Goal: Task Accomplishment & Management: Complete application form

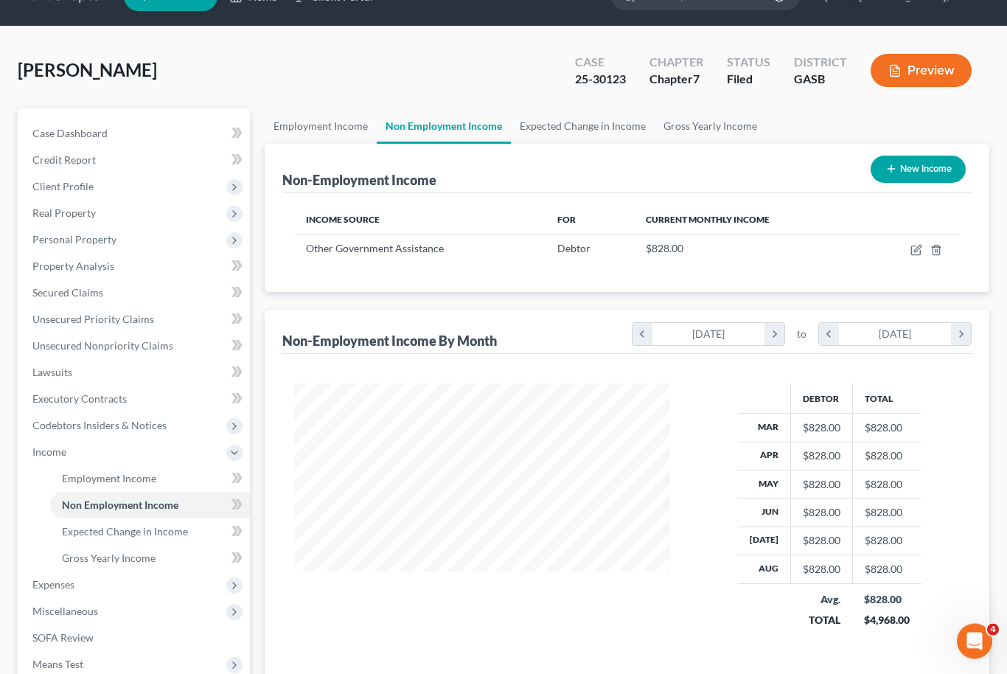
scroll to position [33, 0]
click at [135, 127] on link "Case Dashboard" at bounding box center [135, 133] width 229 height 27
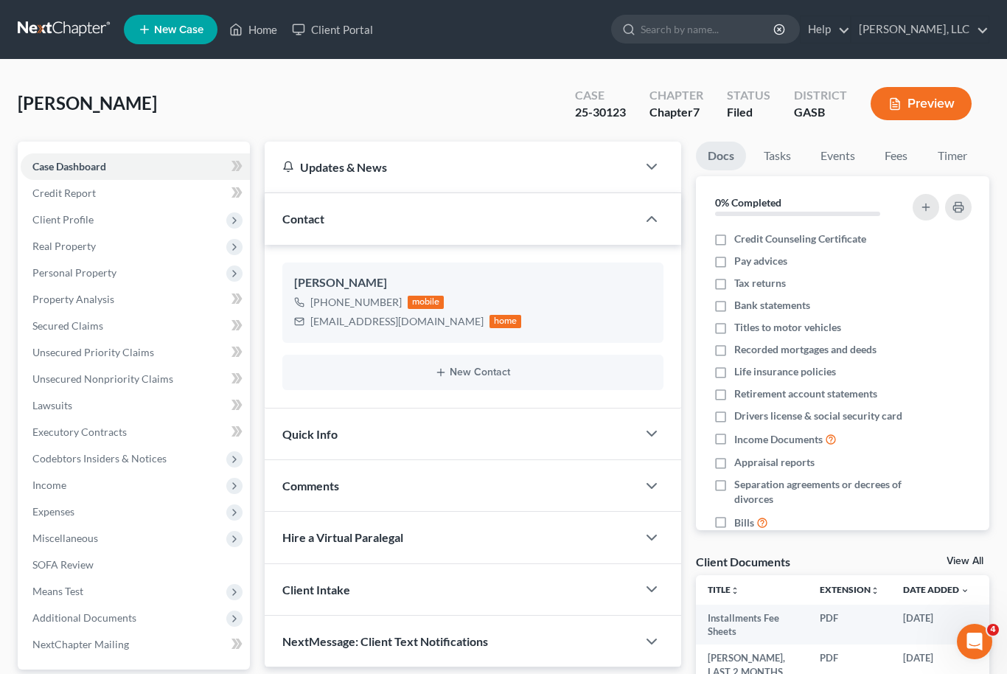
click at [982, 562] on link "View All" at bounding box center [964, 561] width 37 height 10
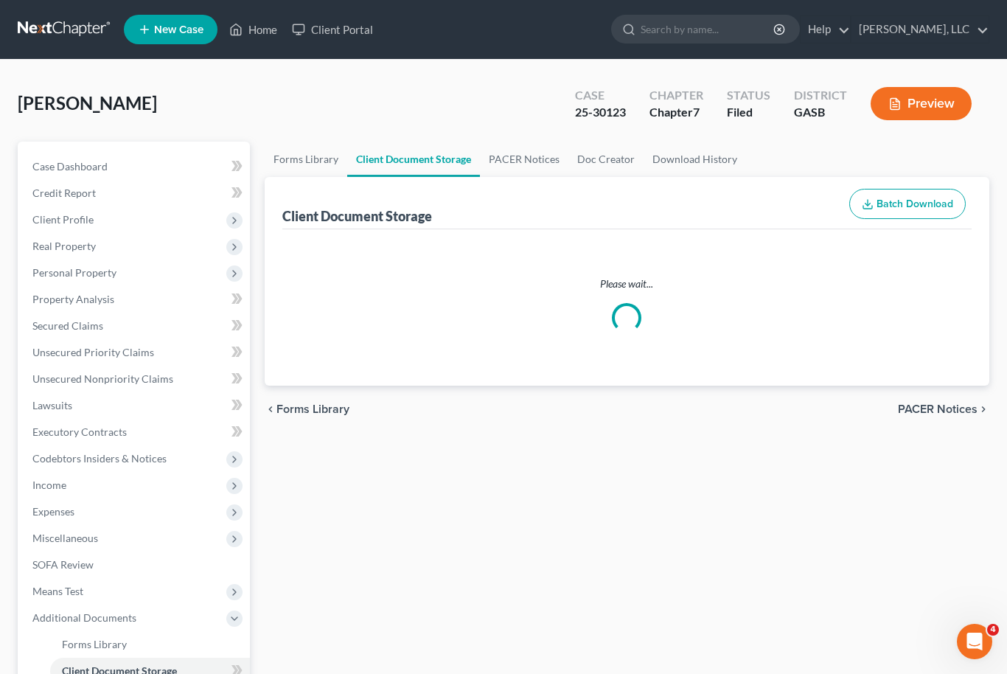
select select "1"
select select "0"
select select "5"
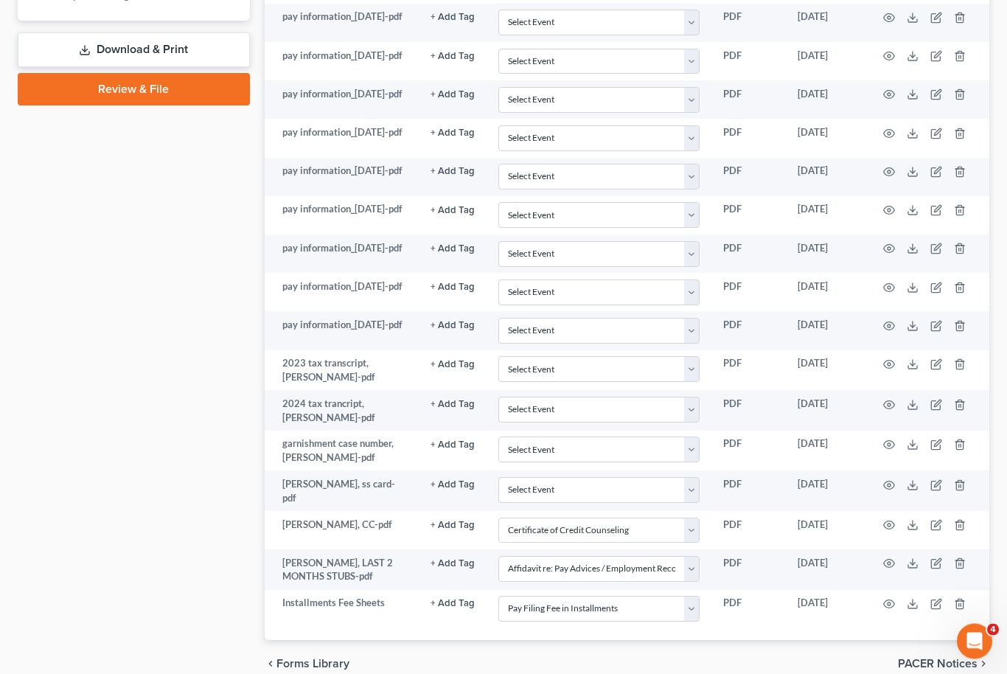
scroll to position [805, 0]
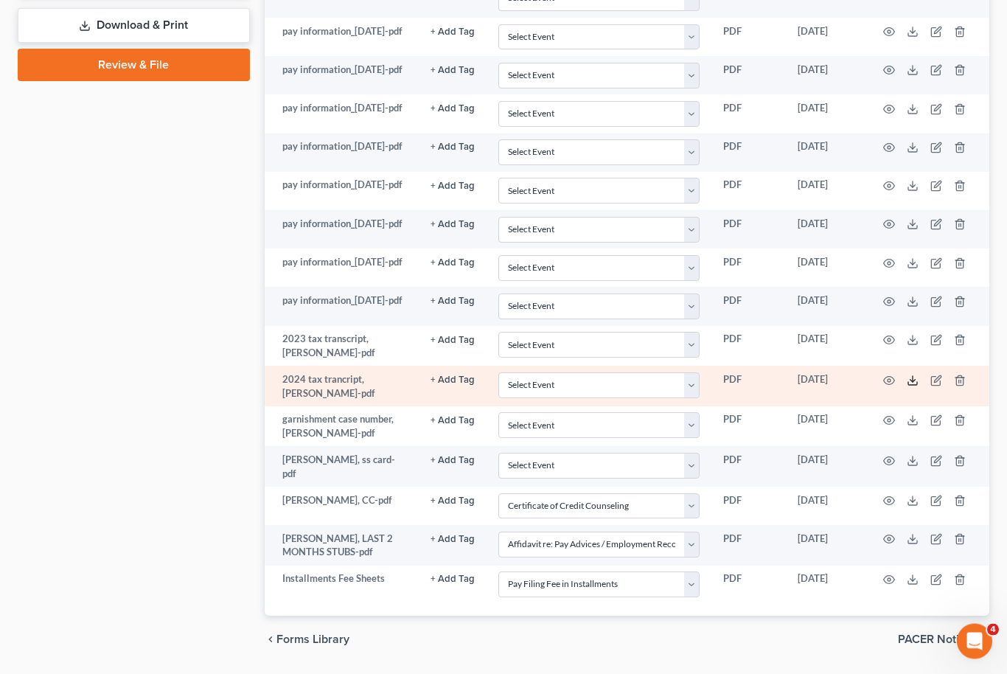
click at [918, 387] on icon at bounding box center [913, 381] width 12 height 12
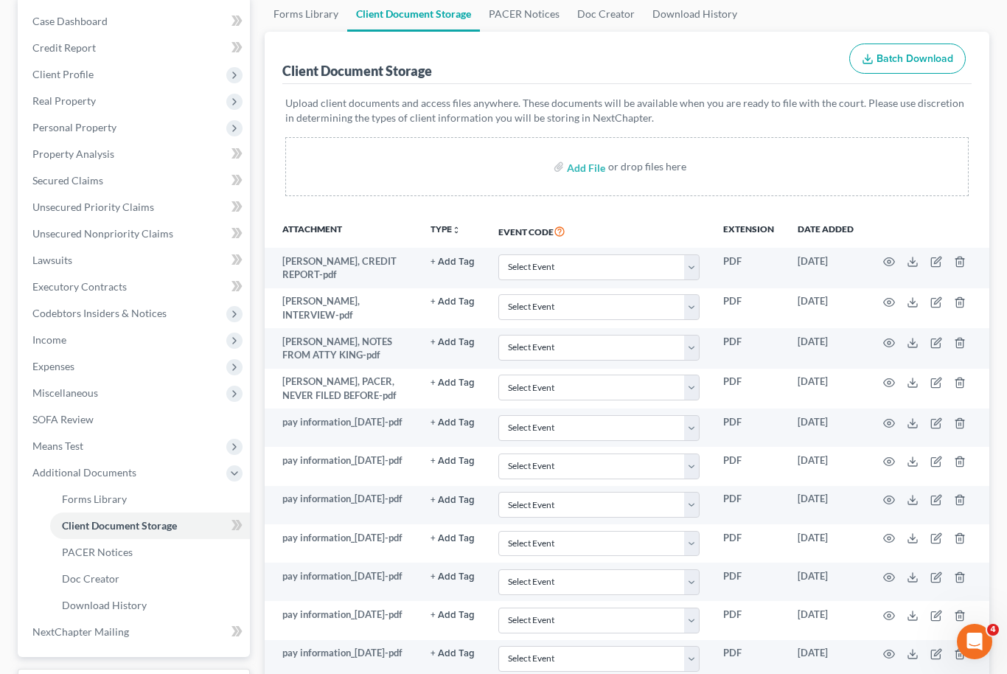
scroll to position [144, 0]
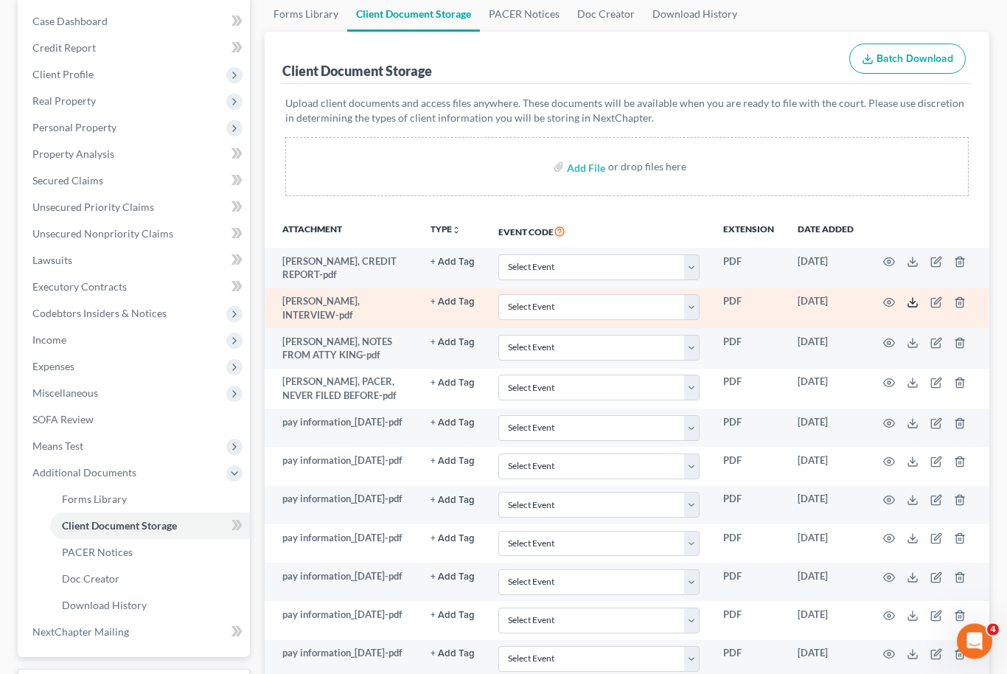
click at [914, 297] on icon at bounding box center [913, 303] width 12 height 12
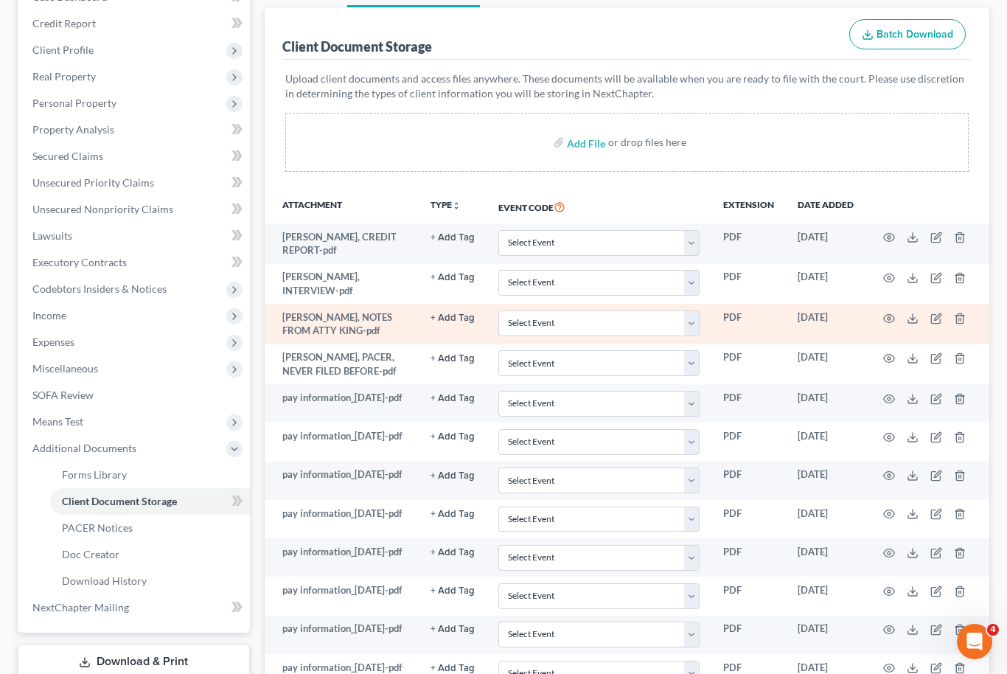
click at [916, 307] on td at bounding box center [927, 324] width 124 height 41
click at [916, 313] on icon at bounding box center [913, 319] width 12 height 12
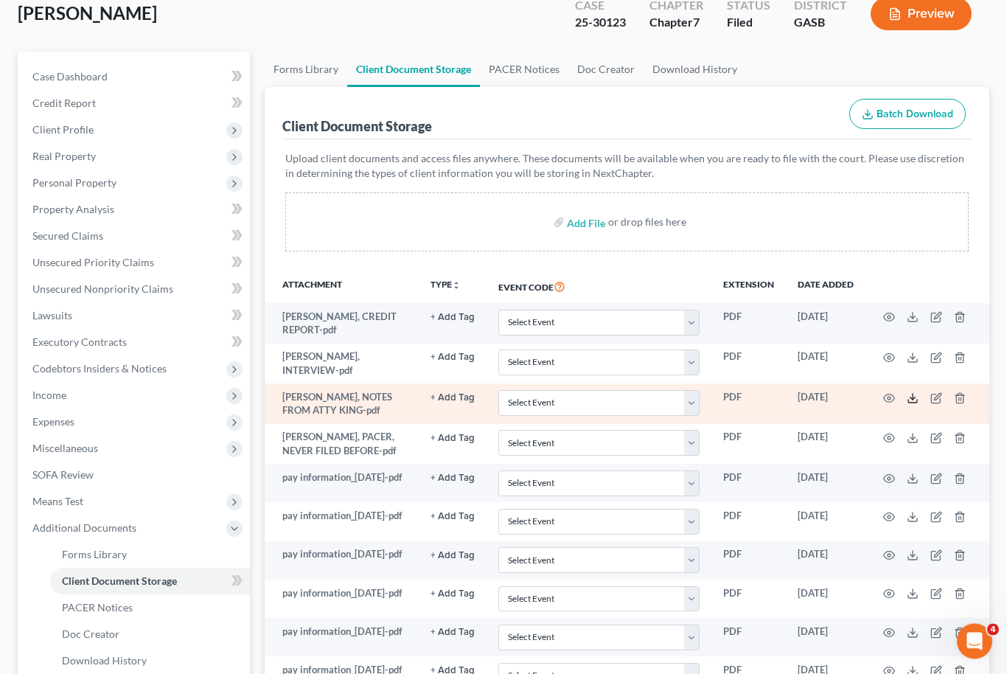
scroll to position [0, 0]
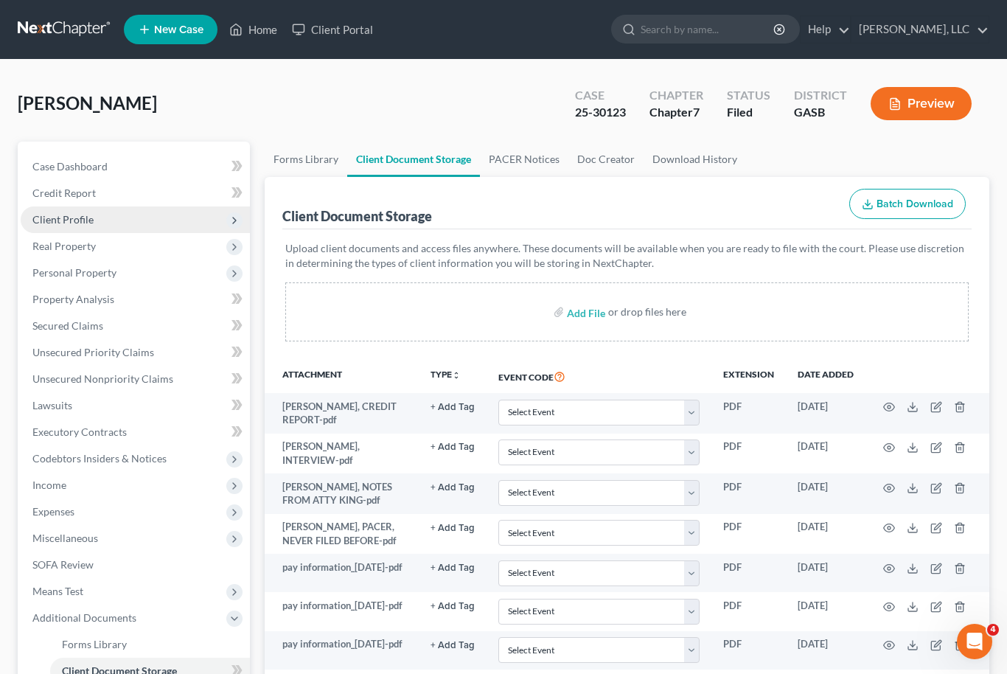
click at [91, 221] on span "Client Profile" at bounding box center [62, 219] width 61 height 13
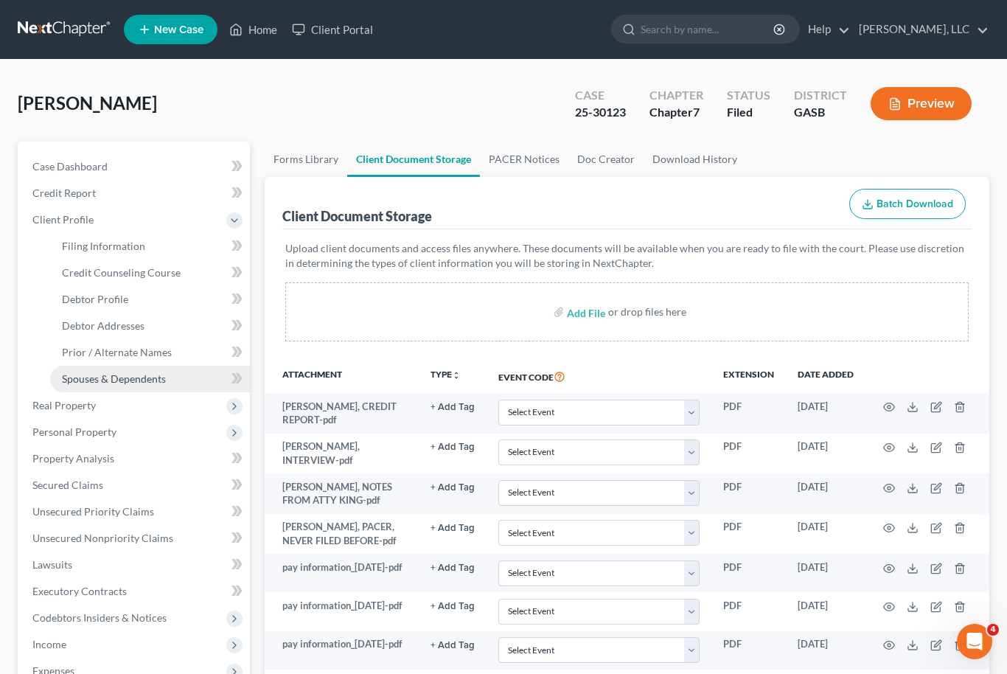
click at [150, 380] on span "Spouses & Dependents" at bounding box center [114, 378] width 104 height 13
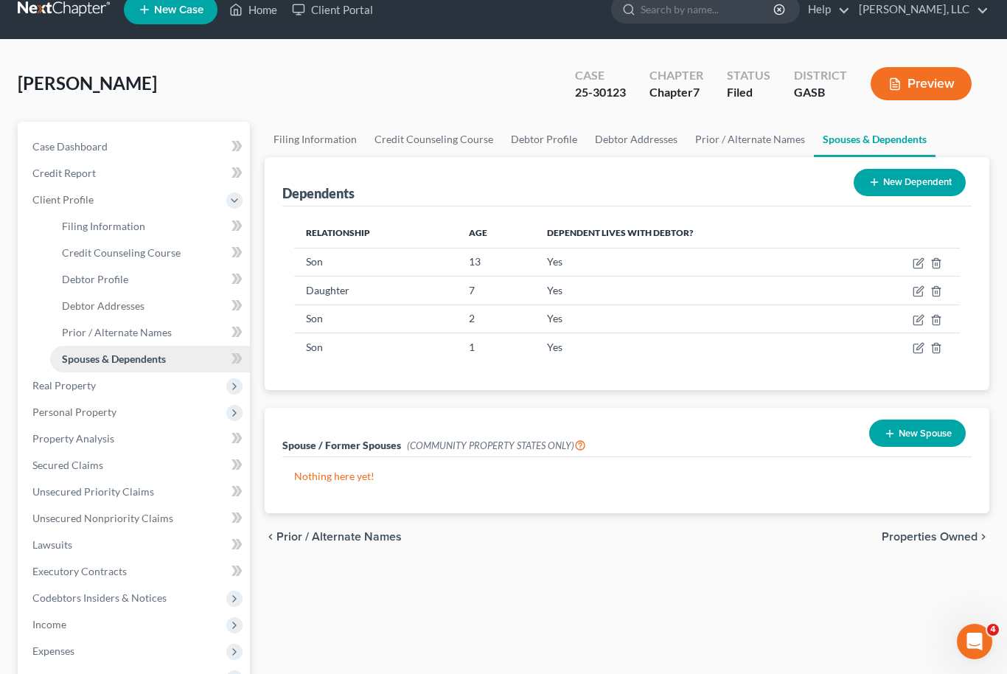
scroll to position [13, 0]
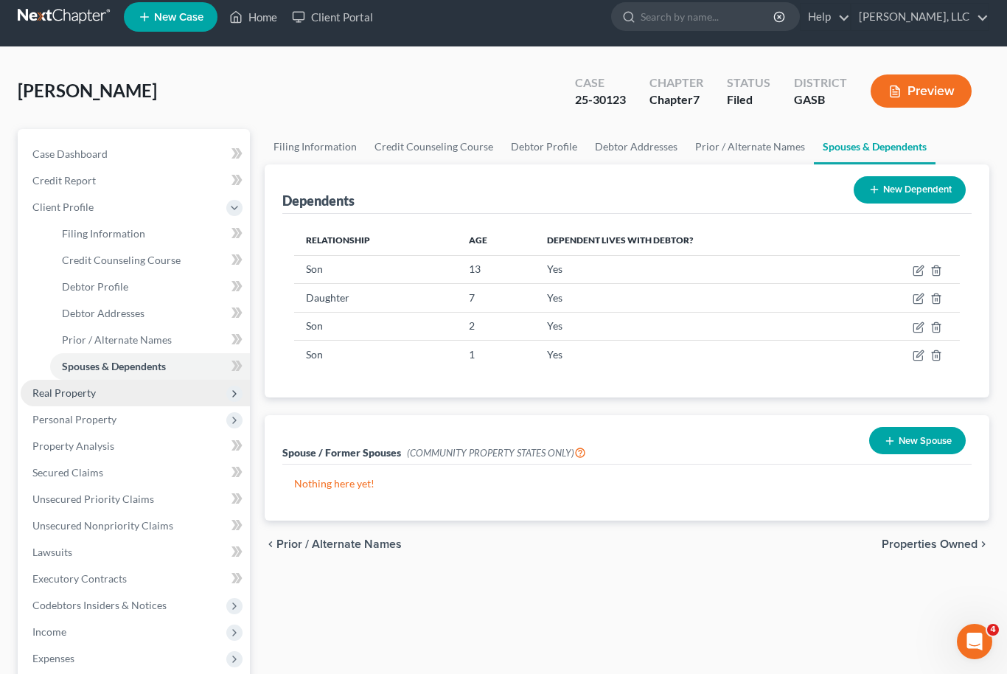
click at [109, 402] on span "Real Property" at bounding box center [135, 393] width 229 height 27
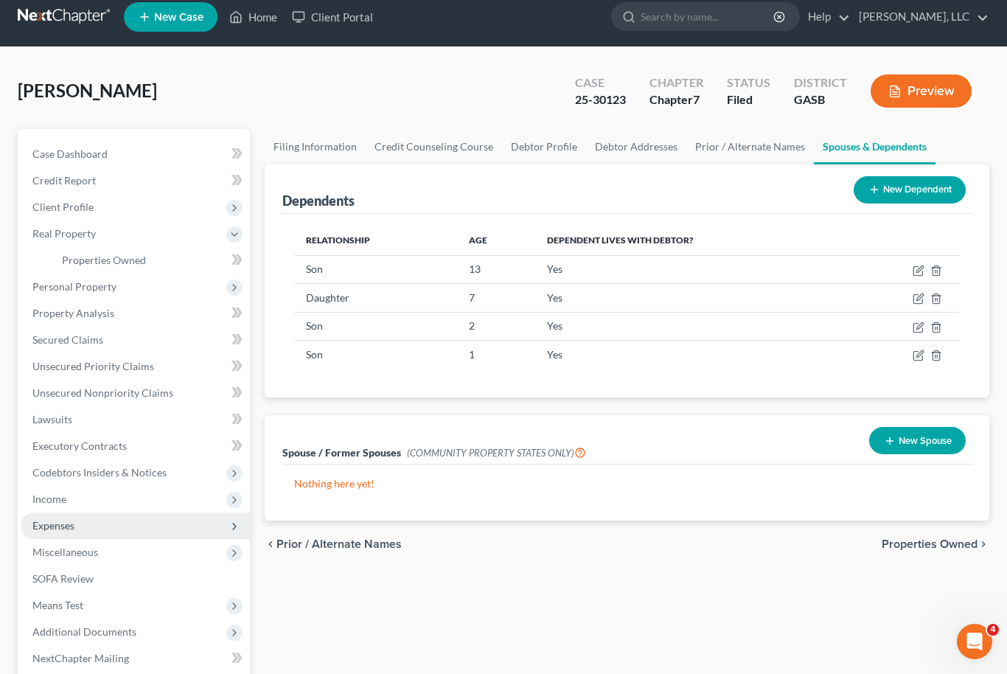
click at [74, 533] on span "Expenses" at bounding box center [135, 525] width 229 height 27
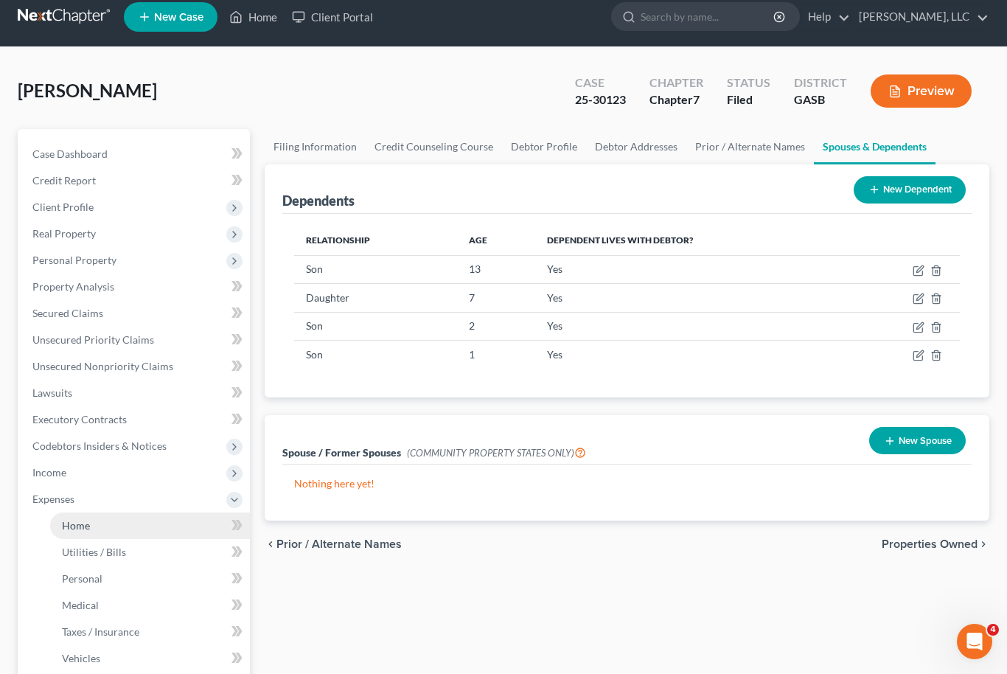
click at [96, 531] on link "Home" at bounding box center [150, 525] width 200 height 27
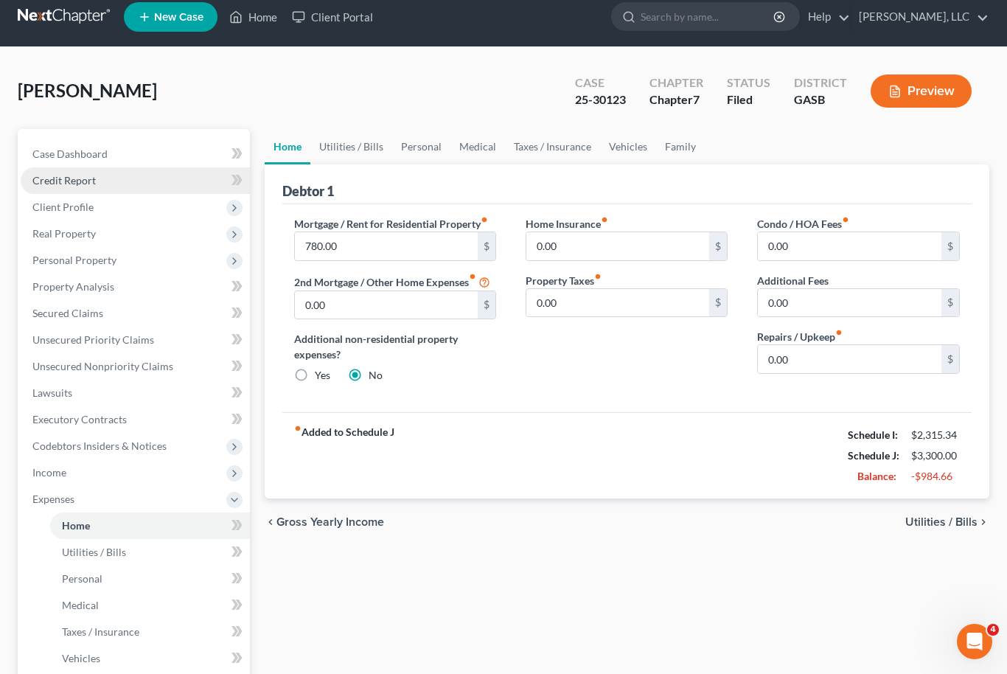
click at [91, 167] on link "Credit Report" at bounding box center [135, 180] width 229 height 27
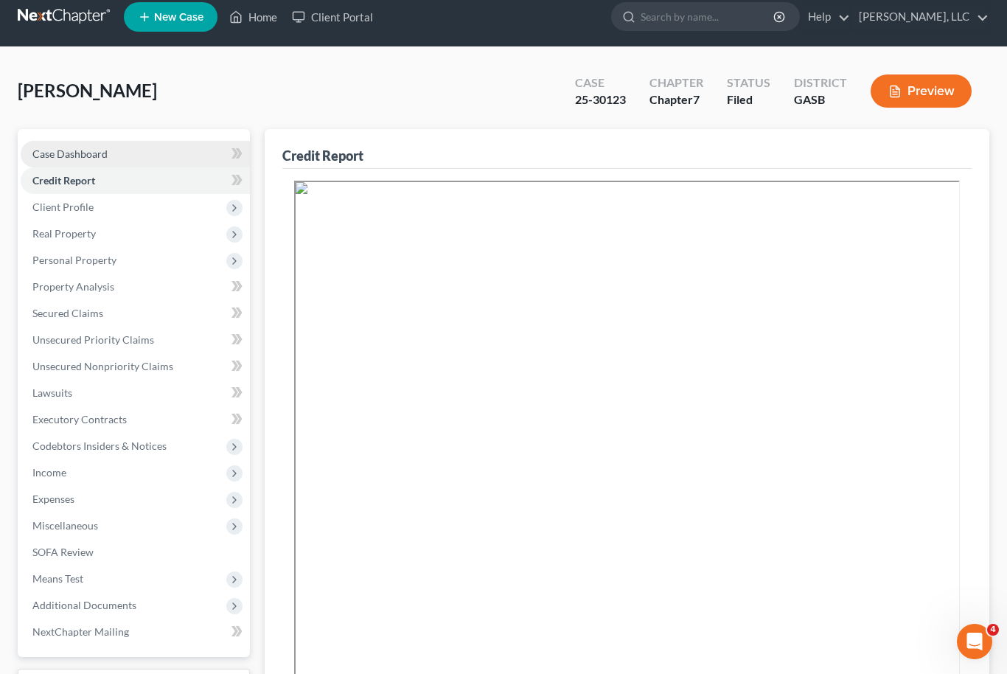
click at [160, 154] on link "Case Dashboard" at bounding box center [135, 154] width 229 height 27
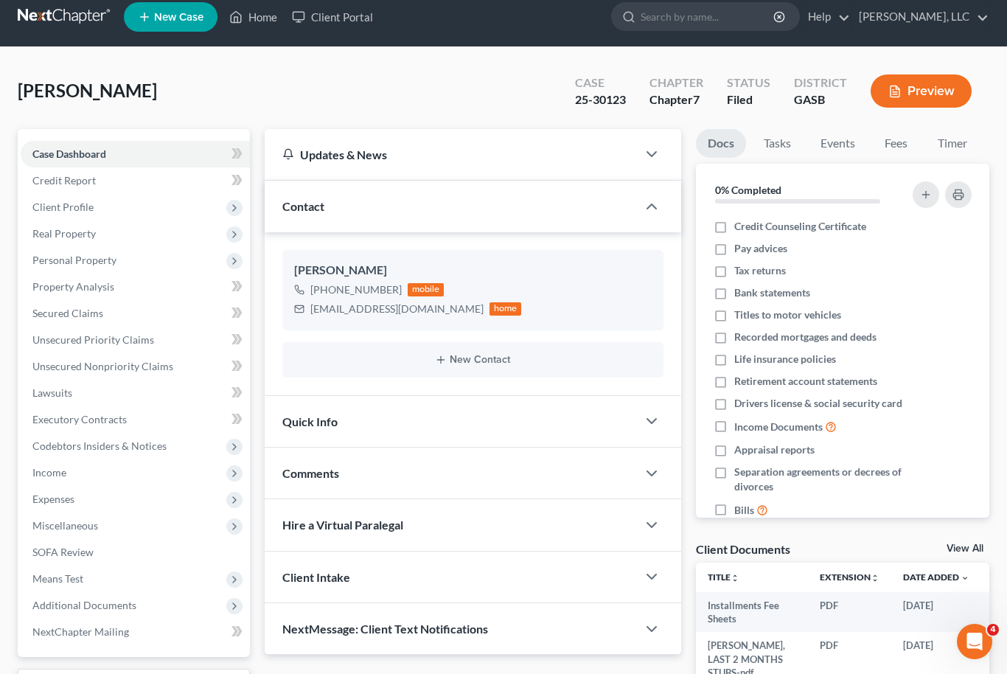
click at [980, 543] on link "View All" at bounding box center [964, 548] width 37 height 10
select select "1"
select select "0"
select select "5"
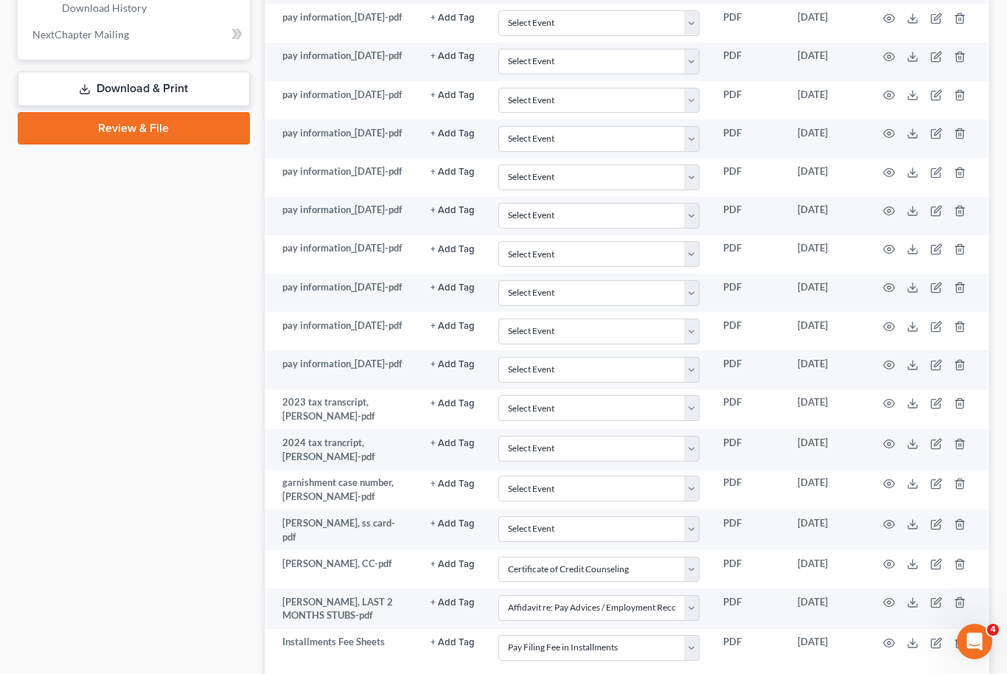
scroll to position [736, 0]
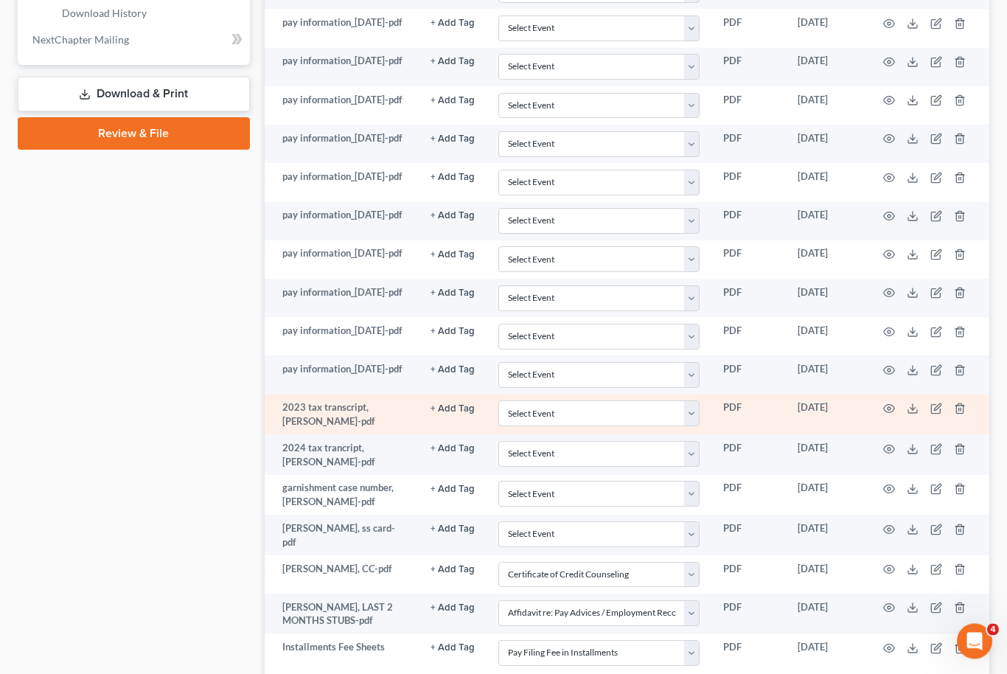
click at [921, 407] on td at bounding box center [927, 415] width 124 height 41
click at [916, 413] on icon at bounding box center [912, 411] width 9 height 3
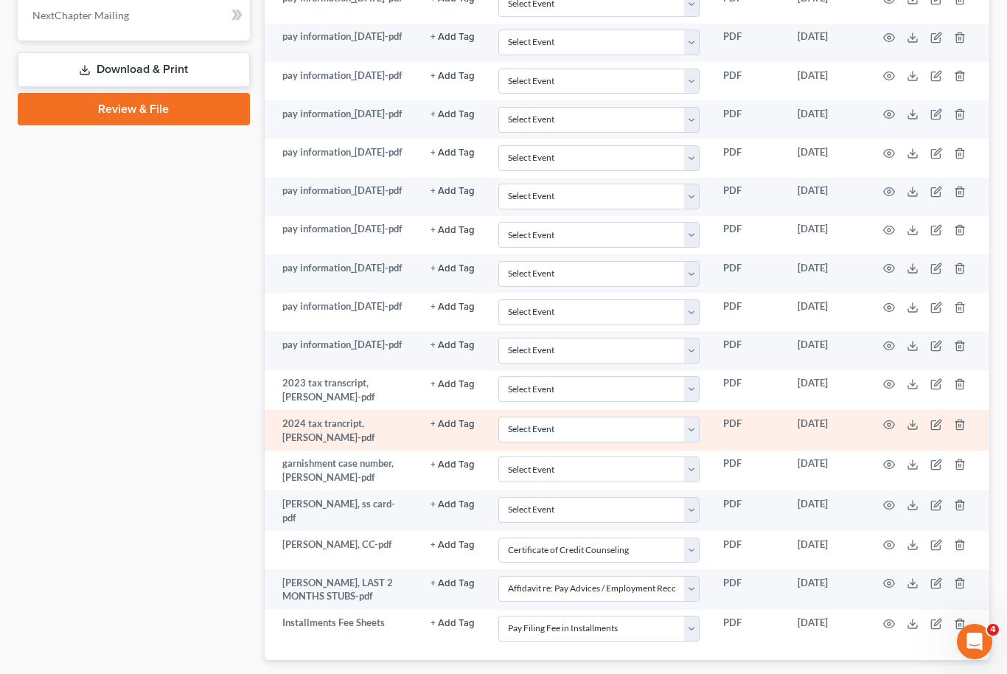
click at [921, 428] on td at bounding box center [927, 430] width 124 height 41
click at [919, 425] on td at bounding box center [927, 430] width 124 height 41
click at [916, 430] on icon at bounding box center [913, 425] width 12 height 12
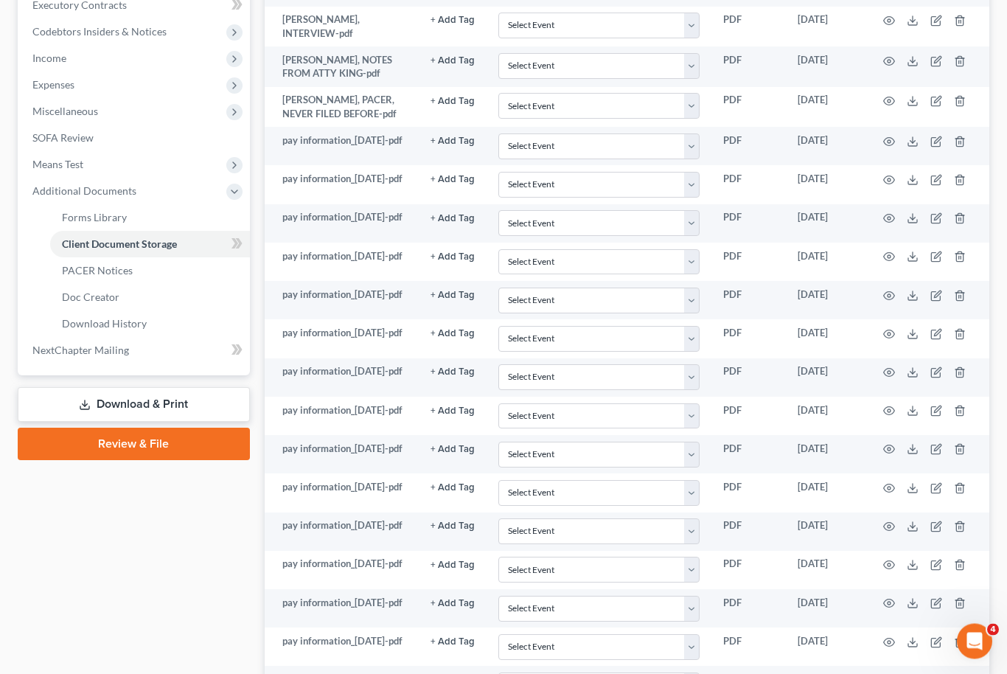
scroll to position [401, 0]
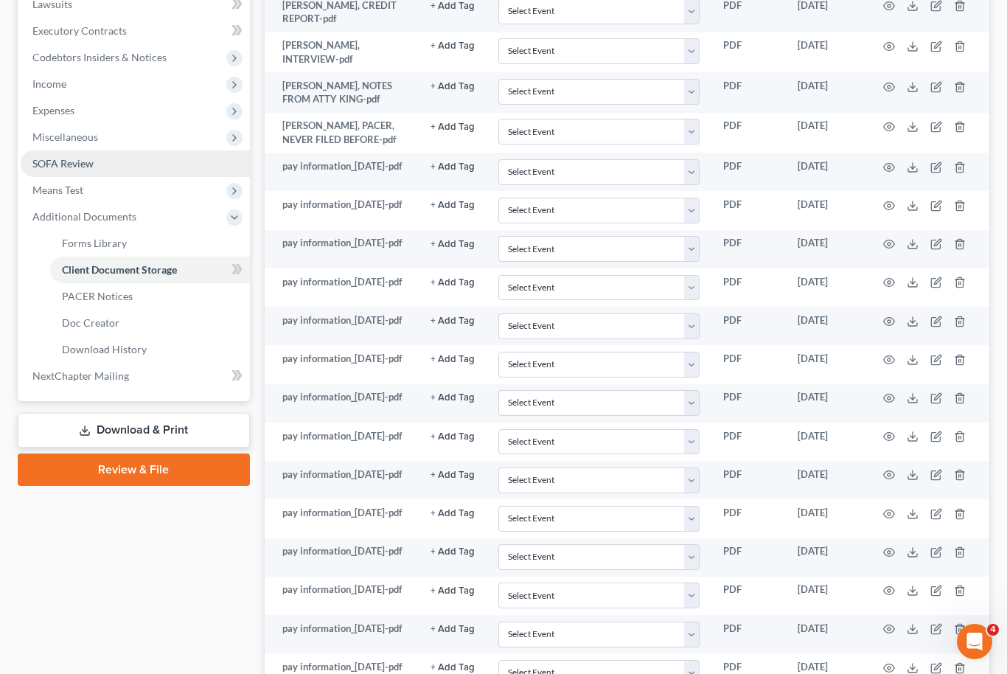
click at [102, 170] on link "SOFA Review" at bounding box center [135, 163] width 229 height 27
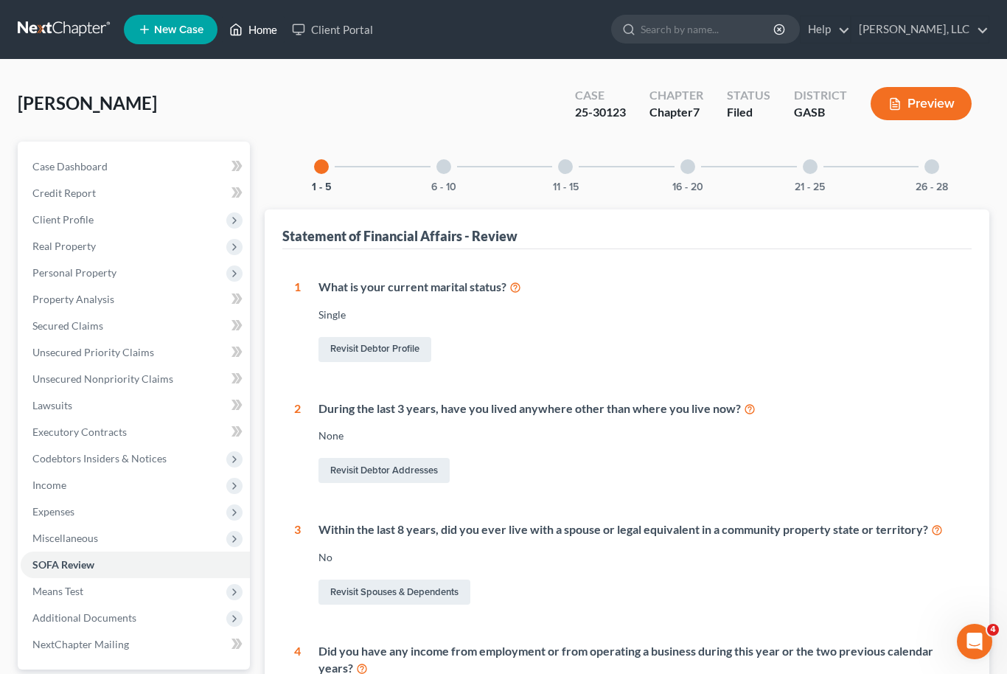
click at [258, 27] on link "Home" at bounding box center [253, 29] width 63 height 27
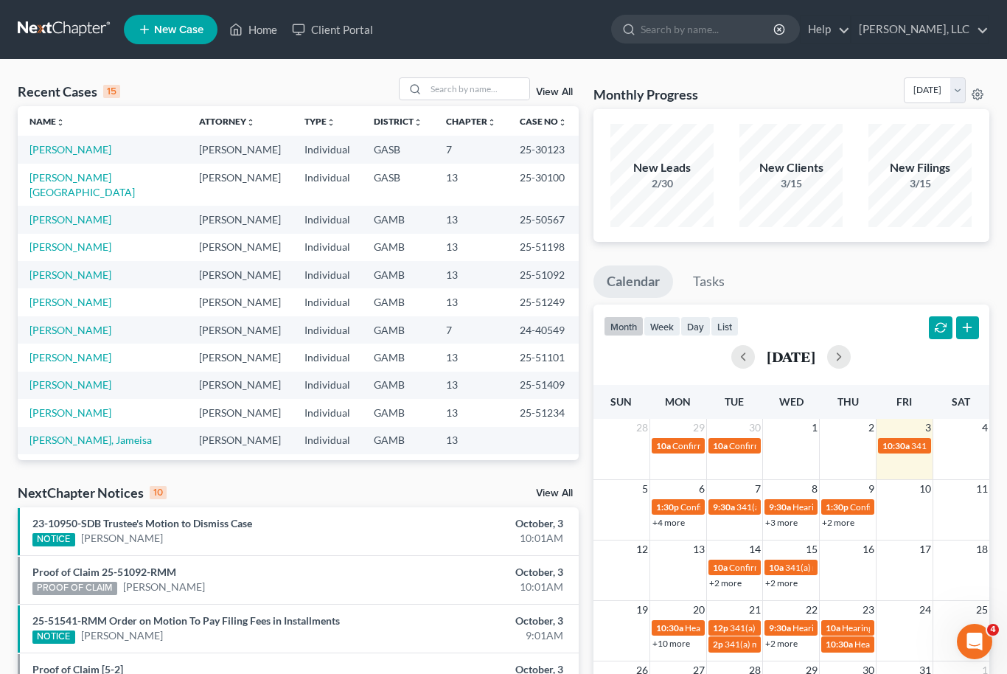
click at [470, 71] on div "Recent Cases 15 View All Name unfold_more expand_more expand_less Attorney unfo…" at bounding box center [503, 547] width 1007 height 974
click at [468, 91] on input "search" at bounding box center [477, 88] width 103 height 21
click at [467, 97] on input "search" at bounding box center [477, 88] width 103 height 21
click at [458, 84] on input "search" at bounding box center [477, 88] width 103 height 21
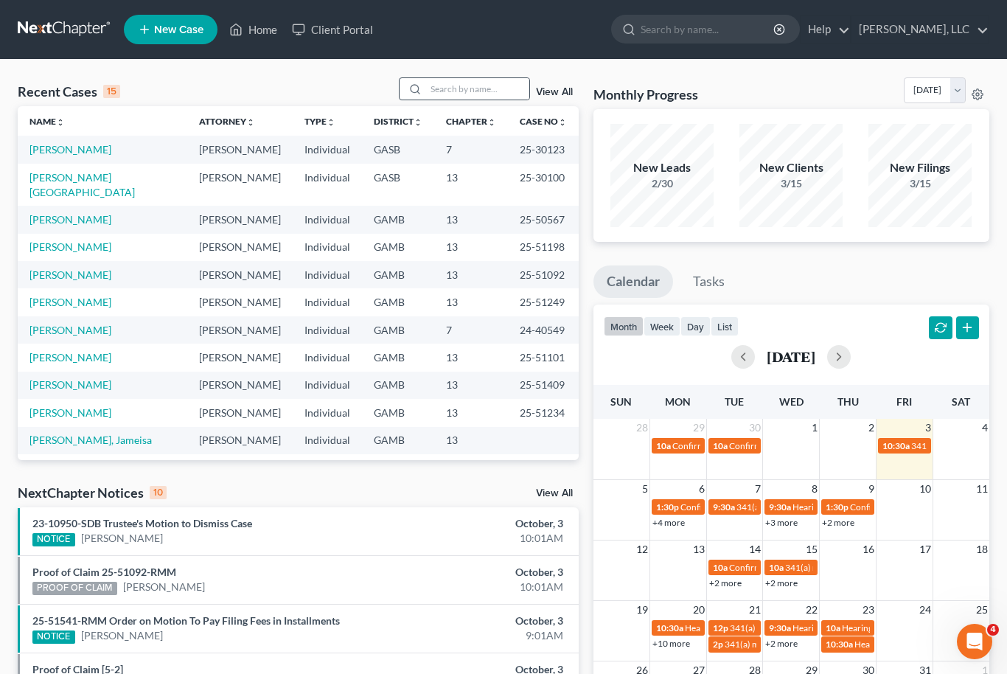
click at [421, 84] on icon at bounding box center [415, 89] width 12 height 12
click at [421, 83] on icon at bounding box center [415, 89] width 12 height 12
click at [502, 90] on input "search" at bounding box center [477, 88] width 103 height 21
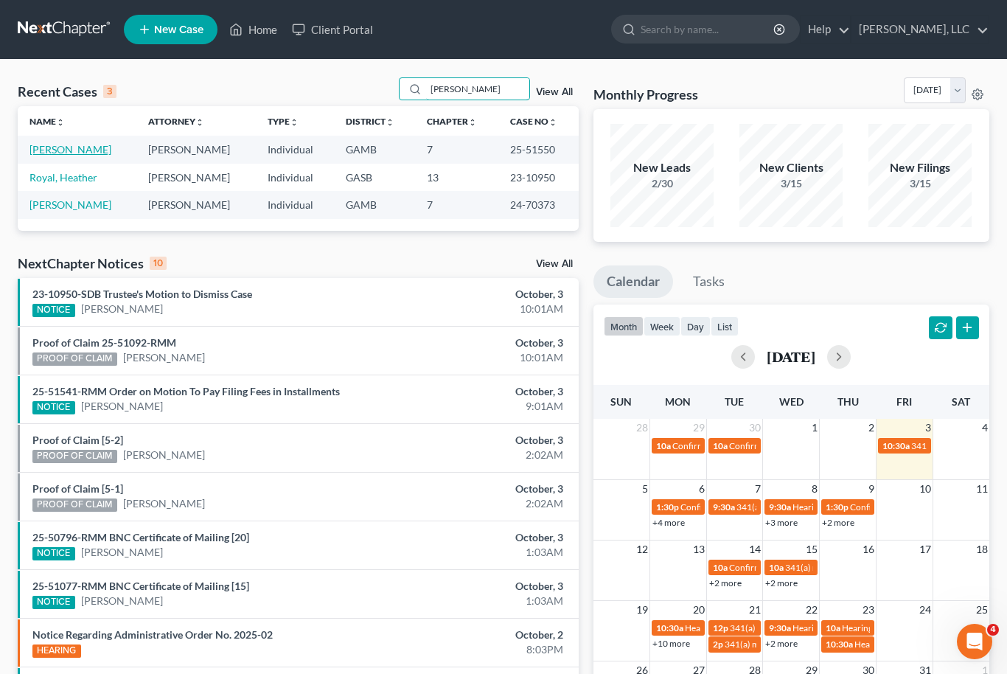
type input "[PERSON_NAME]"
click at [76, 144] on link "[PERSON_NAME]" at bounding box center [70, 149] width 82 height 13
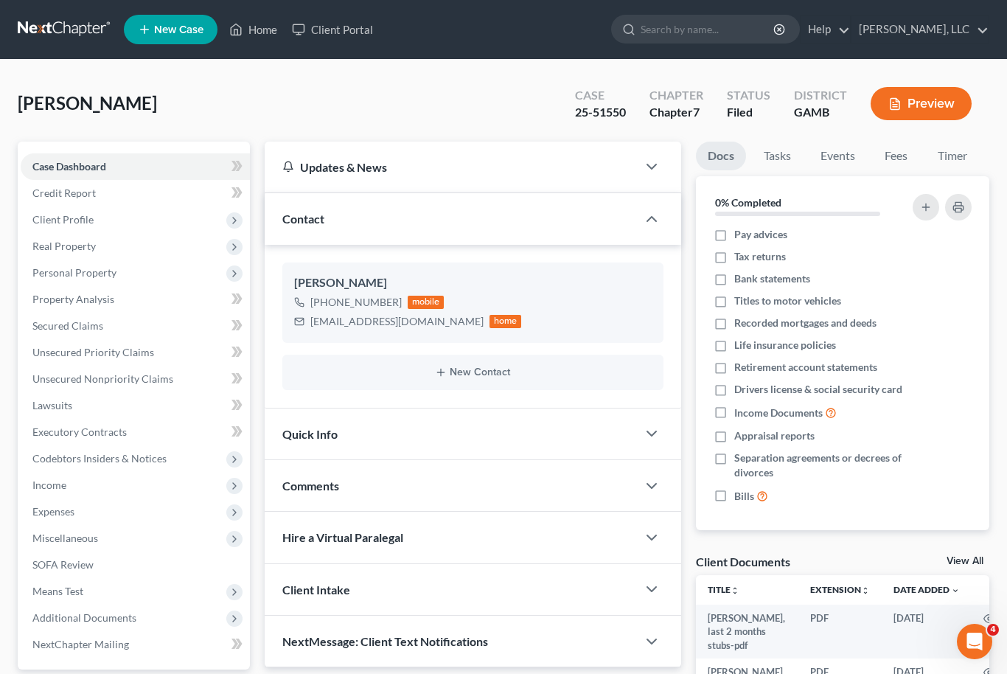
scroll to position [40, 0]
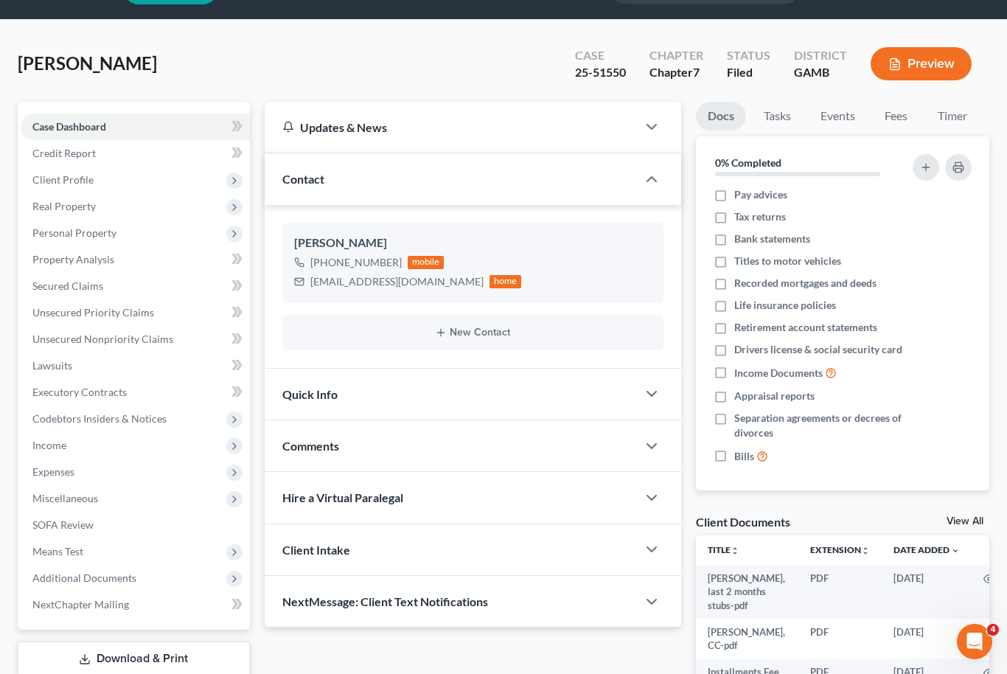
click at [978, 523] on link "View All" at bounding box center [964, 521] width 37 height 10
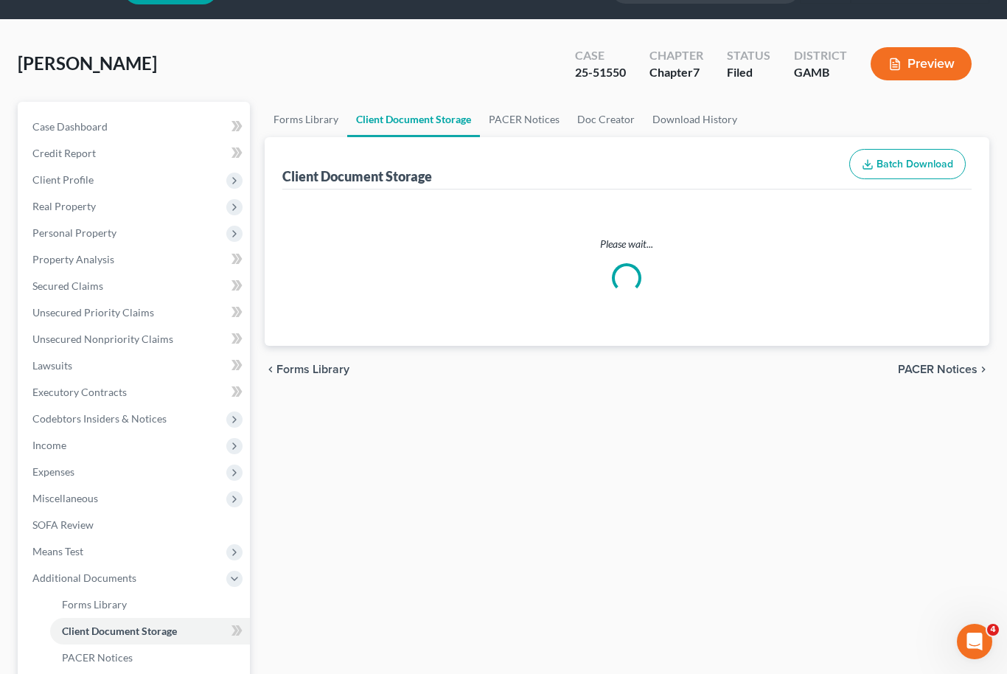
scroll to position [1, 0]
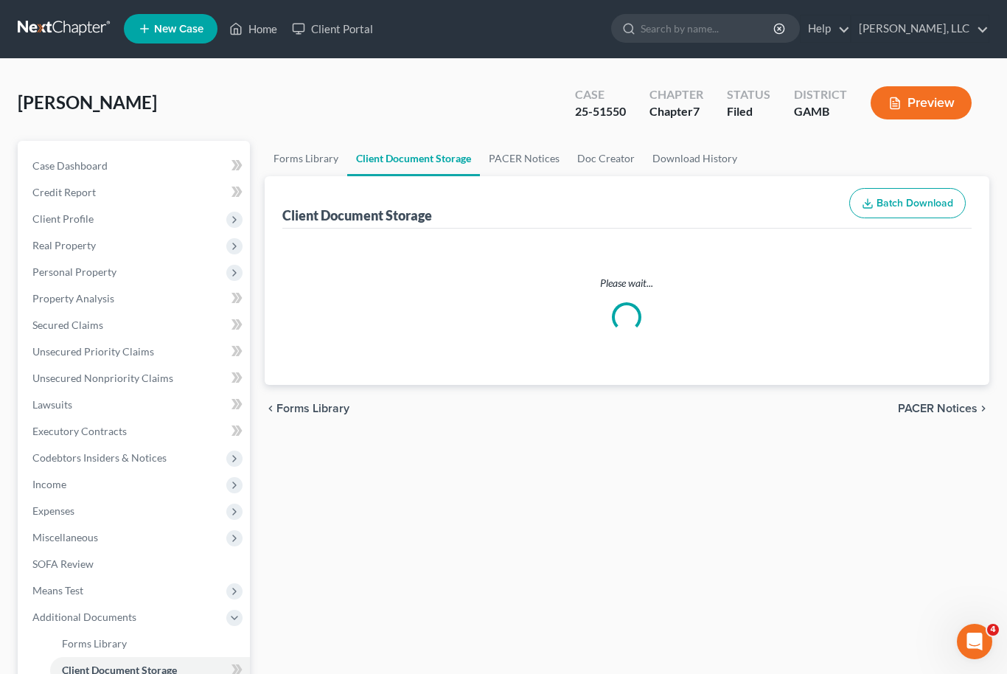
select select "26"
select select "6"
select select "22"
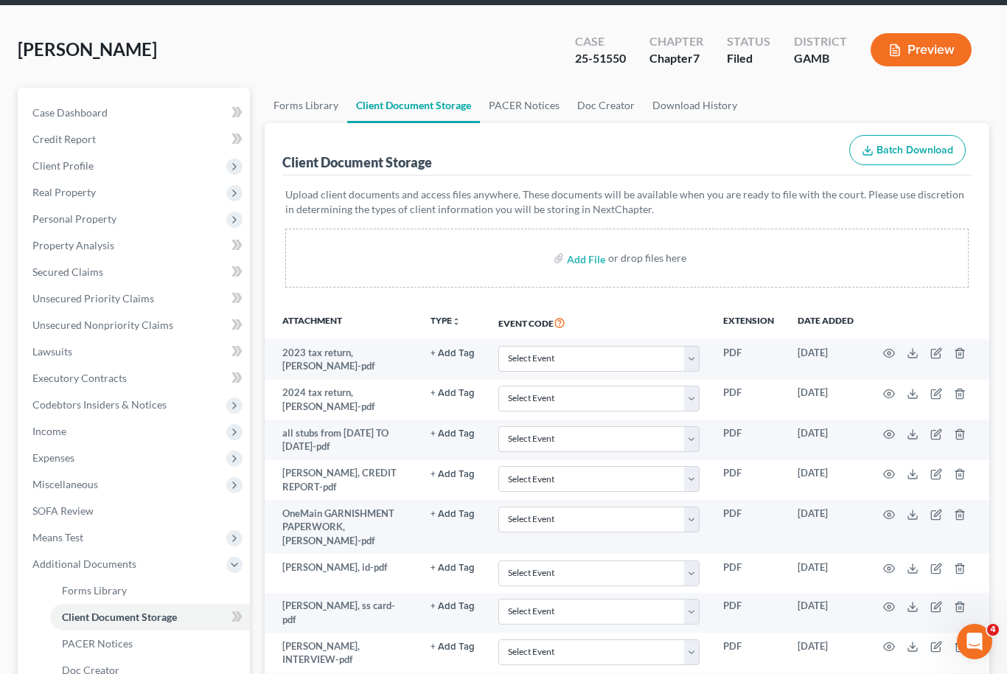
scroll to position [63, 0]
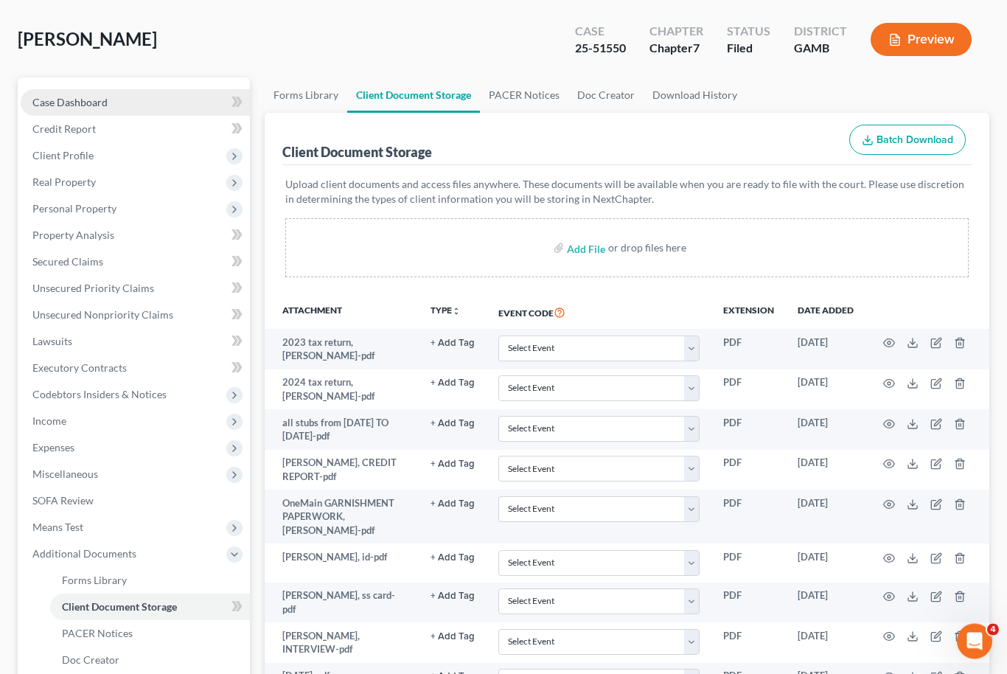
click at [107, 97] on link "Case Dashboard" at bounding box center [135, 103] width 229 height 27
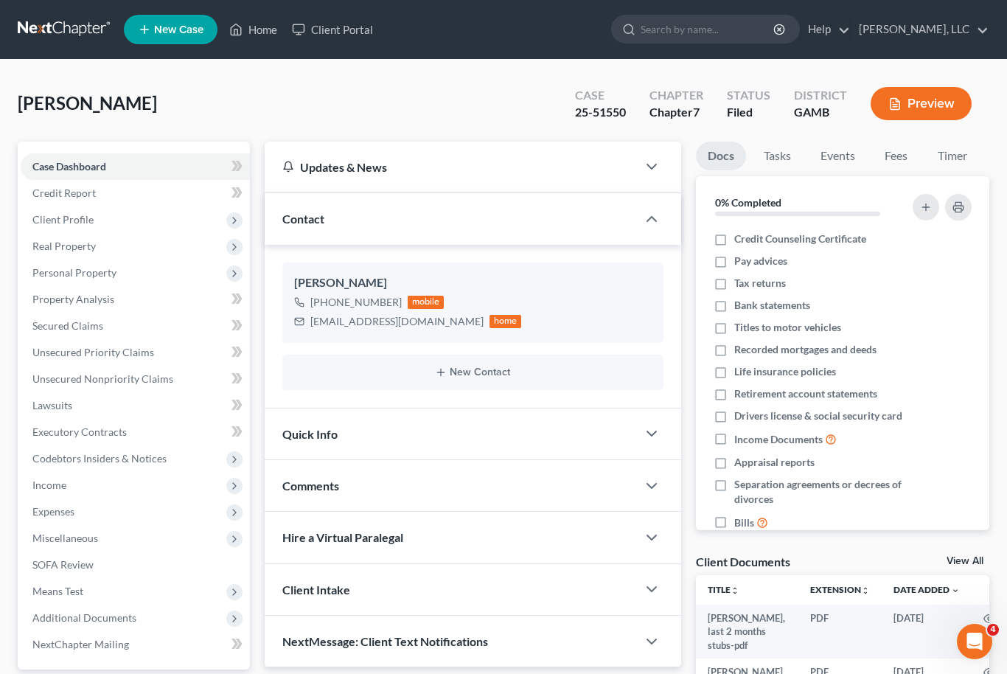
click at [974, 564] on link "View All" at bounding box center [964, 561] width 37 height 10
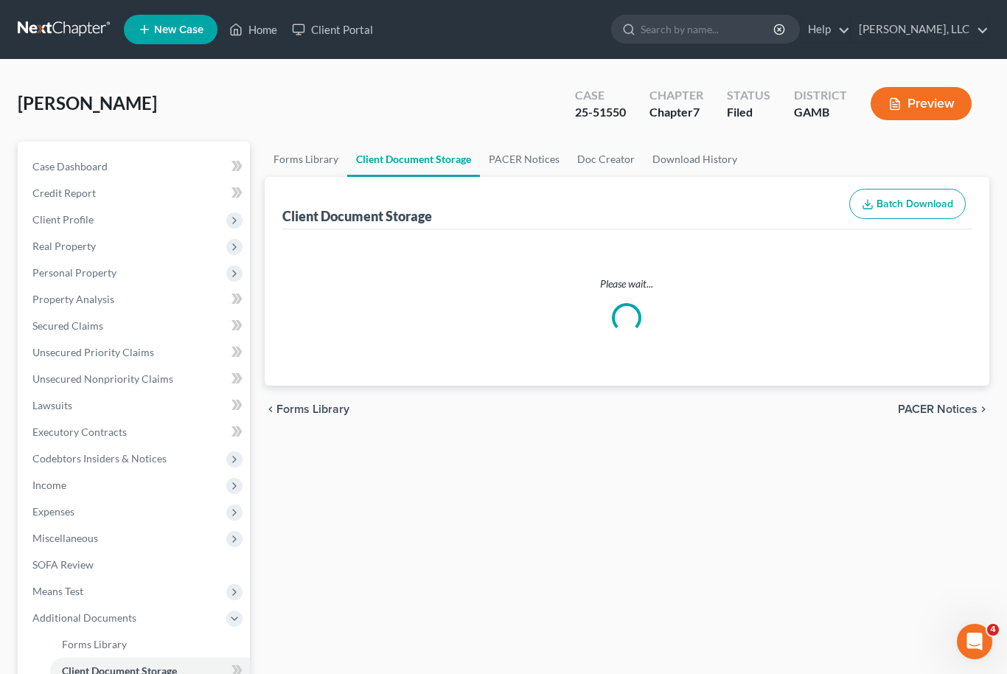
select select "26"
select select "6"
select select "22"
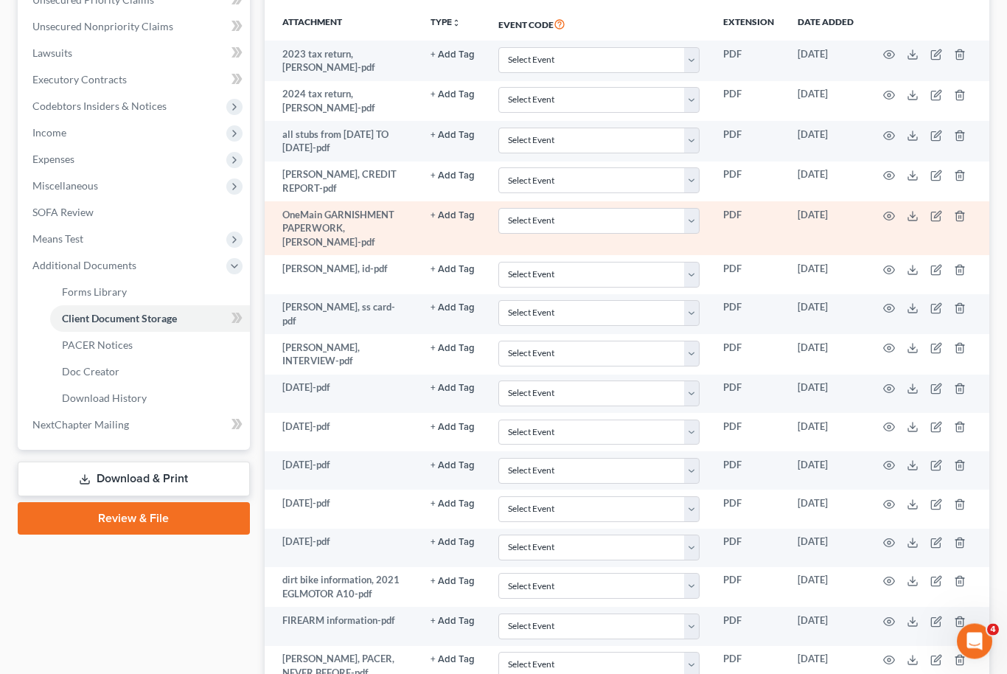
scroll to position [328, 0]
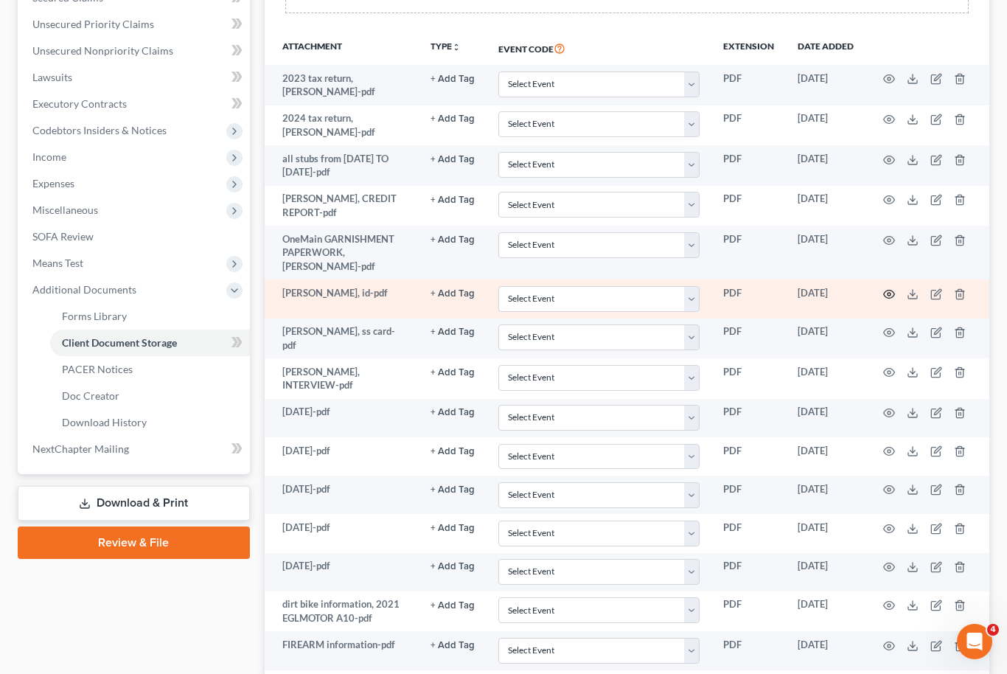
click at [893, 288] on icon "button" at bounding box center [889, 294] width 12 height 12
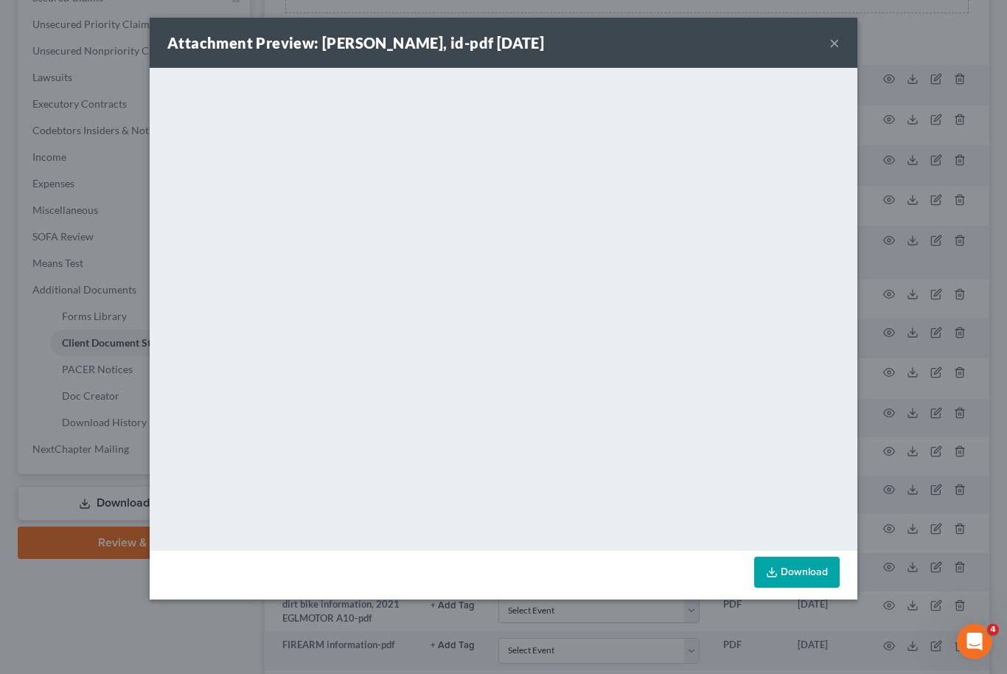
click at [833, 43] on button "×" at bounding box center [834, 43] width 10 height 18
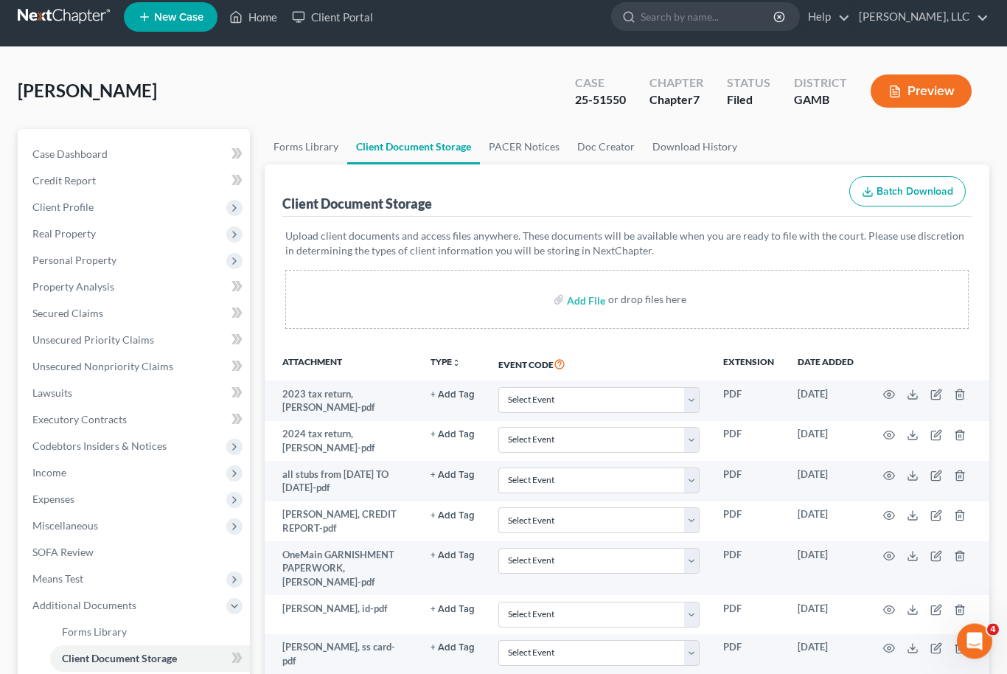
scroll to position [0, 0]
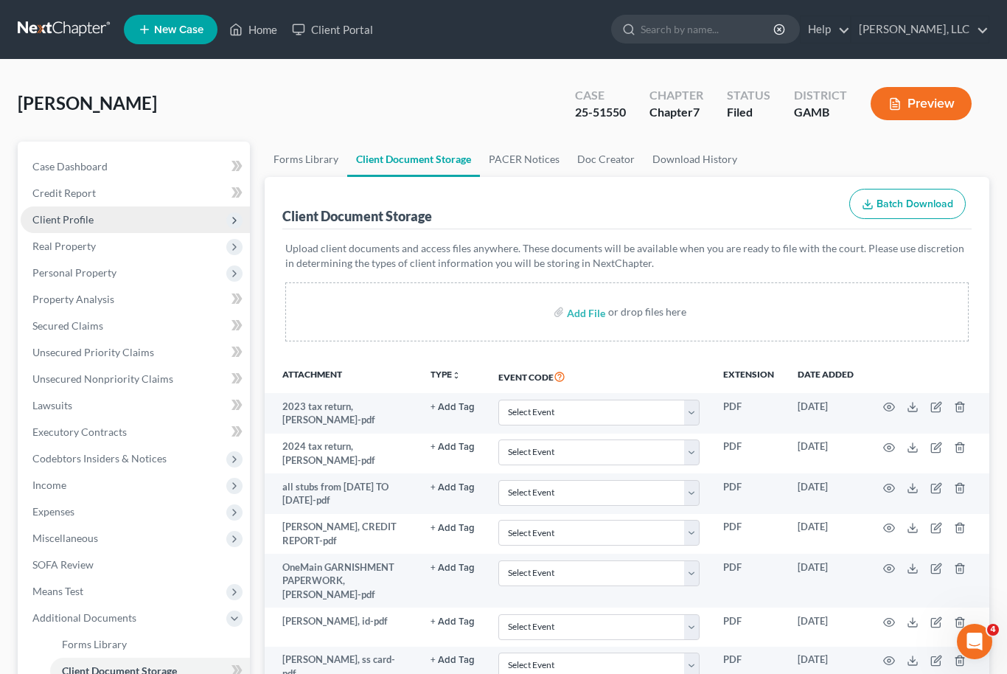
click at [157, 221] on span "Client Profile" at bounding box center [135, 219] width 229 height 27
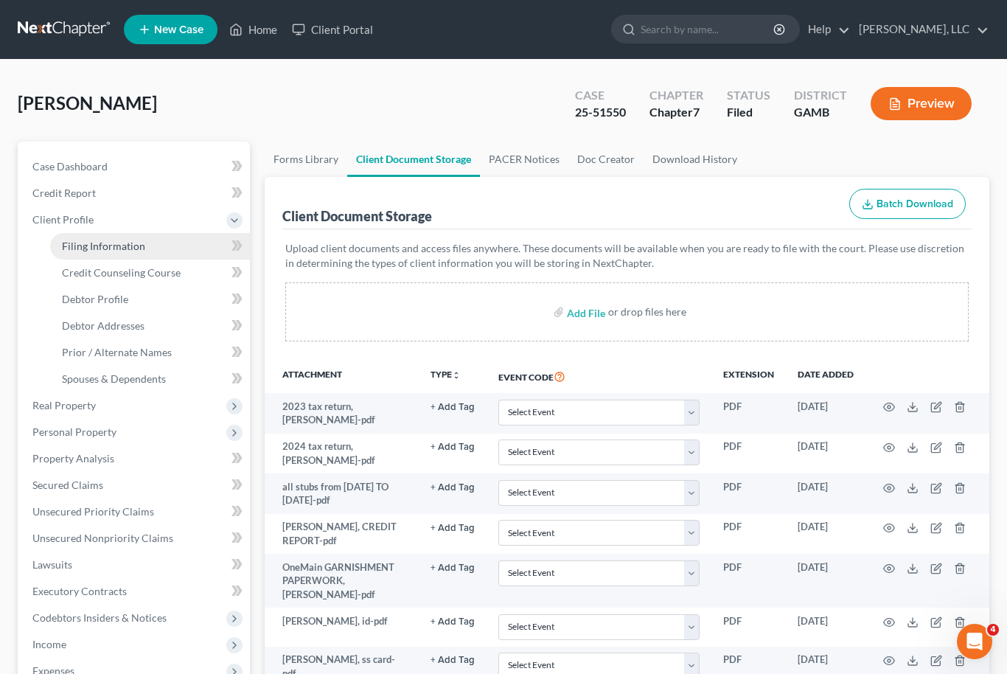
click at [153, 248] on link "Filing Information" at bounding box center [150, 246] width 200 height 27
select select "1"
select select "0"
select select "18"
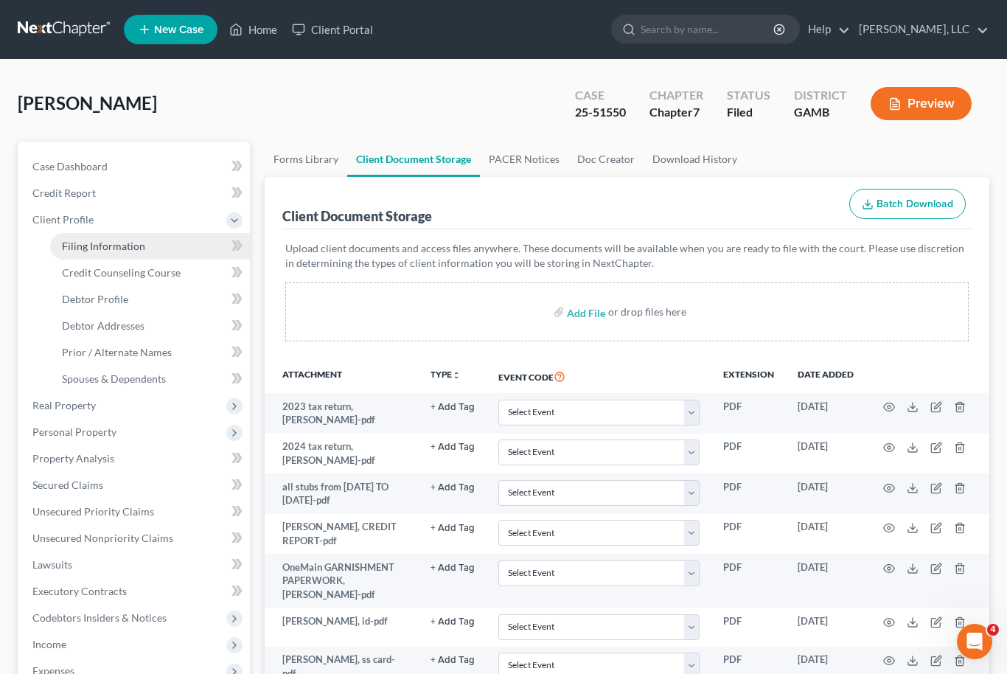
select select "0"
select select "10"
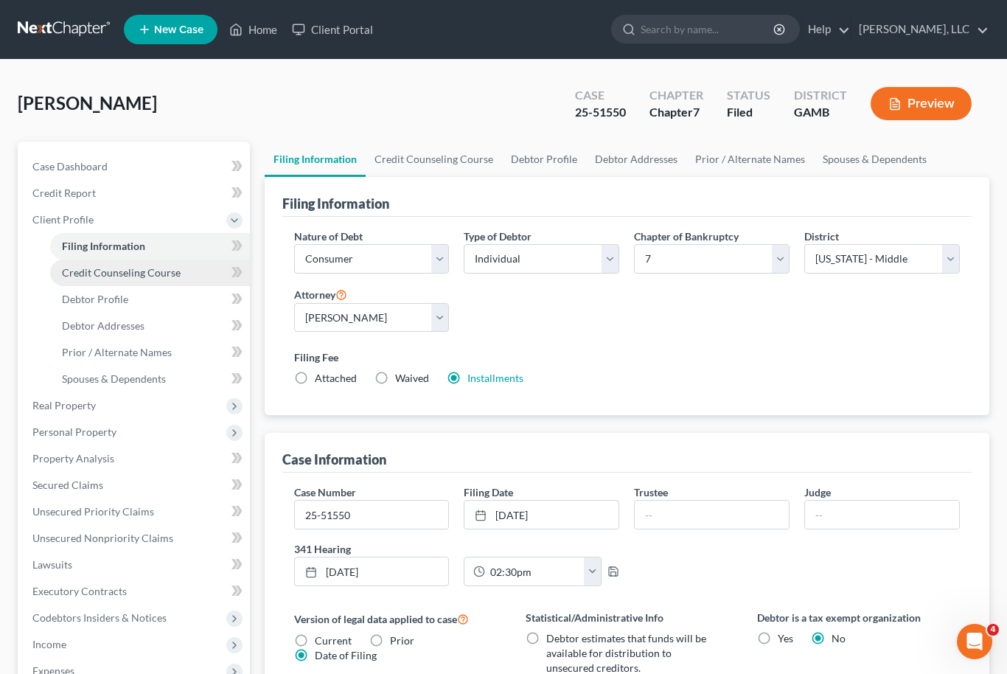
click at [160, 276] on span "Credit Counseling Course" at bounding box center [121, 272] width 119 height 13
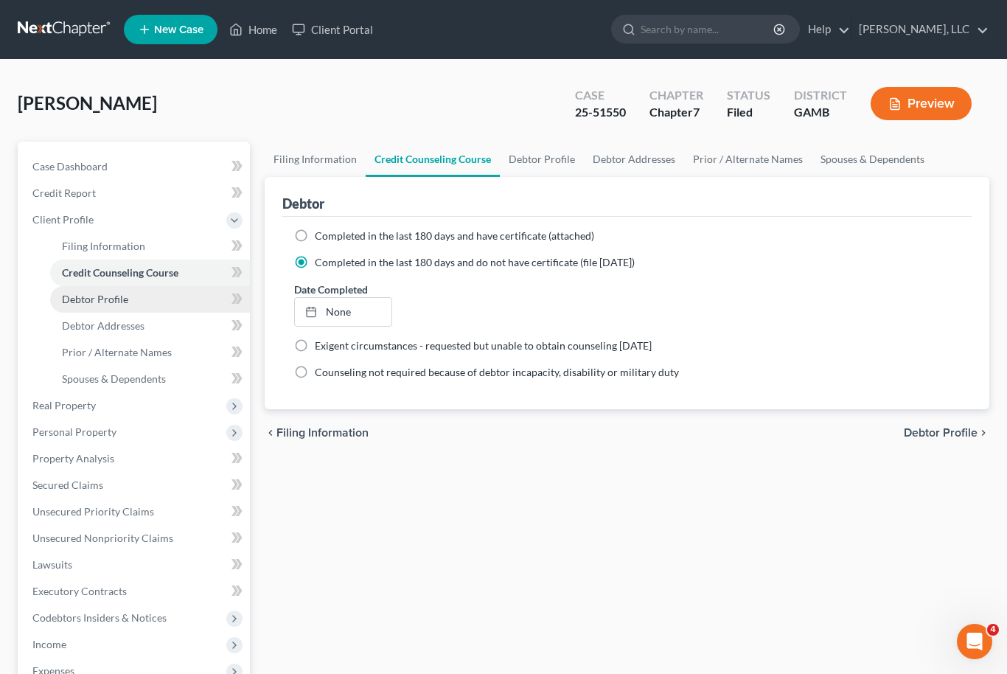
click at [148, 301] on link "Debtor Profile" at bounding box center [150, 299] width 200 height 27
select select "0"
select select "1"
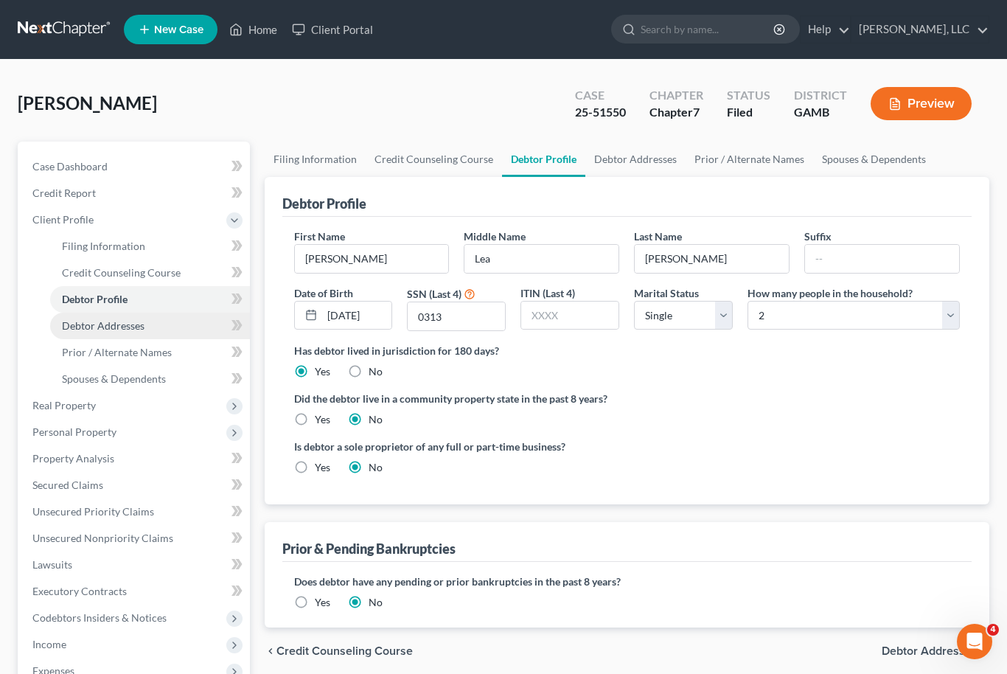
click at [155, 321] on link "Debtor Addresses" at bounding box center [150, 326] width 200 height 27
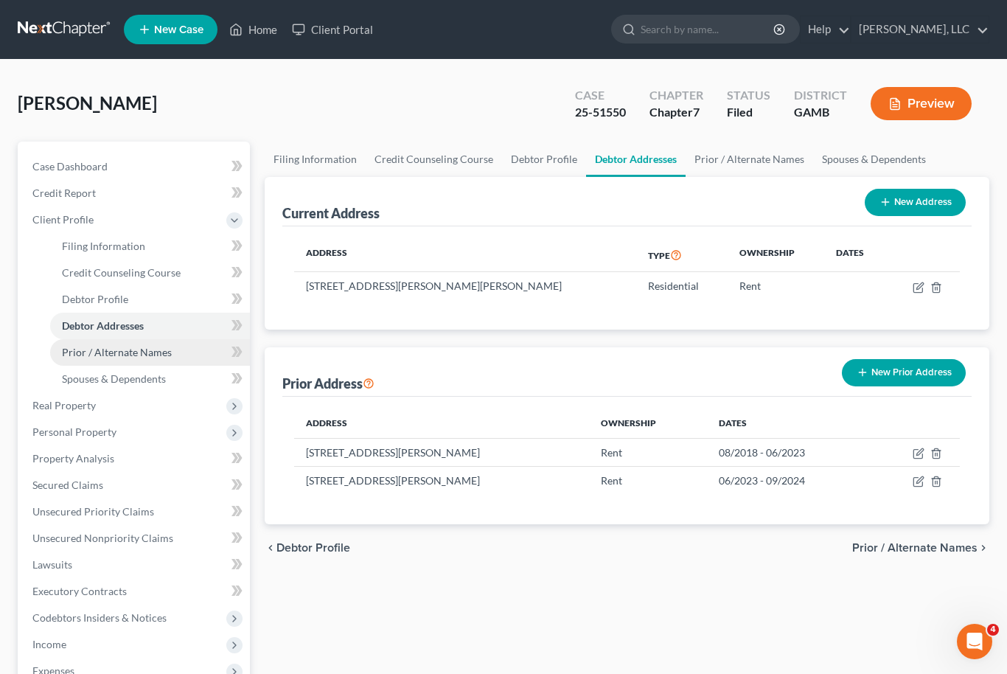
click at [155, 343] on link "Prior / Alternate Names" at bounding box center [150, 352] width 200 height 27
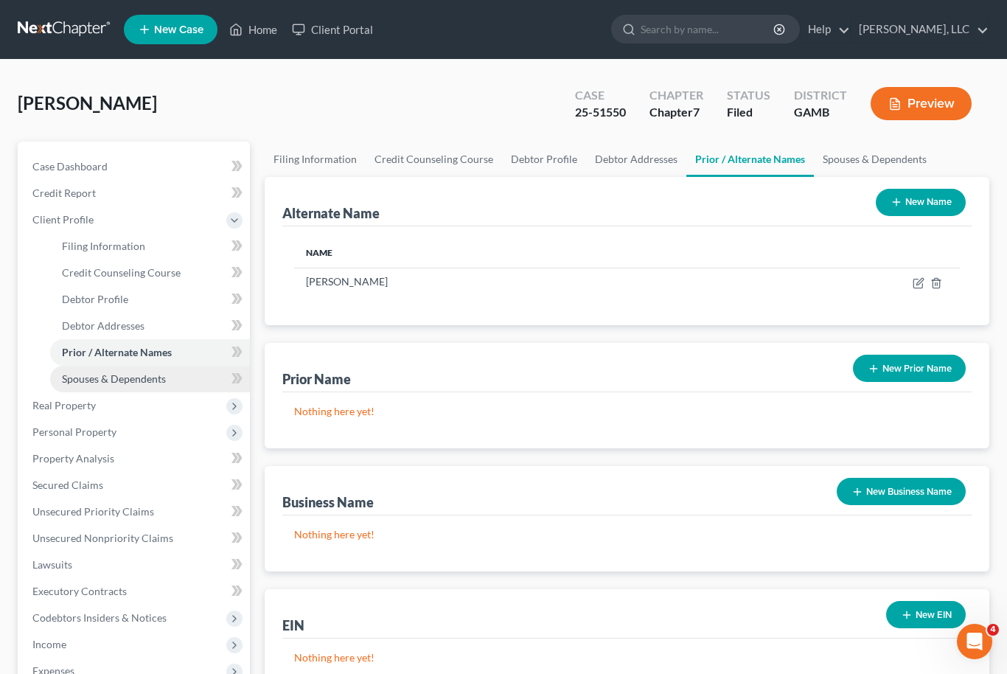
click at [149, 378] on span "Spouses & Dependents" at bounding box center [114, 378] width 104 height 13
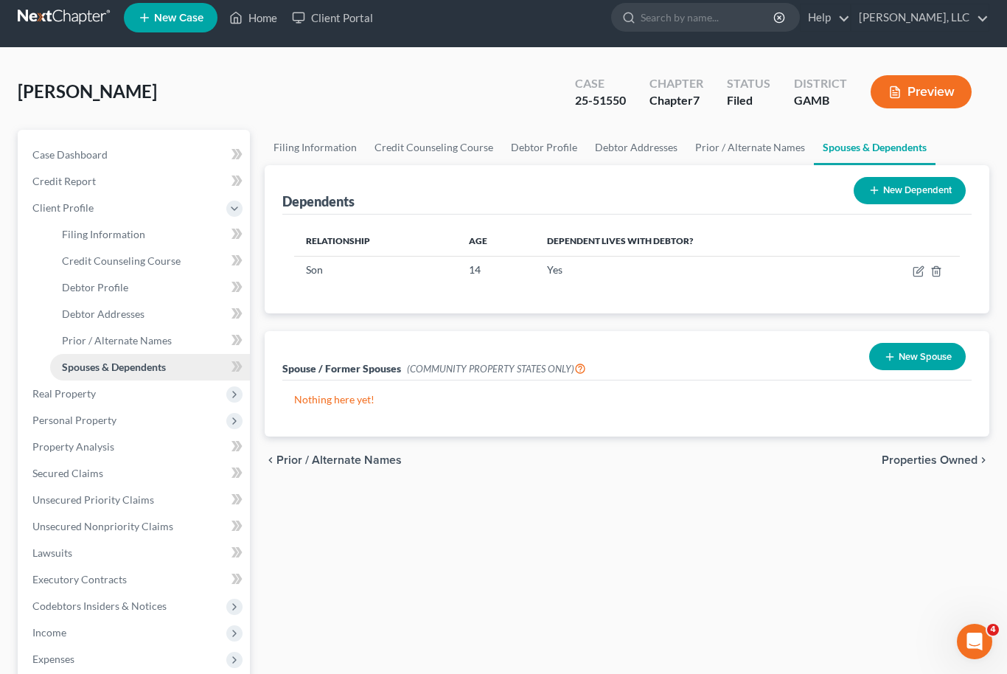
scroll to position [19, 0]
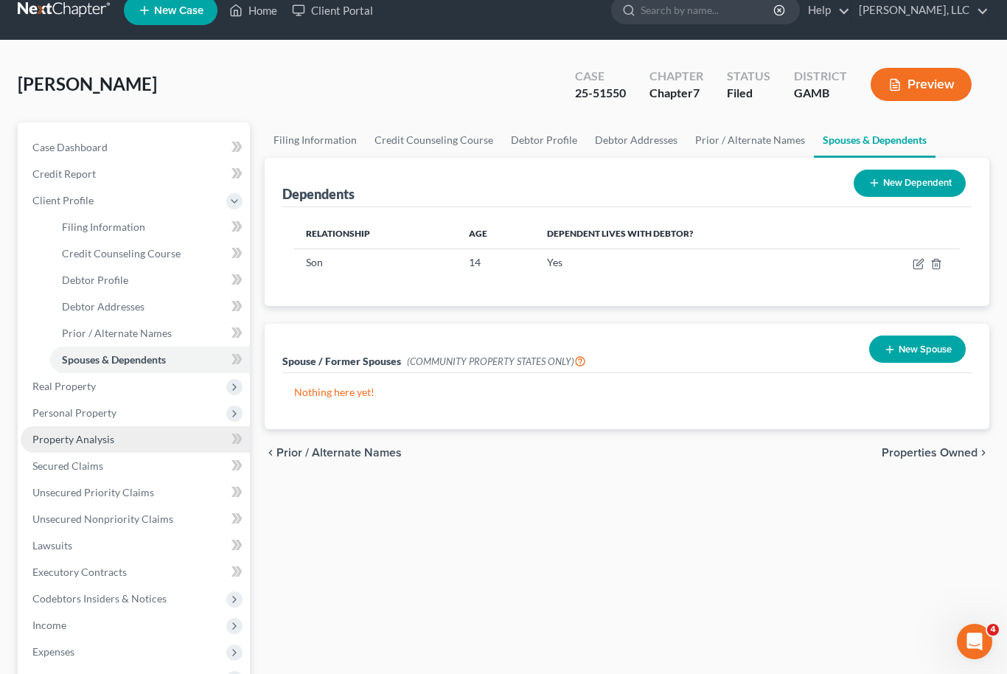
click at [128, 444] on link "Property Analysis" at bounding box center [135, 439] width 229 height 27
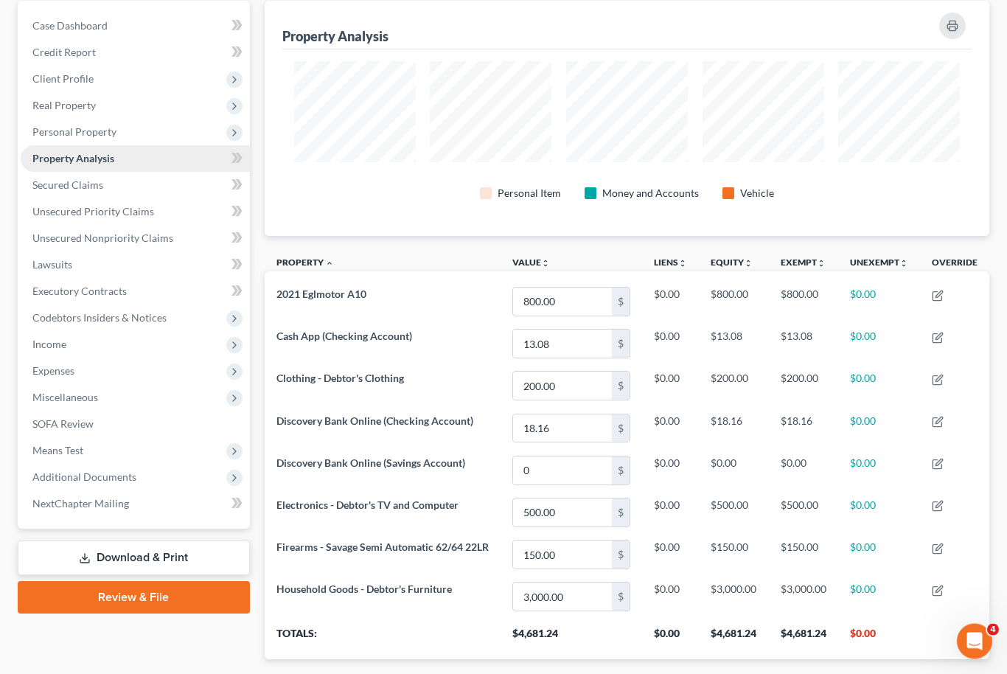
scroll to position [141, 0]
click at [109, 196] on link "Secured Claims" at bounding box center [135, 185] width 229 height 27
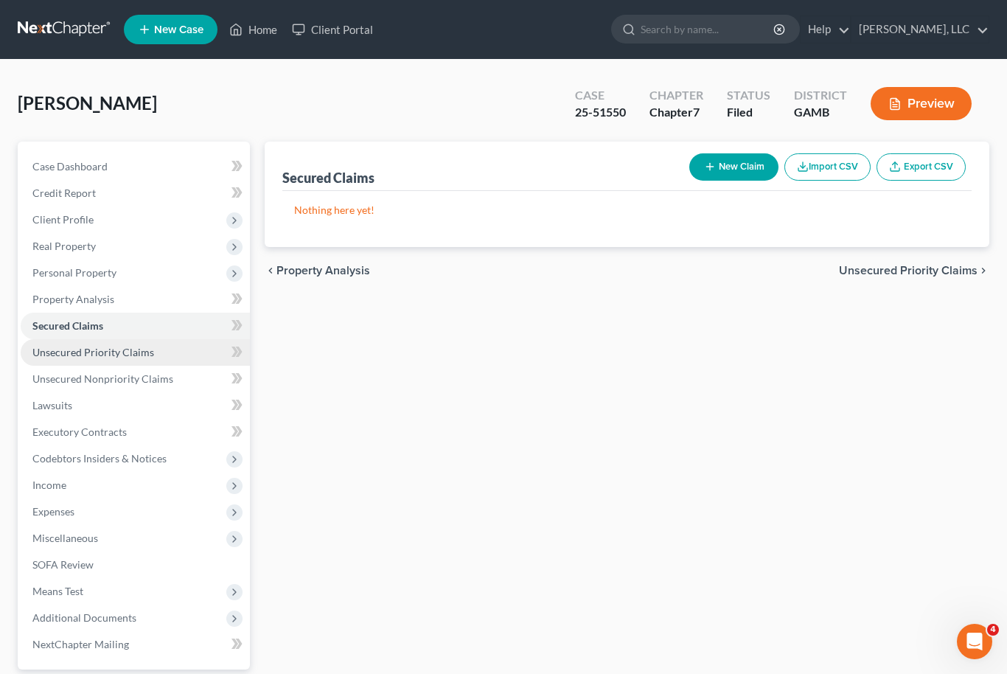
click at [108, 352] on span "Unsecured Priority Claims" at bounding box center [93, 352] width 122 height 13
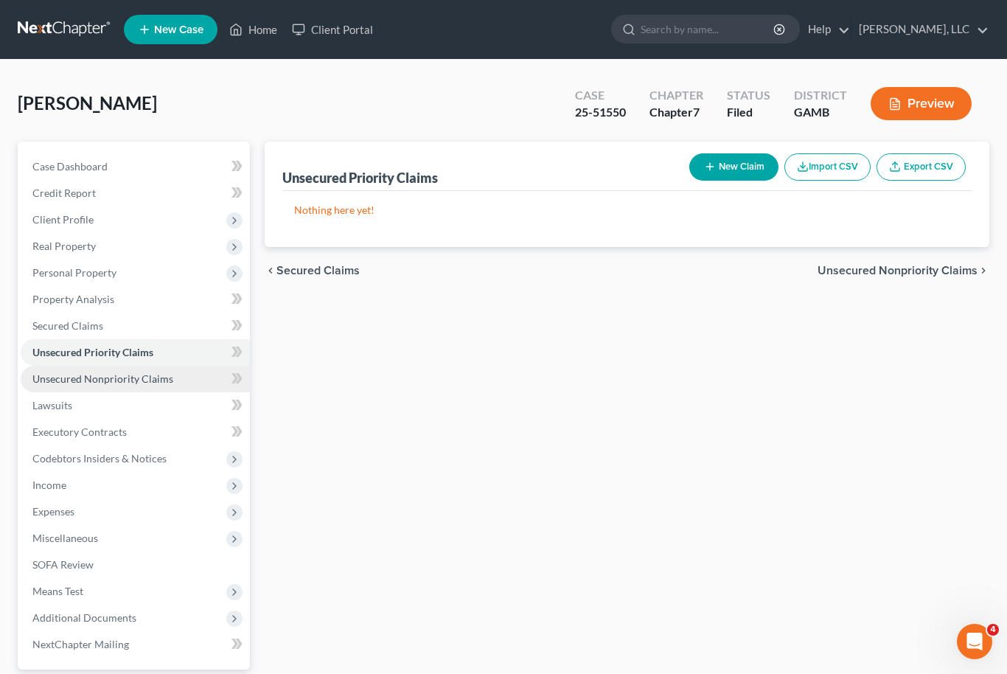
click at [137, 380] on span "Unsecured Nonpriority Claims" at bounding box center [102, 378] width 141 height 13
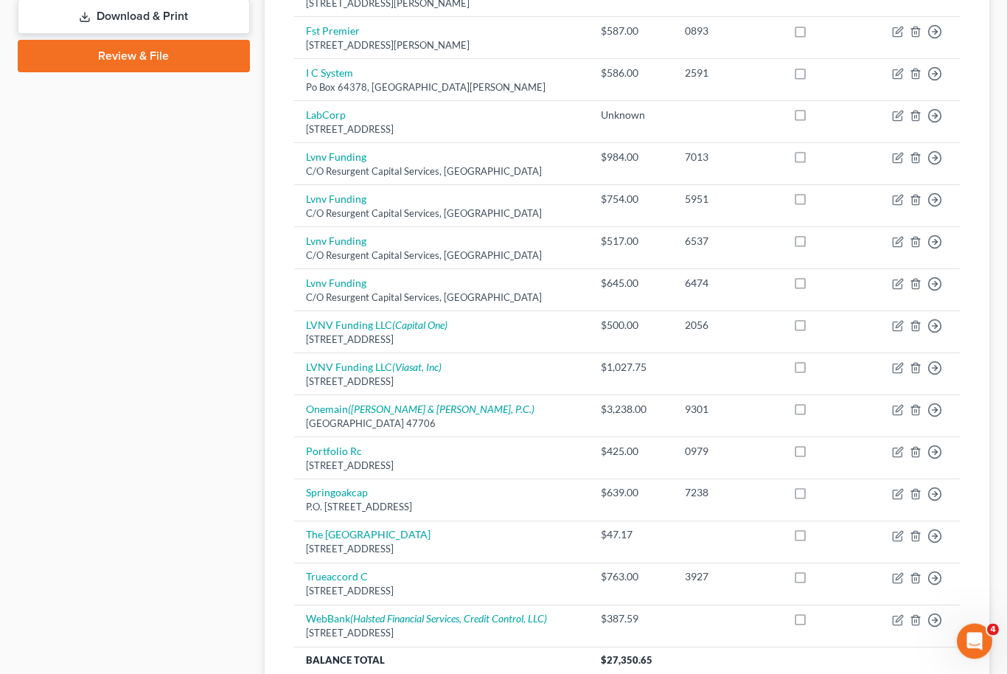
scroll to position [682, 0]
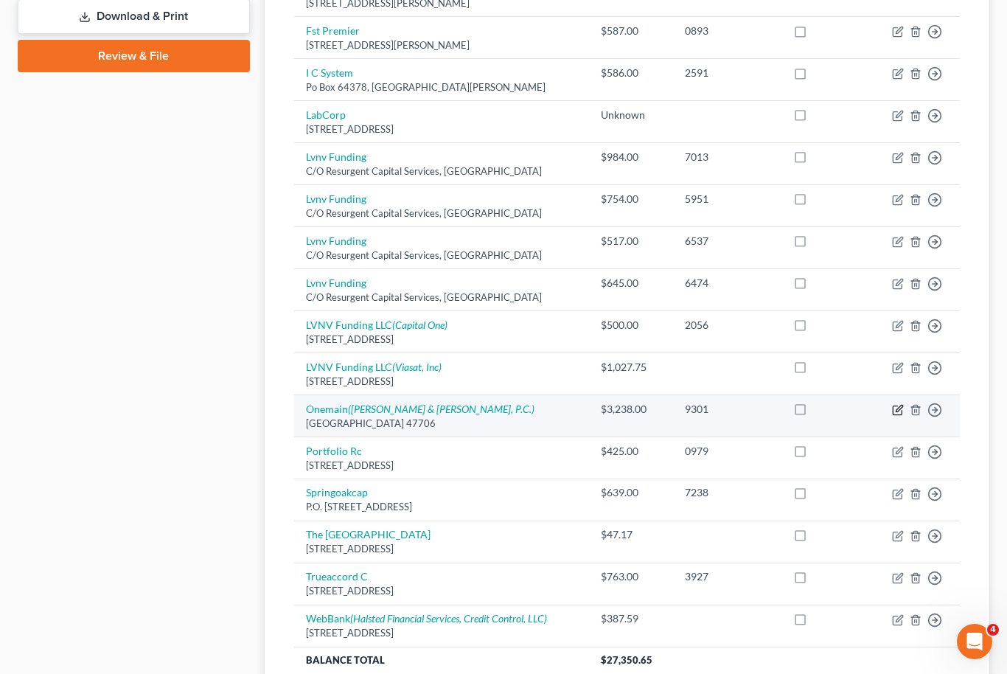
click at [899, 404] on icon "button" at bounding box center [898, 410] width 12 height 12
select select "15"
select select "0"
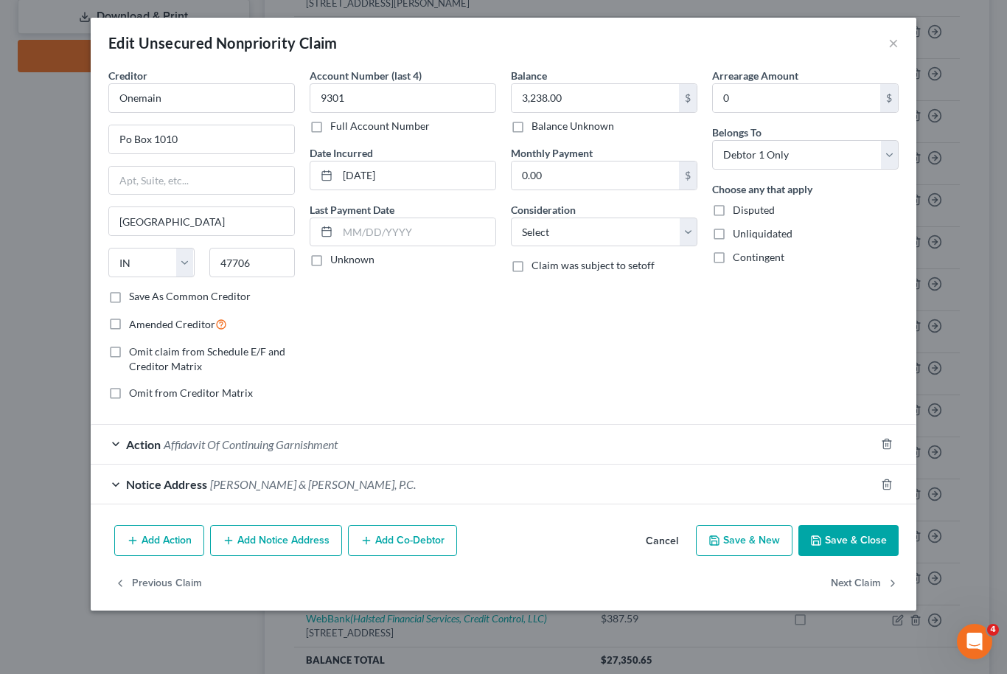
click at [845, 544] on button "Save & Close" at bounding box center [848, 540] width 100 height 31
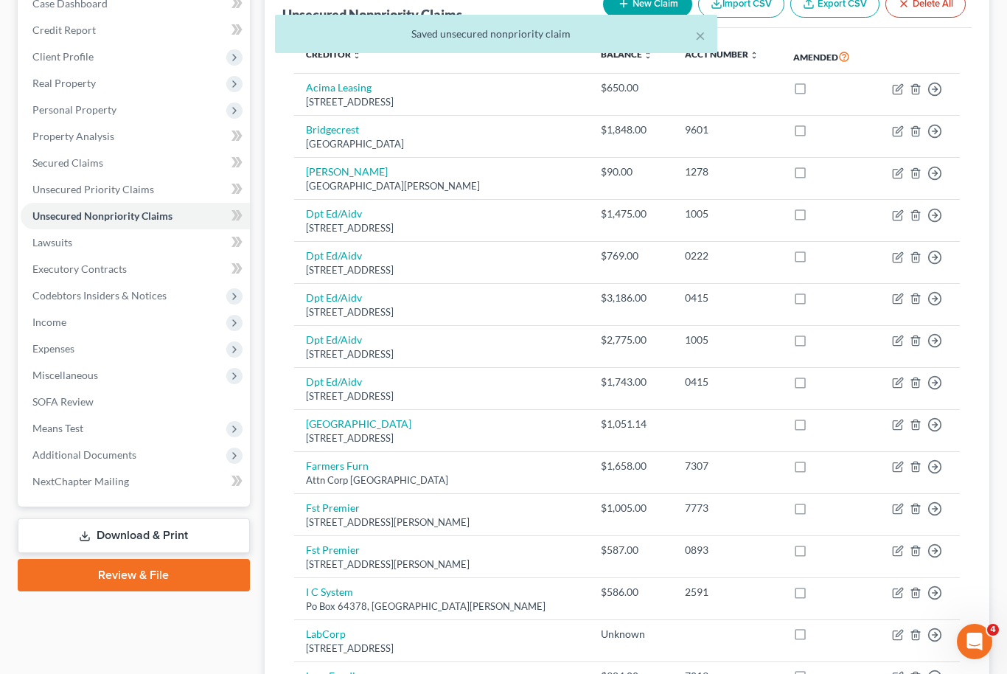
scroll to position [159, 0]
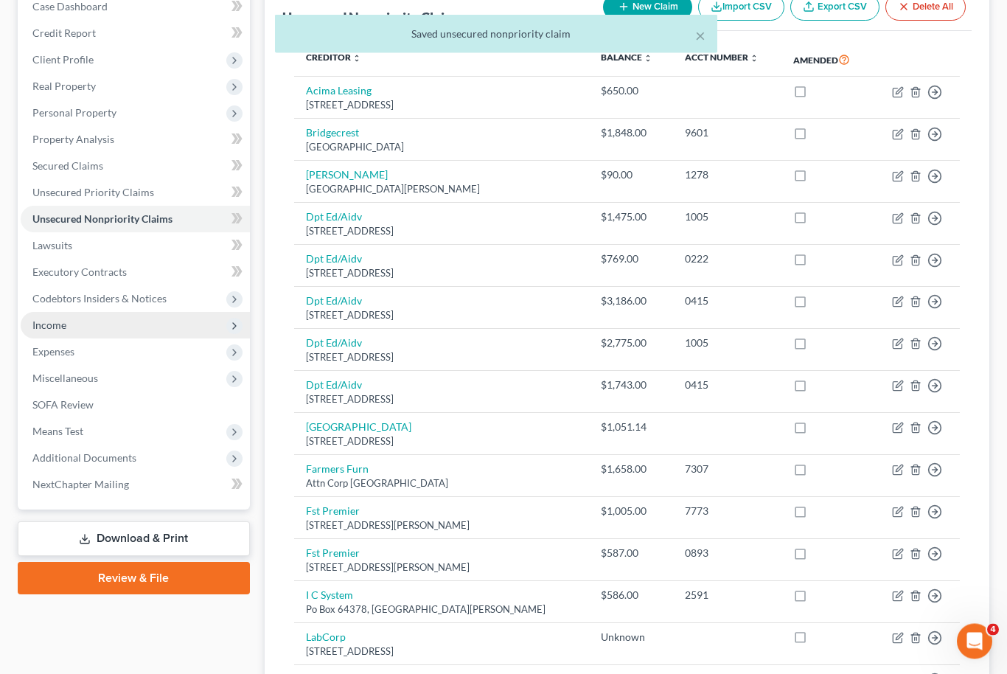
click at [158, 327] on span "Income" at bounding box center [135, 326] width 229 height 27
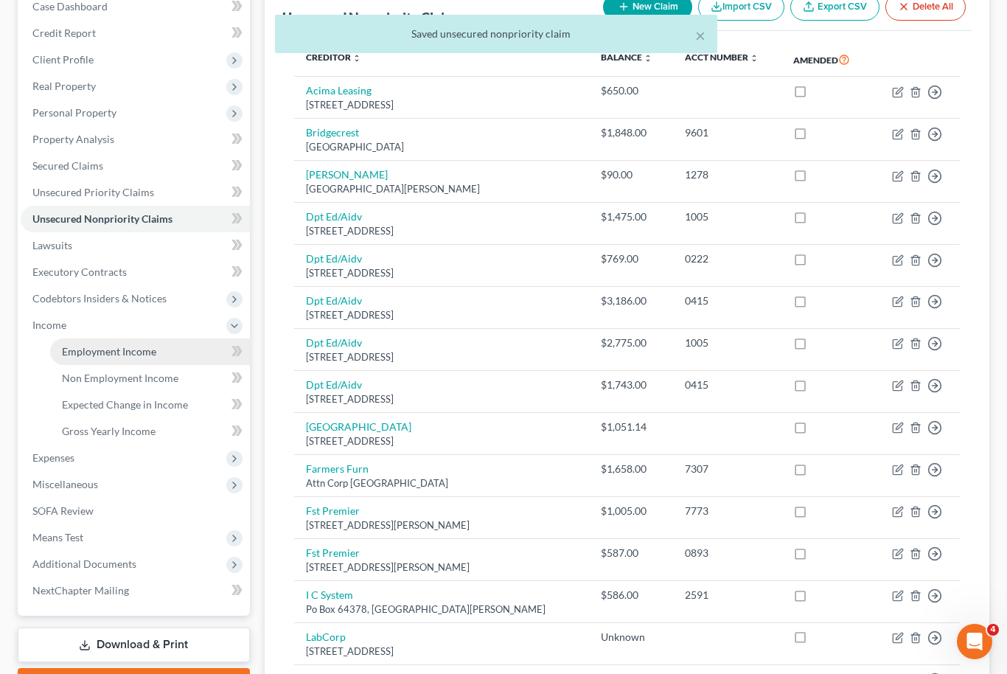
click at [161, 361] on link "Employment Income" at bounding box center [150, 351] width 200 height 27
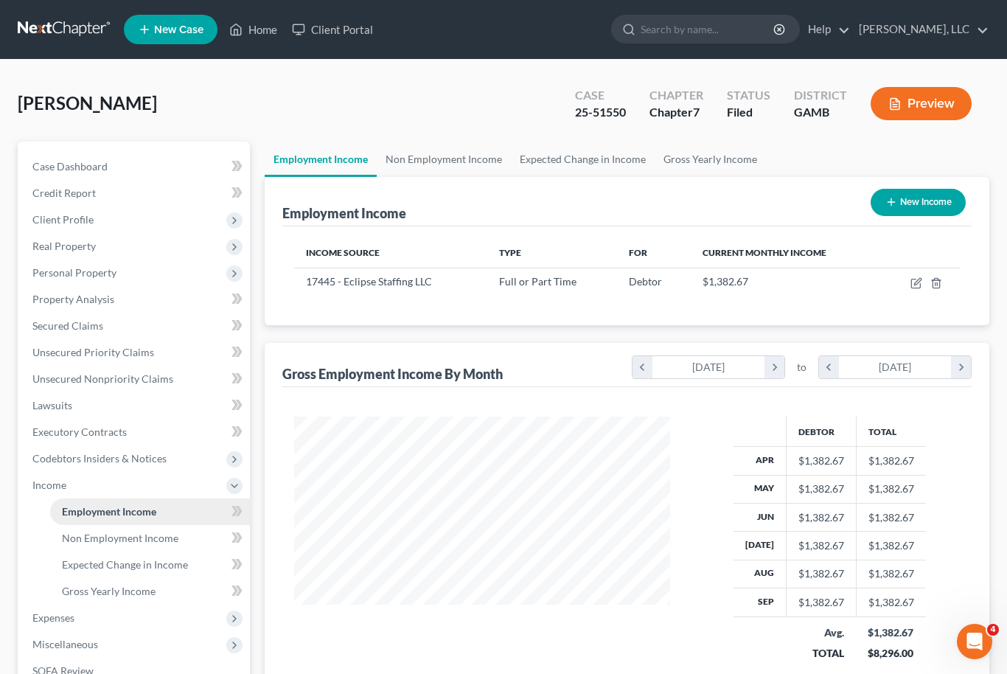
scroll to position [264, 406]
click at [458, 155] on link "Non Employment Income" at bounding box center [444, 159] width 134 height 35
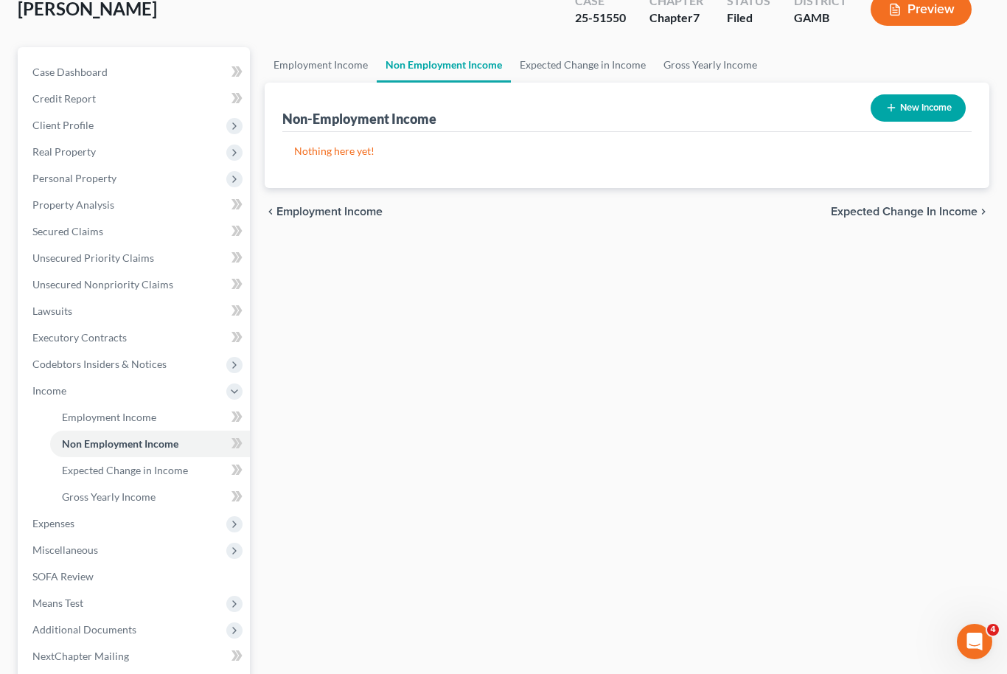
scroll to position [111, 0]
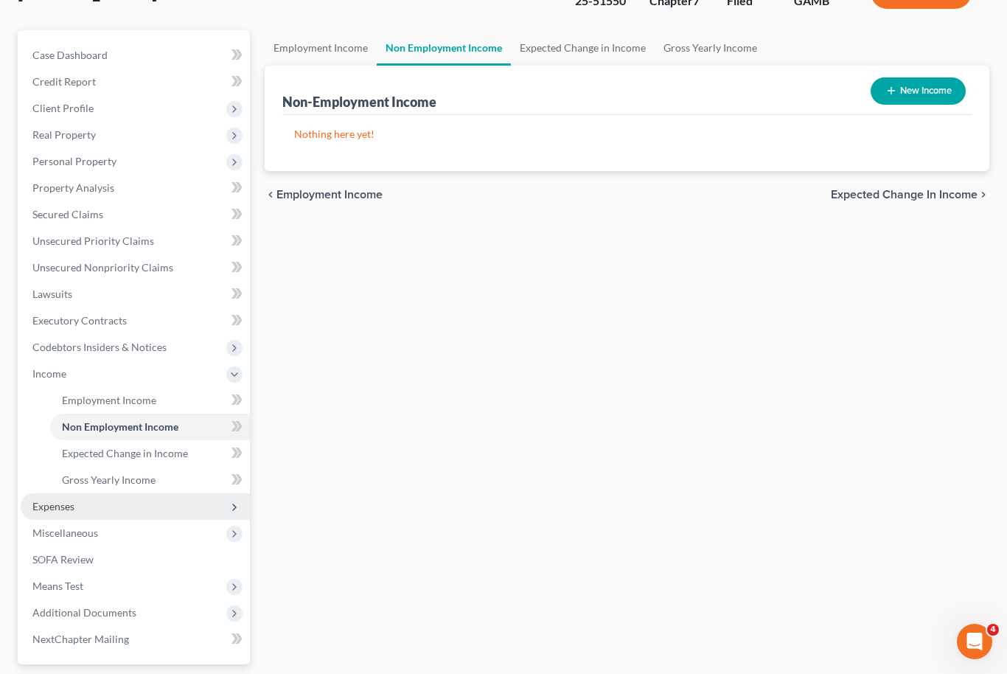
click at [109, 515] on span "Expenses" at bounding box center [135, 506] width 229 height 27
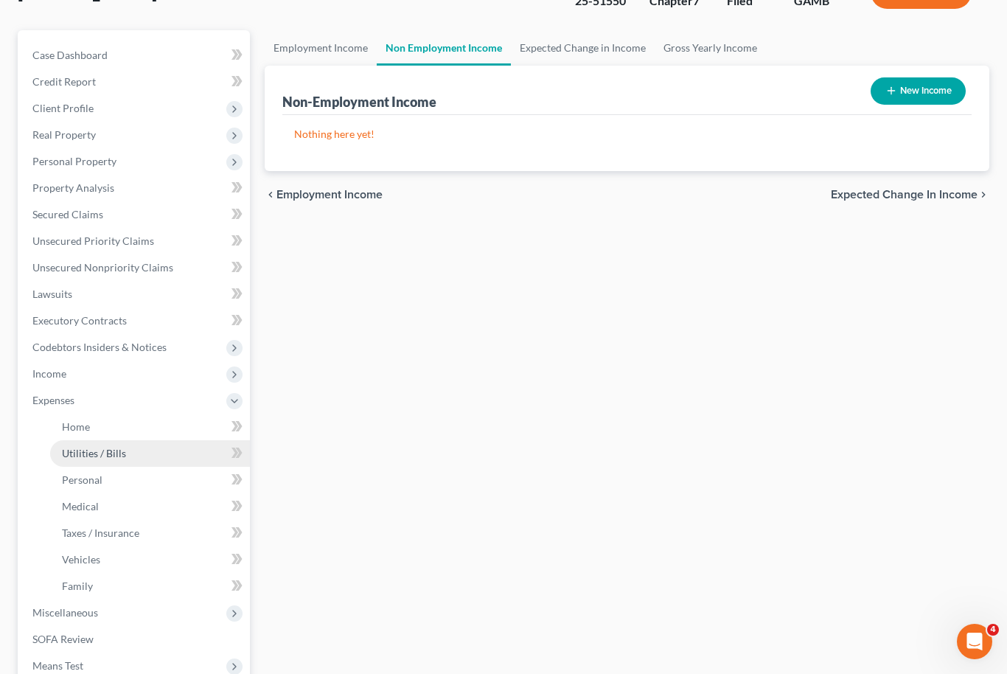
click at [130, 440] on link "Utilities / Bills" at bounding box center [150, 453] width 200 height 27
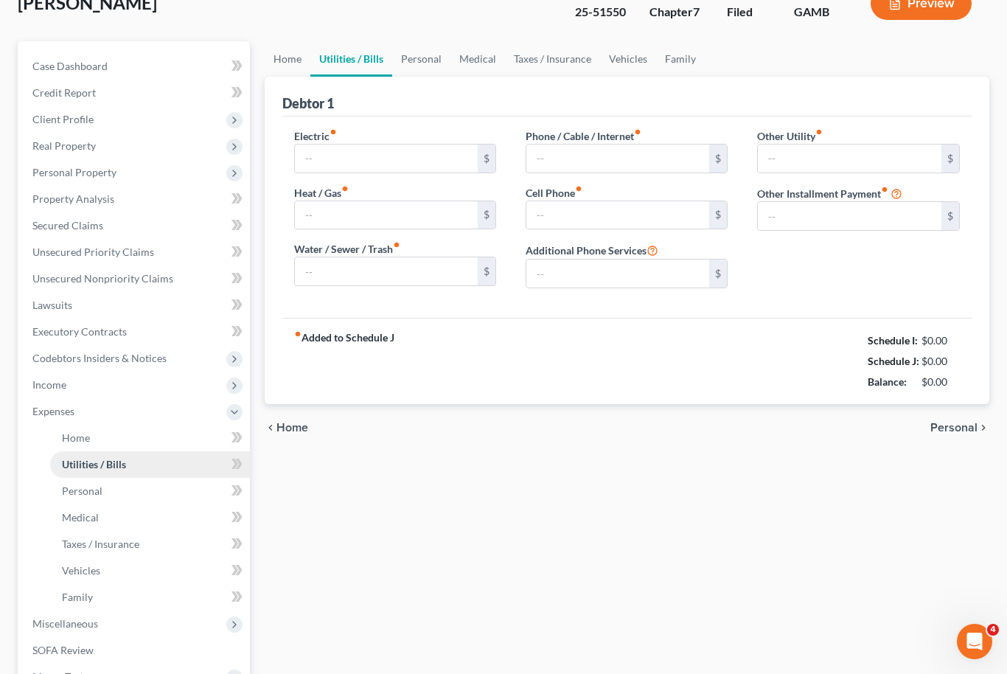
type input "205.00"
type input "0.00"
type input "89.00"
type input "50.00"
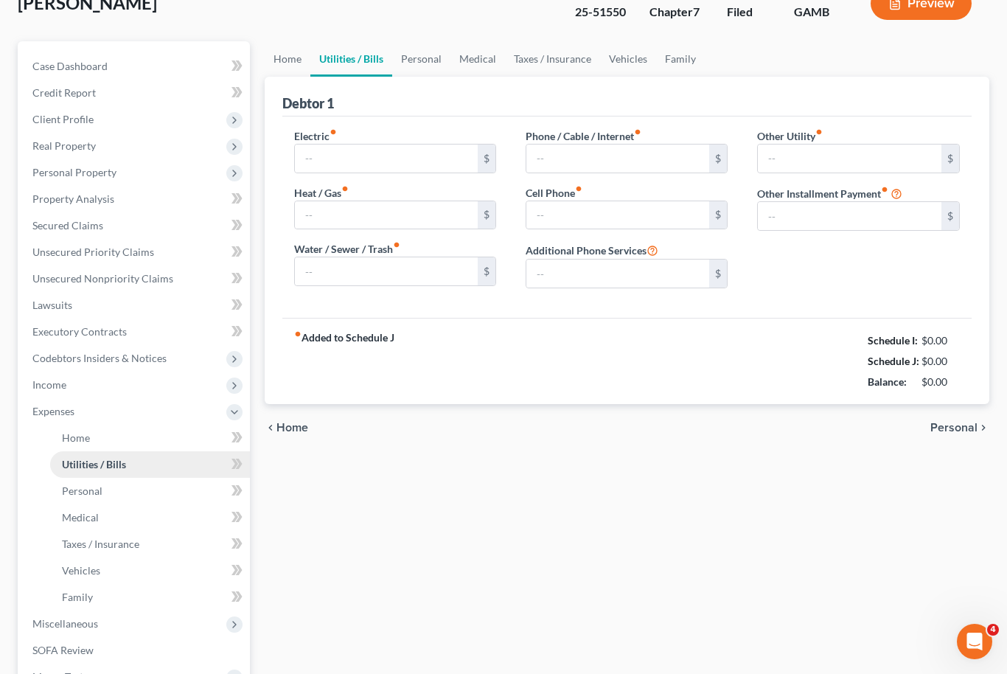
type input "0.00"
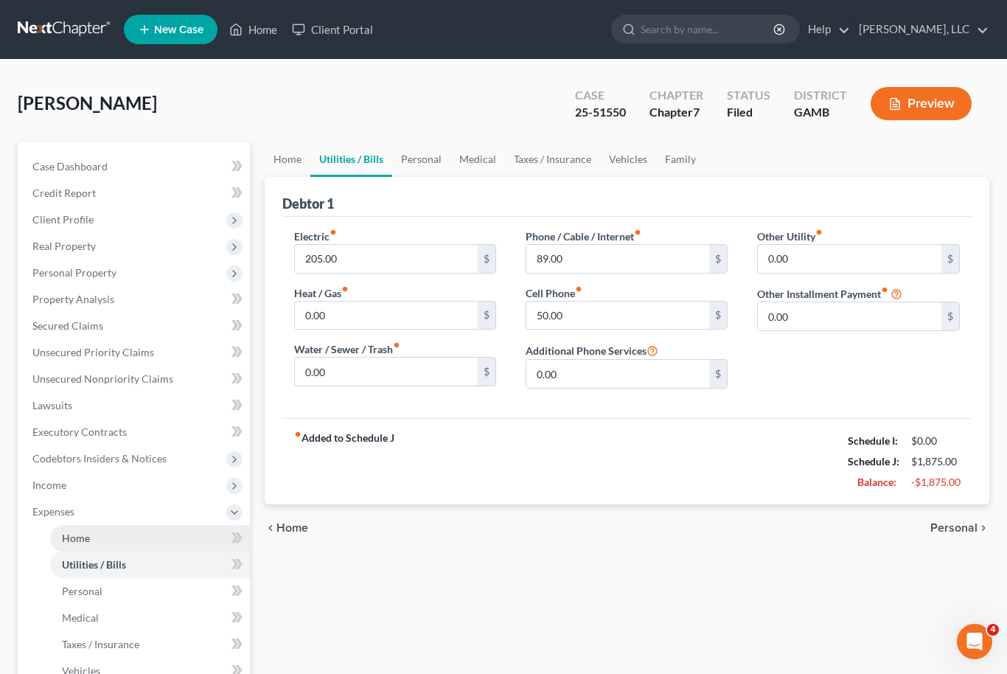
click at [123, 533] on link "Home" at bounding box center [150, 538] width 200 height 27
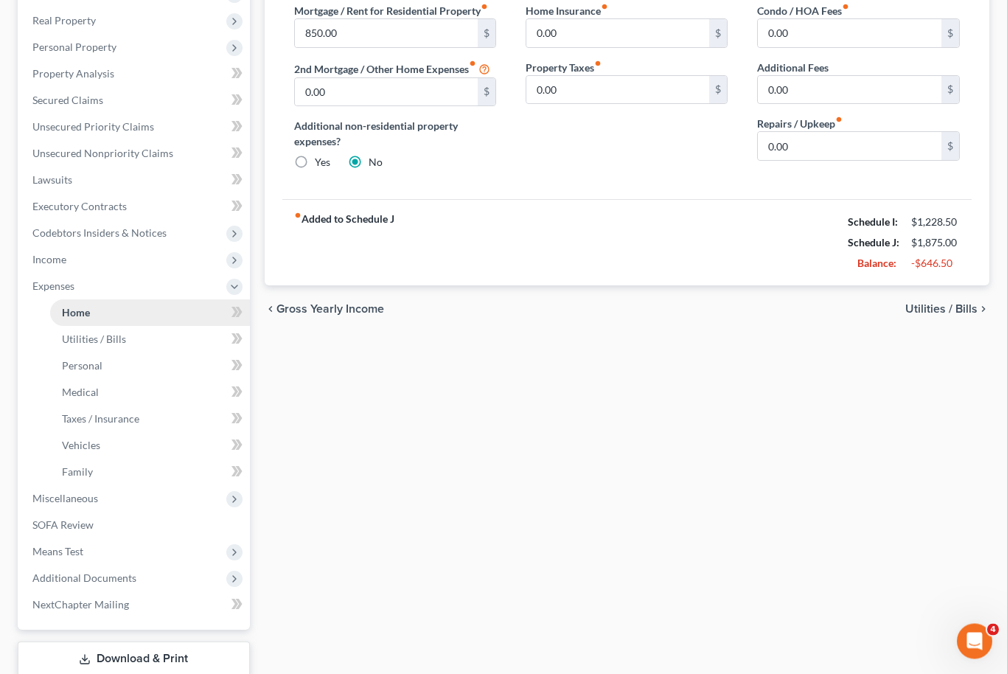
scroll to position [273, 0]
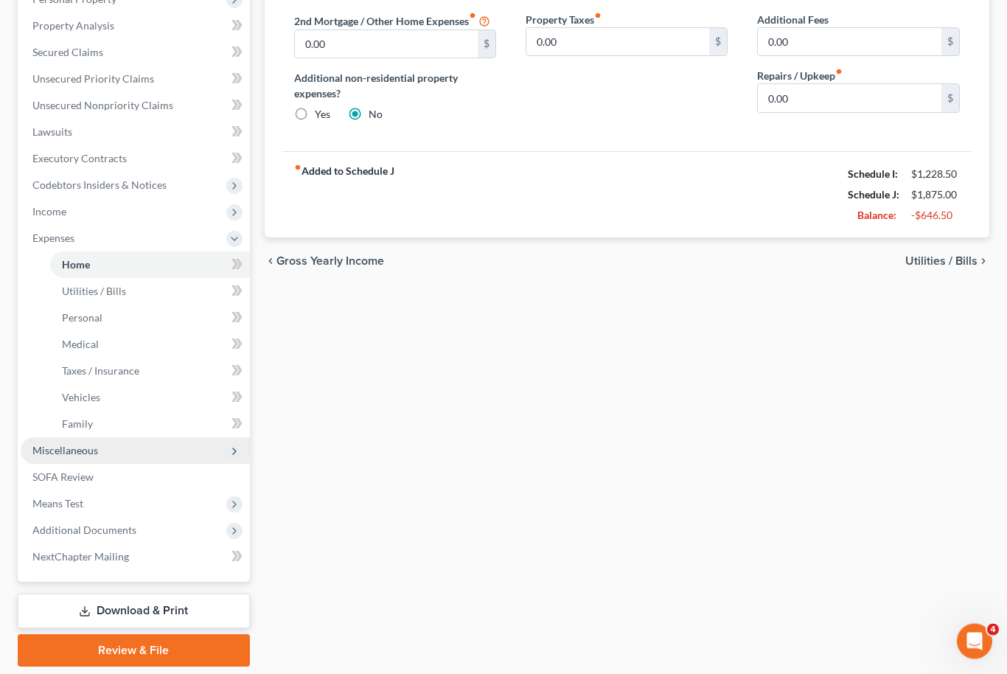
click at [73, 456] on span "Miscellaneous" at bounding box center [135, 451] width 229 height 27
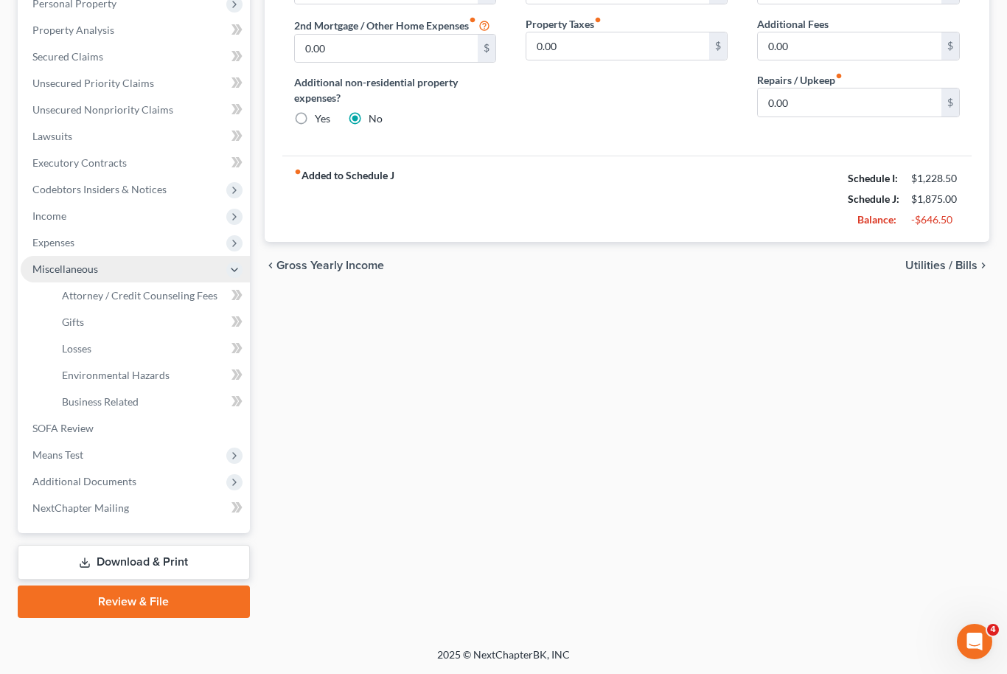
scroll to position [220, 0]
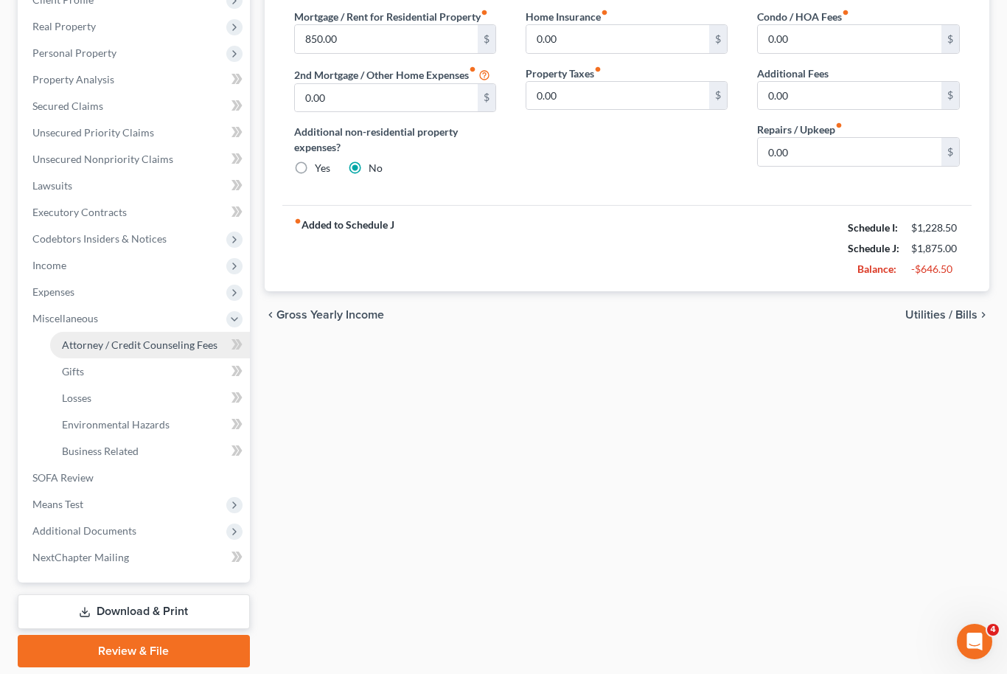
click at [126, 354] on link "Attorney / Credit Counseling Fees" at bounding box center [150, 345] width 200 height 27
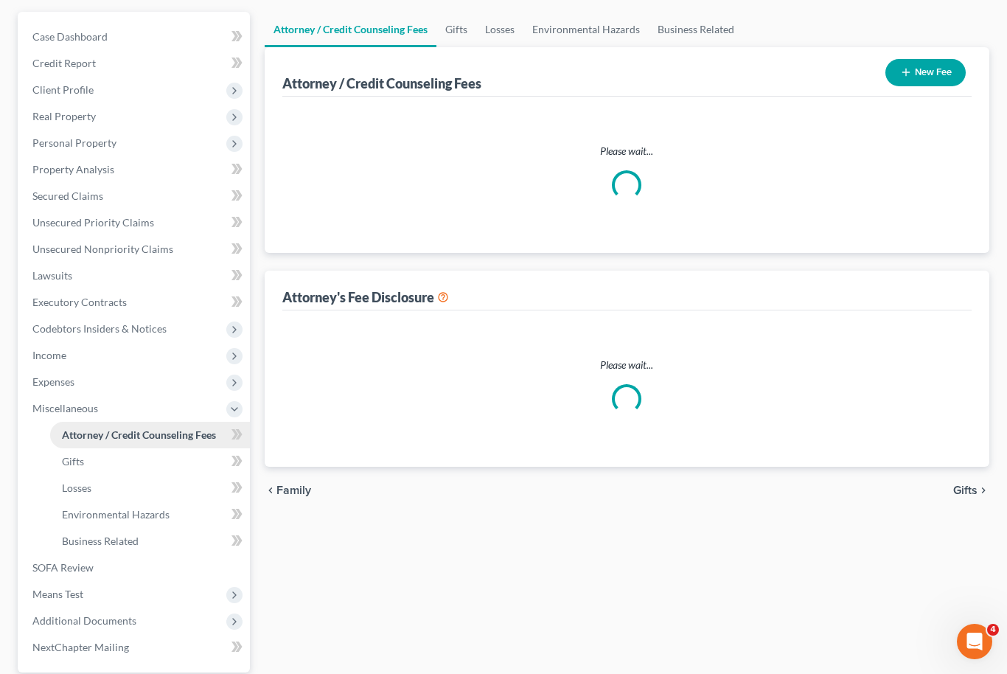
scroll to position [15, 0]
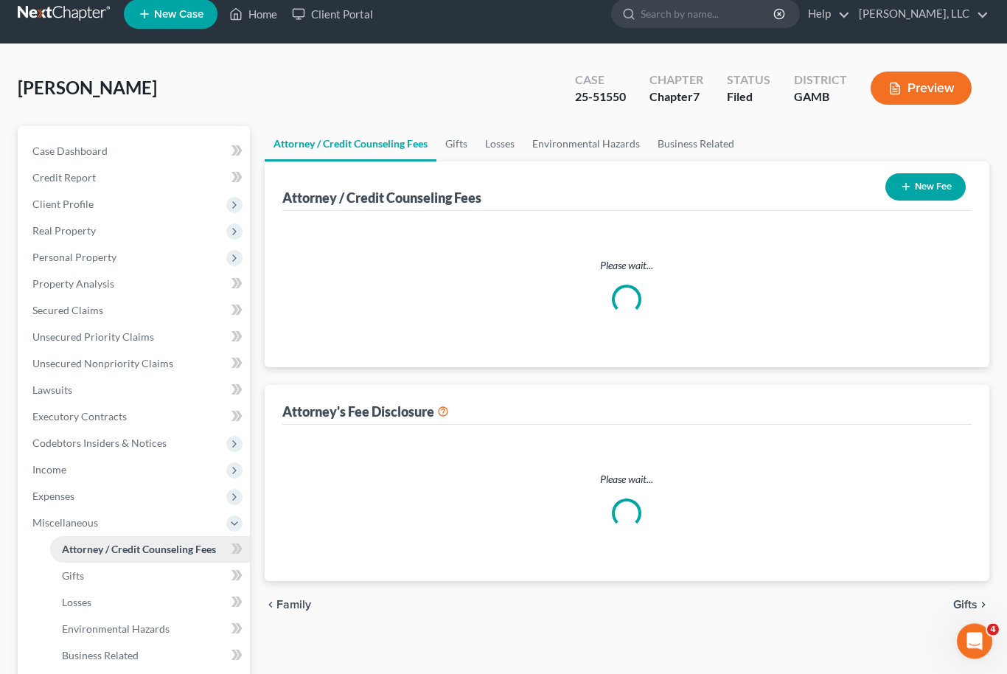
select select "0"
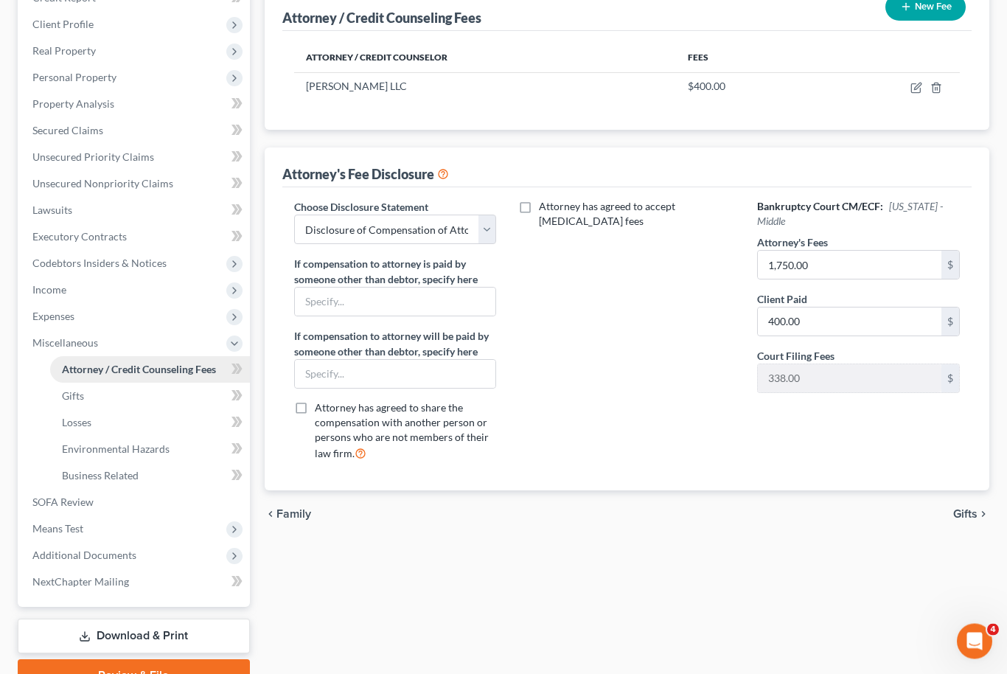
scroll to position [220, 0]
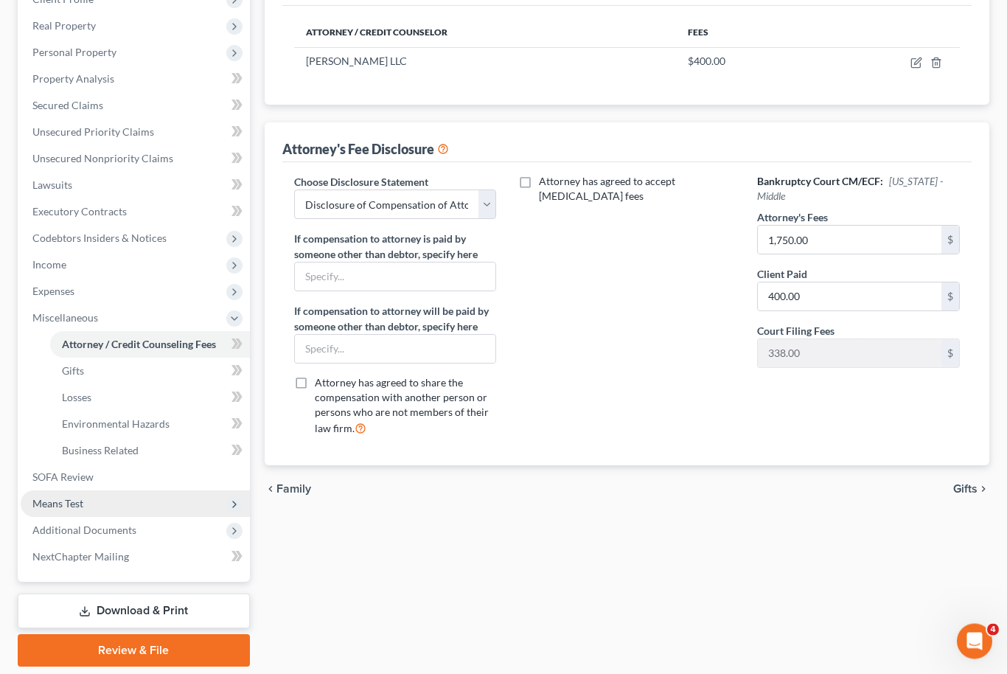
click at [89, 503] on span "Means Test" at bounding box center [135, 504] width 229 height 27
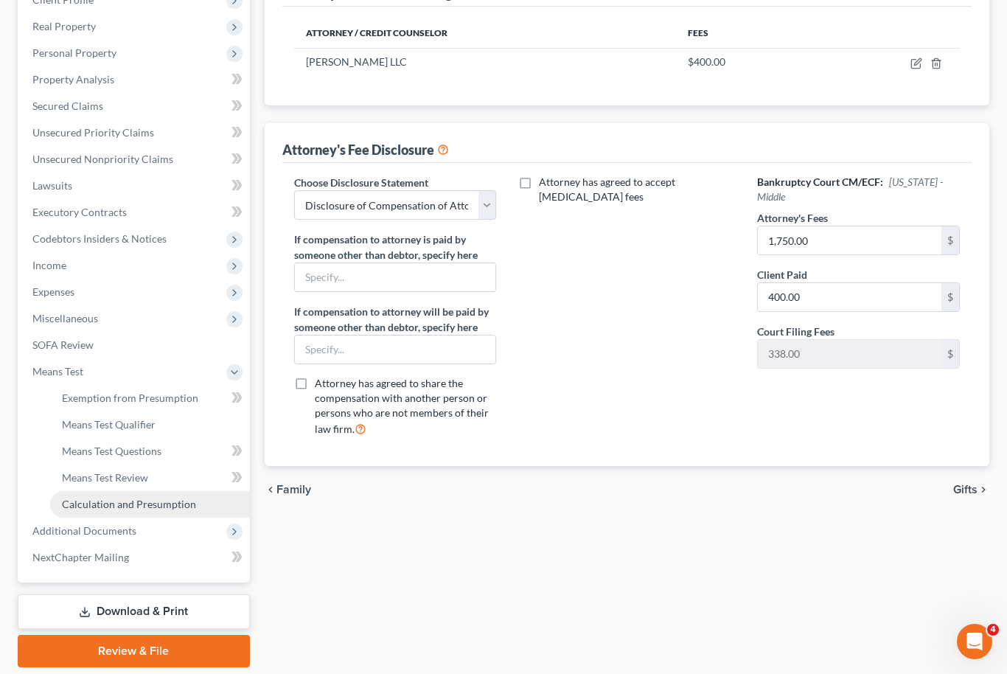
click at [118, 509] on span "Calculation and Presumption" at bounding box center [129, 504] width 134 height 13
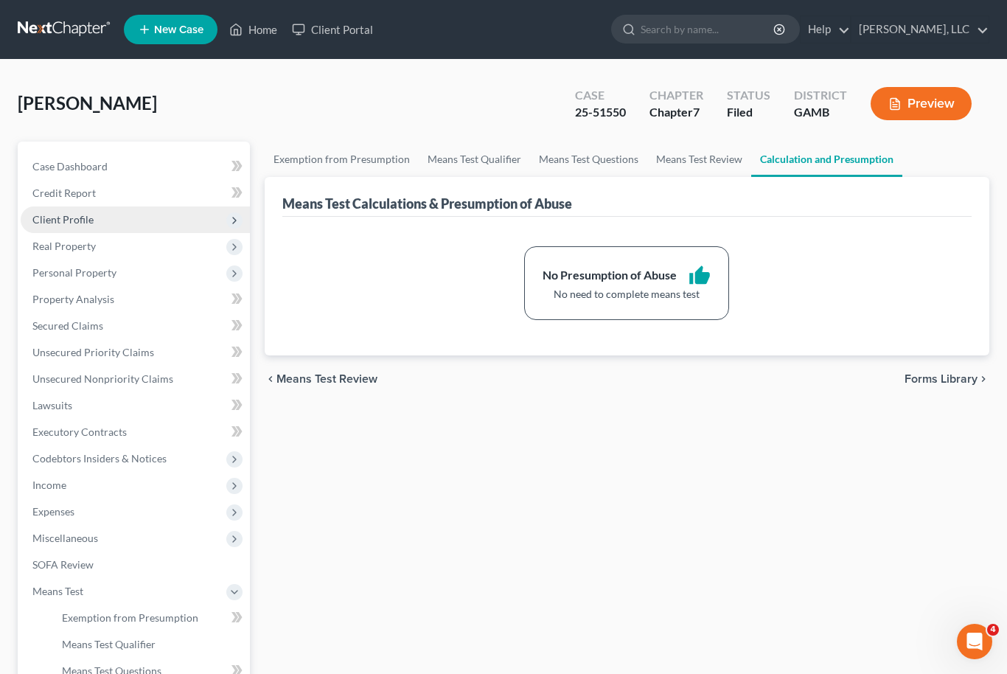
click at [63, 219] on span "Client Profile" at bounding box center [62, 219] width 61 height 13
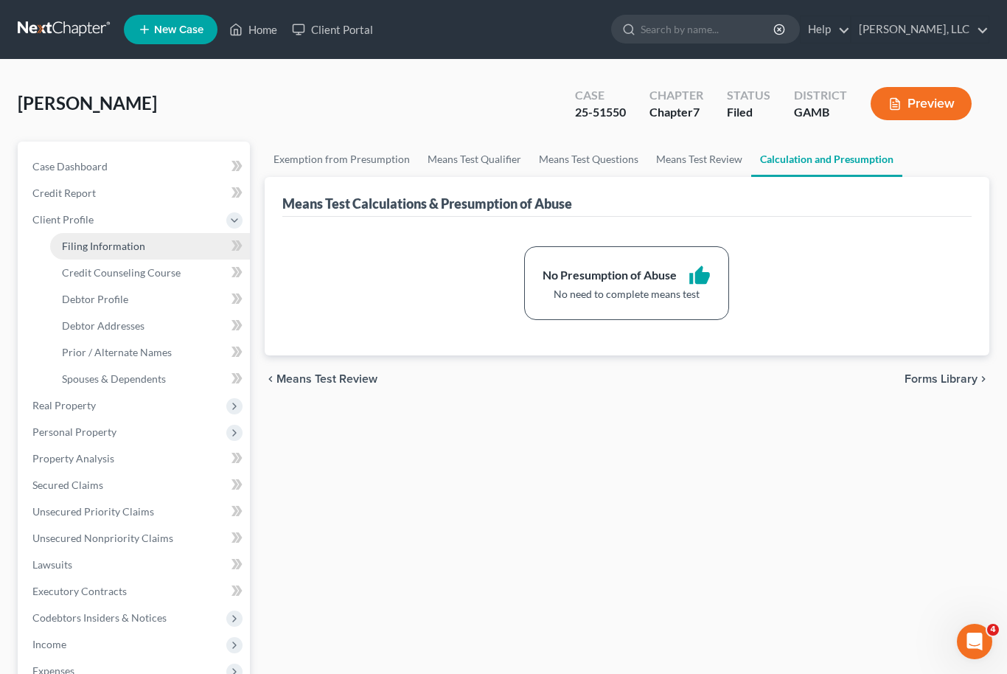
click at [119, 242] on span "Filing Information" at bounding box center [103, 246] width 83 height 13
select select "1"
select select "0"
select select "18"
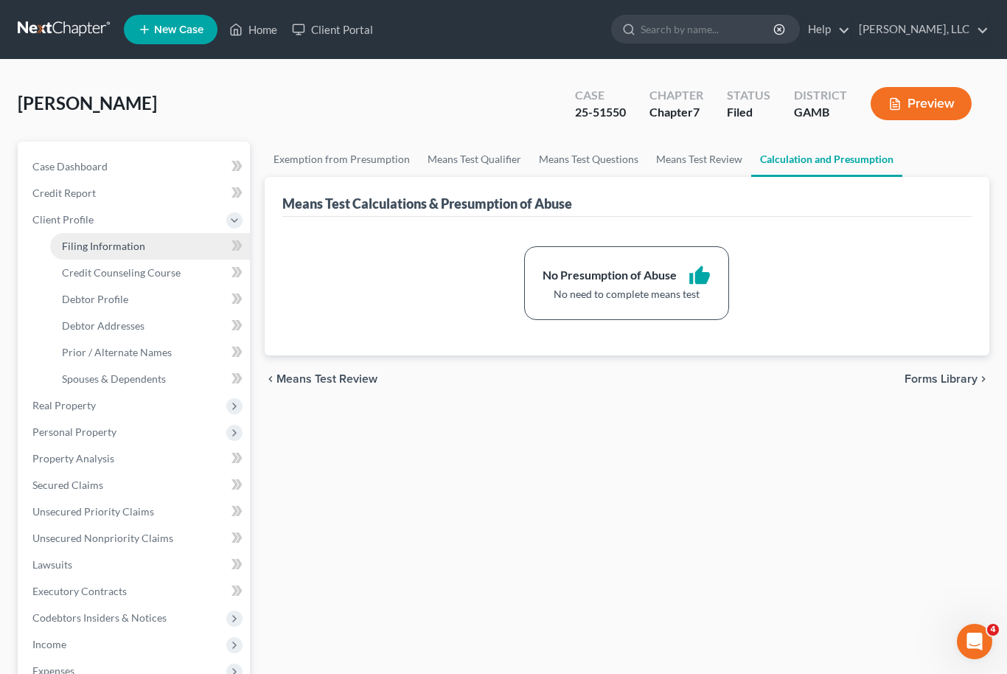
select select "0"
select select "10"
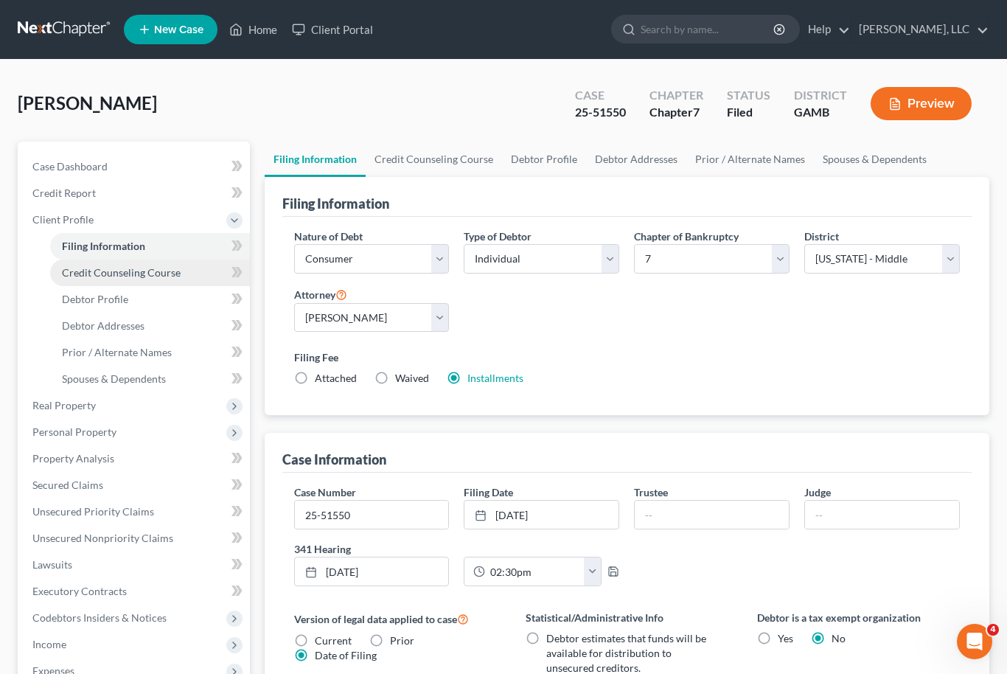
click at [149, 271] on span "Credit Counseling Course" at bounding box center [121, 272] width 119 height 13
click at [148, 271] on span "Credit Counseling Course" at bounding box center [121, 272] width 119 height 13
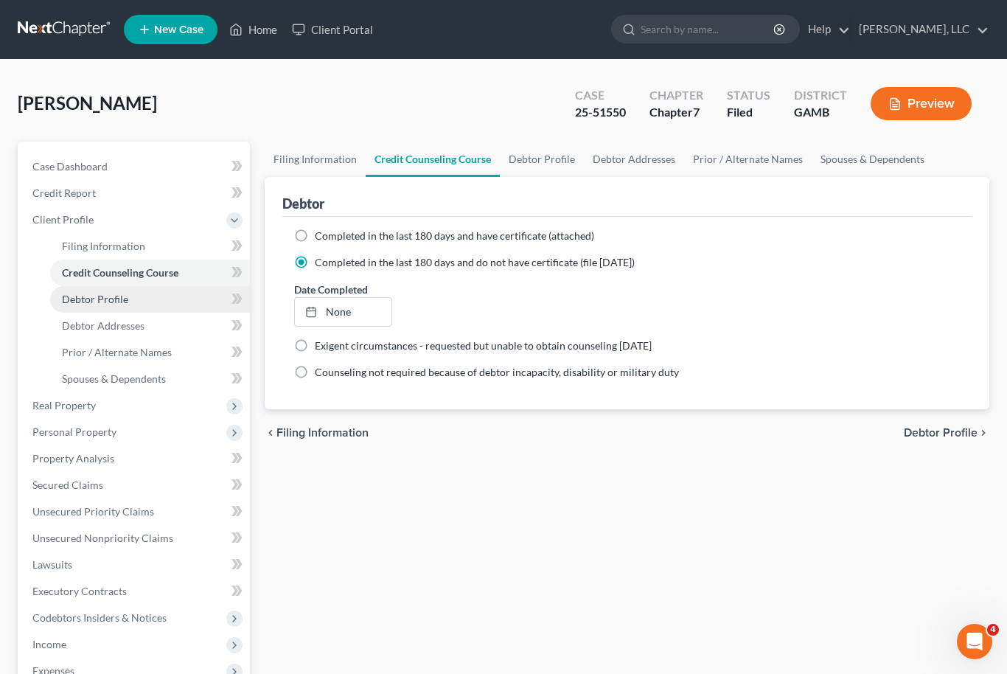
click at [125, 300] on span "Debtor Profile" at bounding box center [95, 299] width 66 height 13
select select "0"
select select "1"
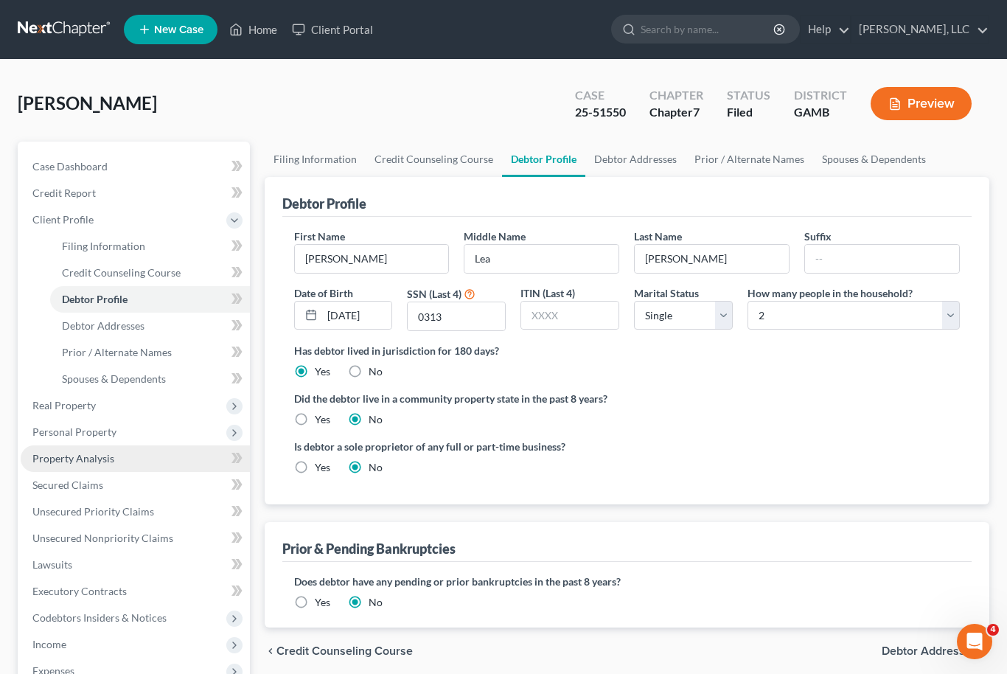
click at [108, 467] on link "Property Analysis" at bounding box center [135, 458] width 229 height 27
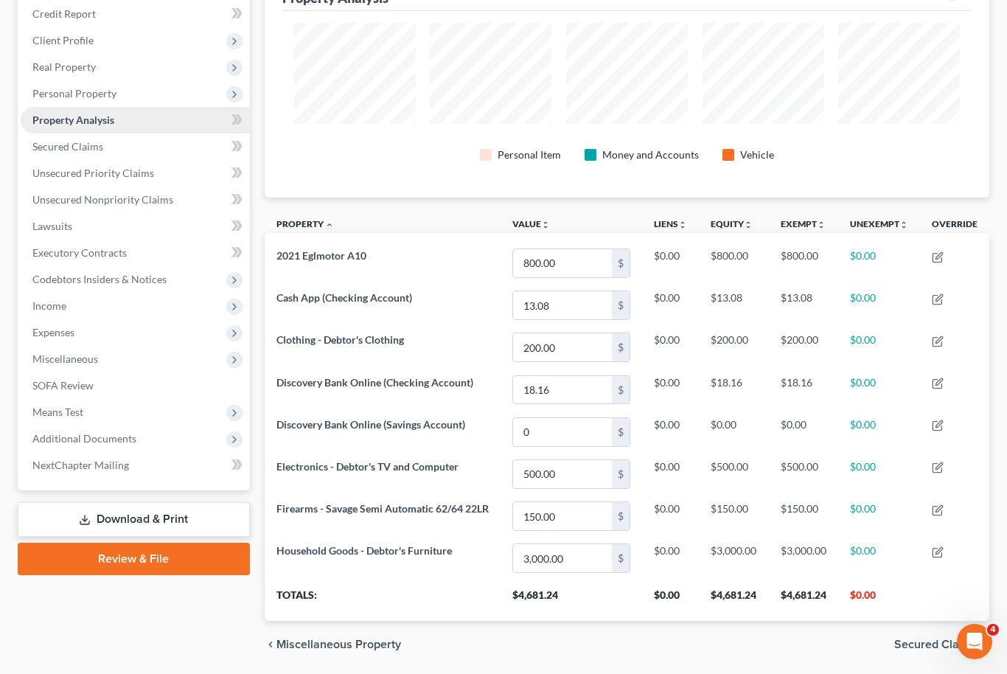
scroll to position [180, 0]
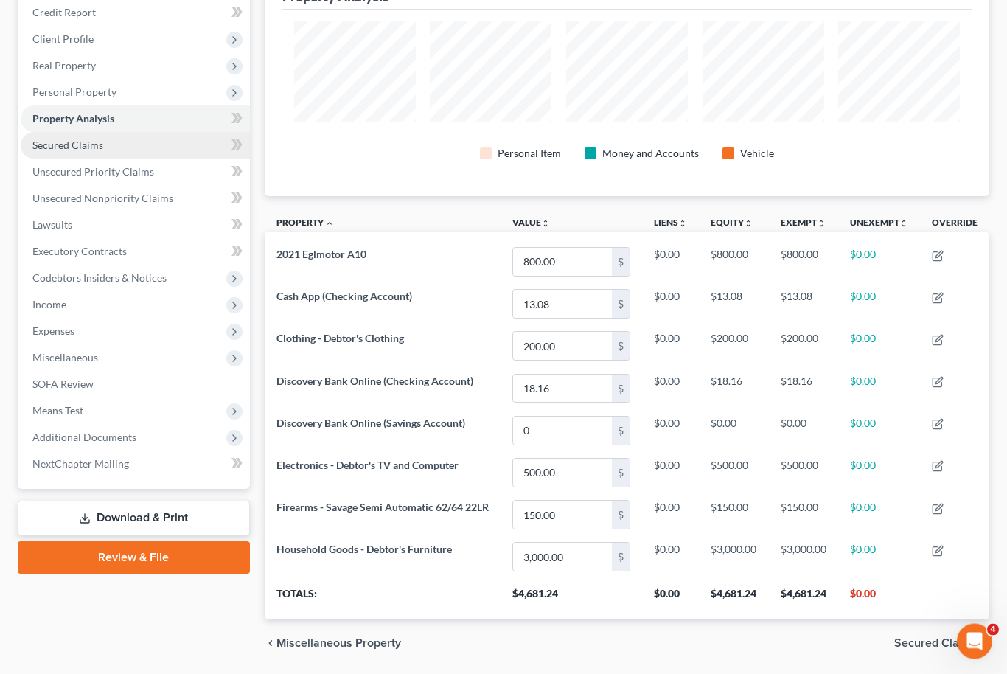
click at [94, 147] on span "Secured Claims" at bounding box center [67, 145] width 71 height 13
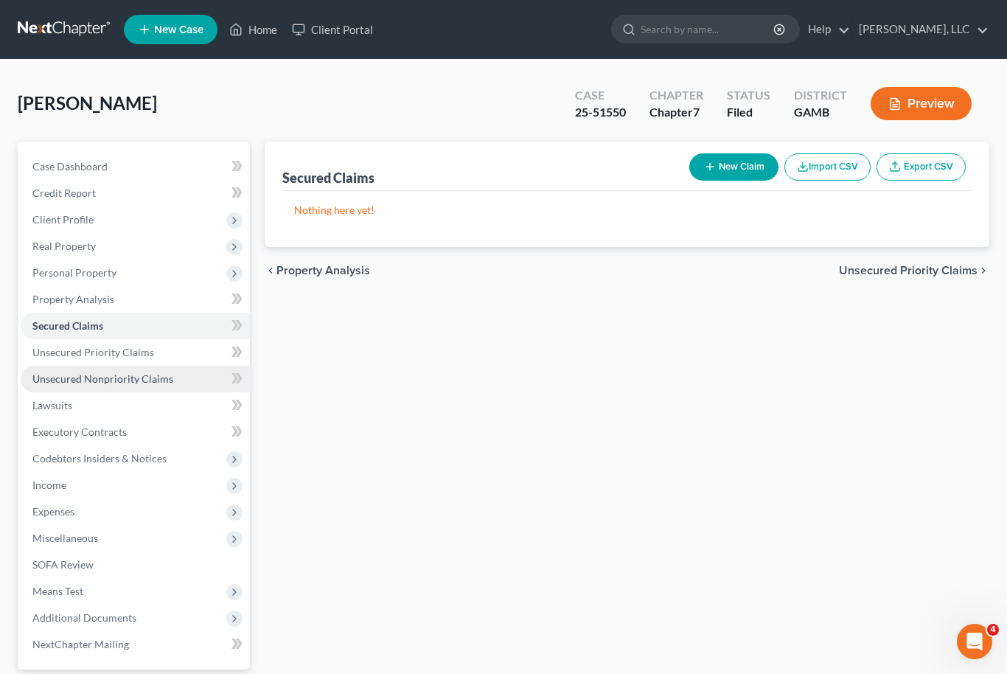
click at [132, 382] on span "Unsecured Nonpriority Claims" at bounding box center [102, 378] width 141 height 13
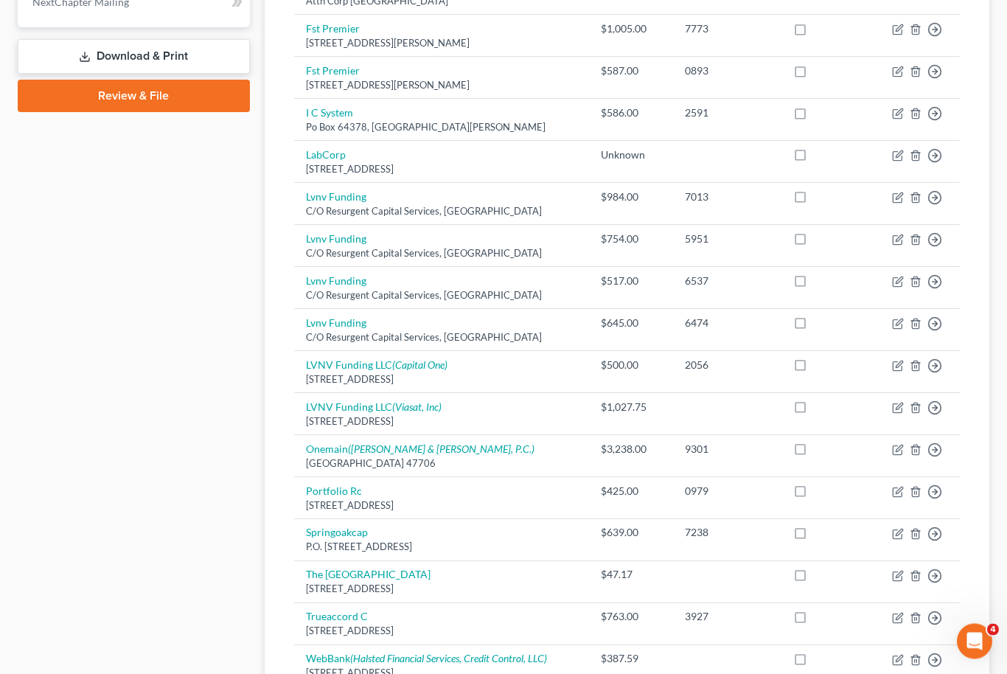
scroll to position [642, 0]
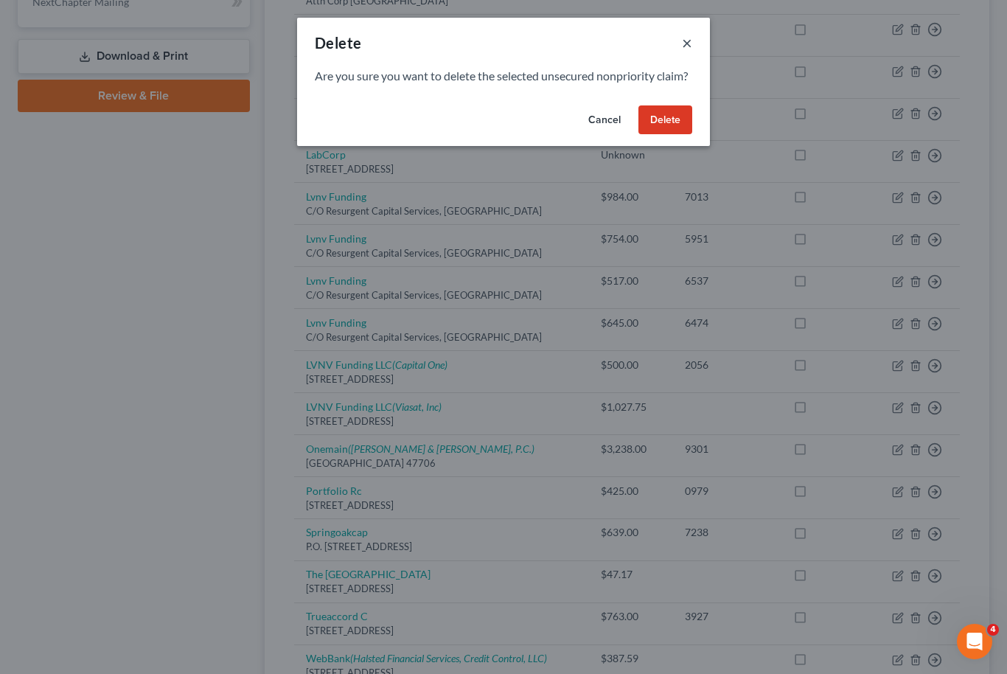
click at [691, 41] on button "×" at bounding box center [687, 43] width 10 height 18
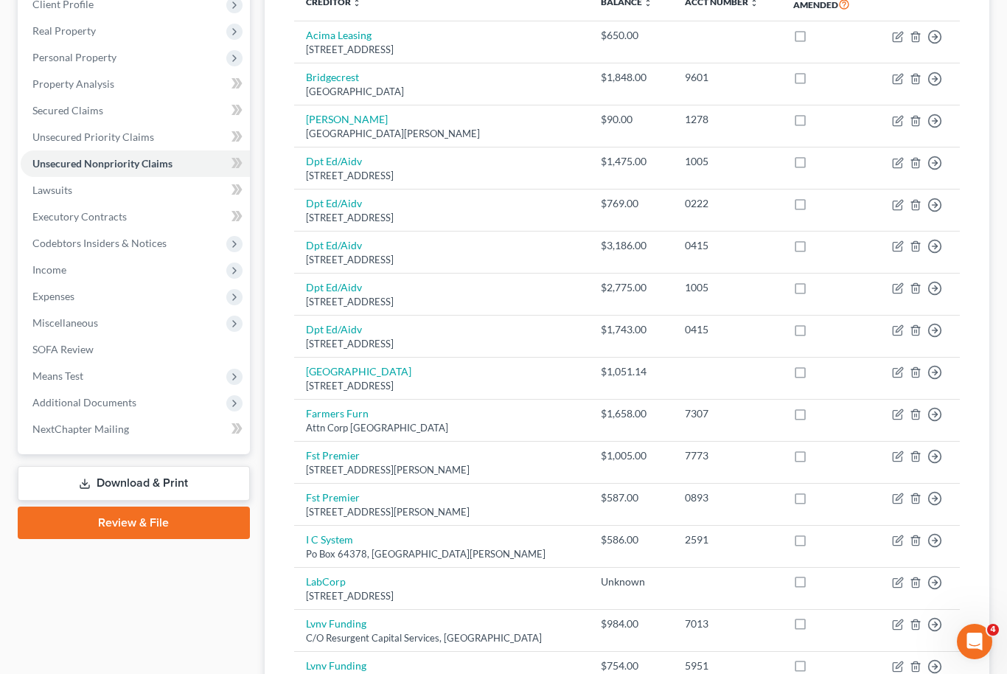
scroll to position [209, 0]
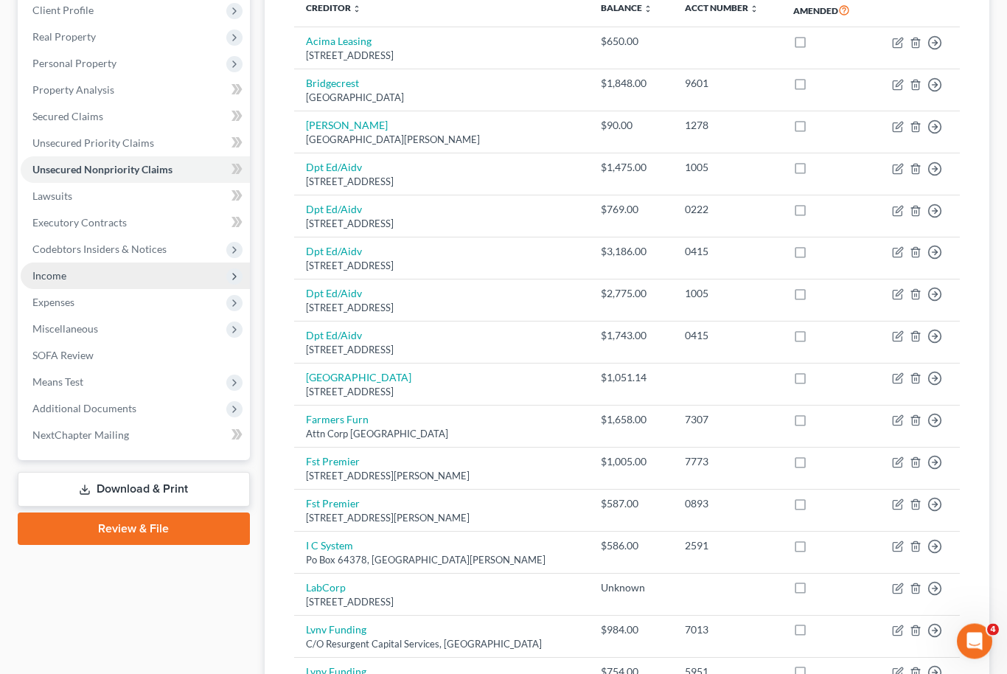
click at [88, 278] on span "Income" at bounding box center [135, 276] width 229 height 27
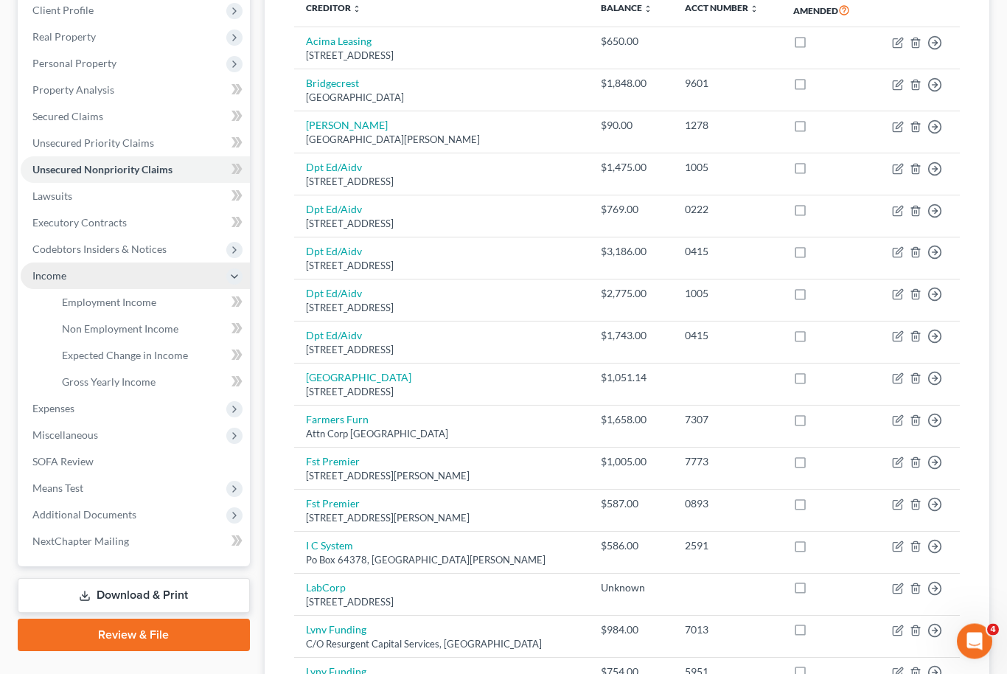
scroll to position [209, 0]
click at [143, 299] on span "Employment Income" at bounding box center [109, 302] width 94 height 13
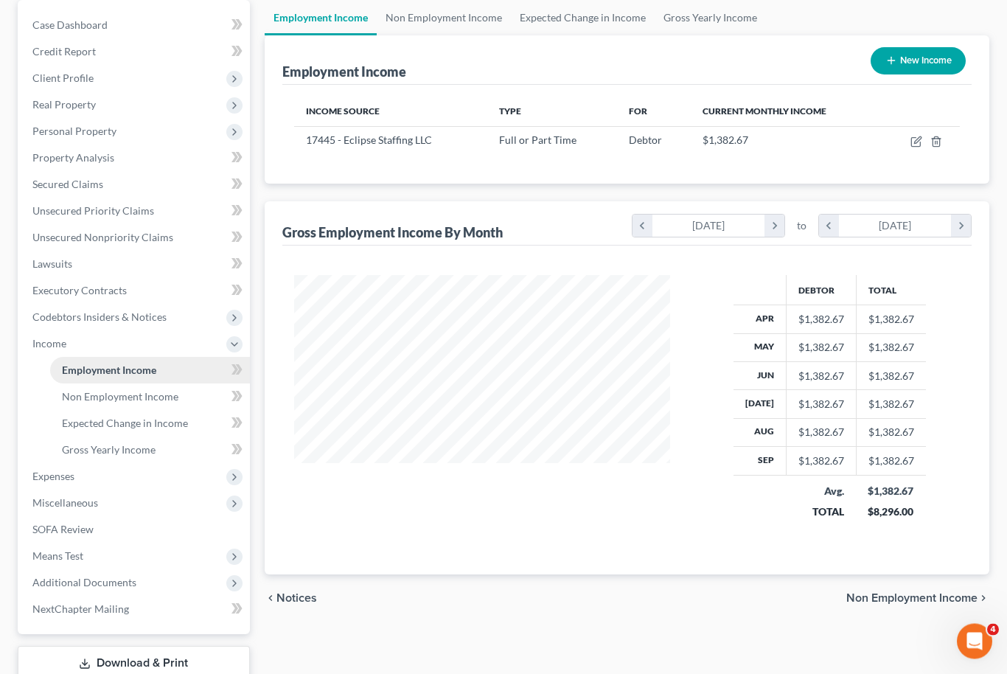
scroll to position [193, 0]
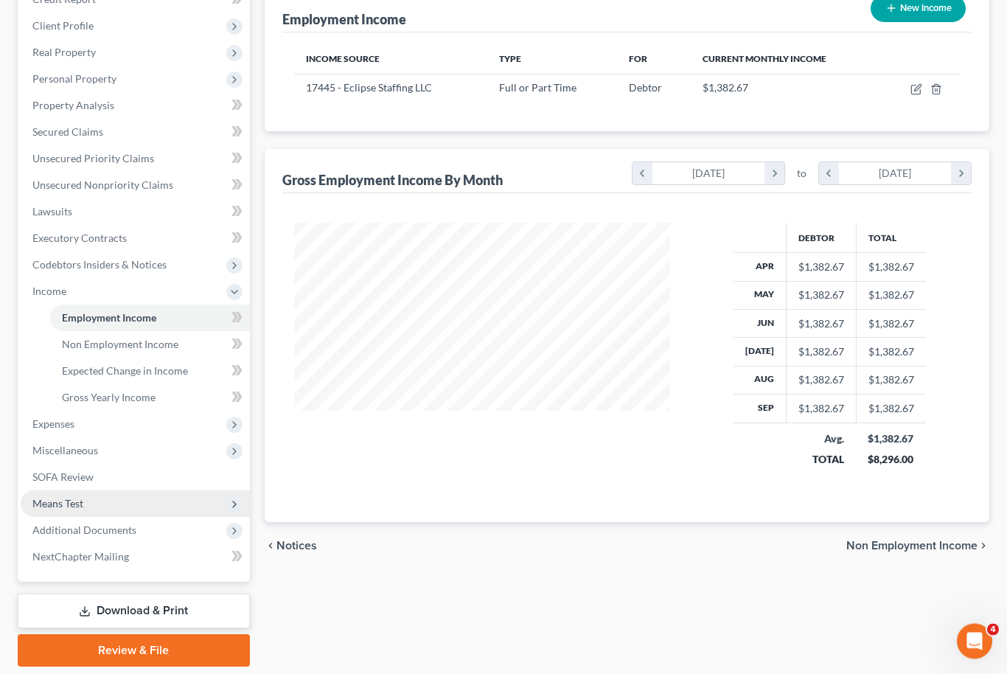
click at [80, 503] on span "Means Test" at bounding box center [57, 504] width 51 height 13
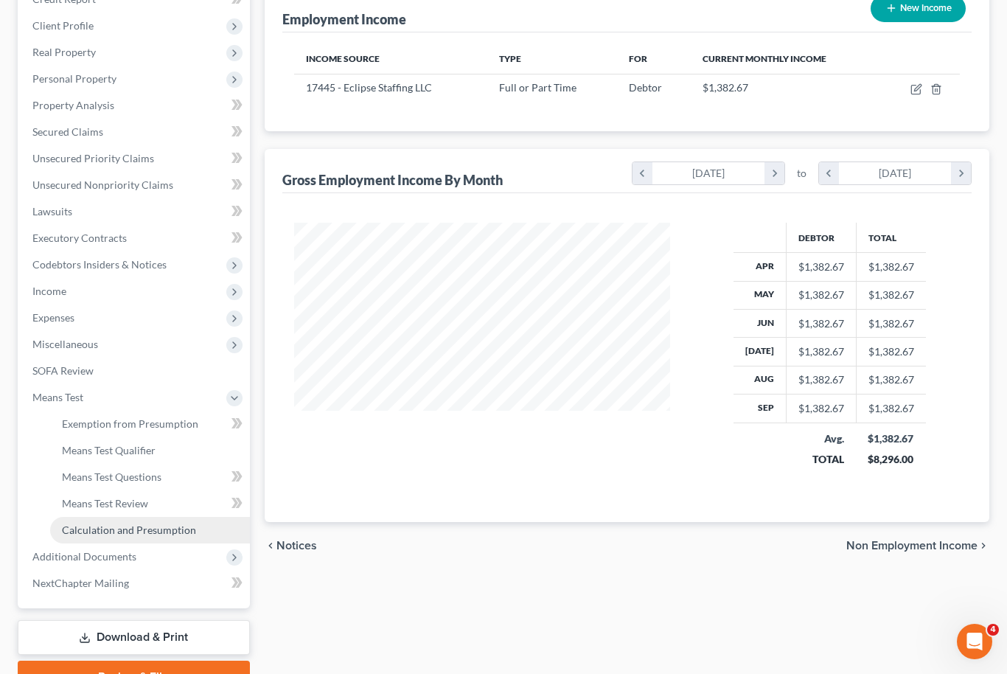
click at [144, 530] on span "Calculation and Presumption" at bounding box center [129, 529] width 134 height 13
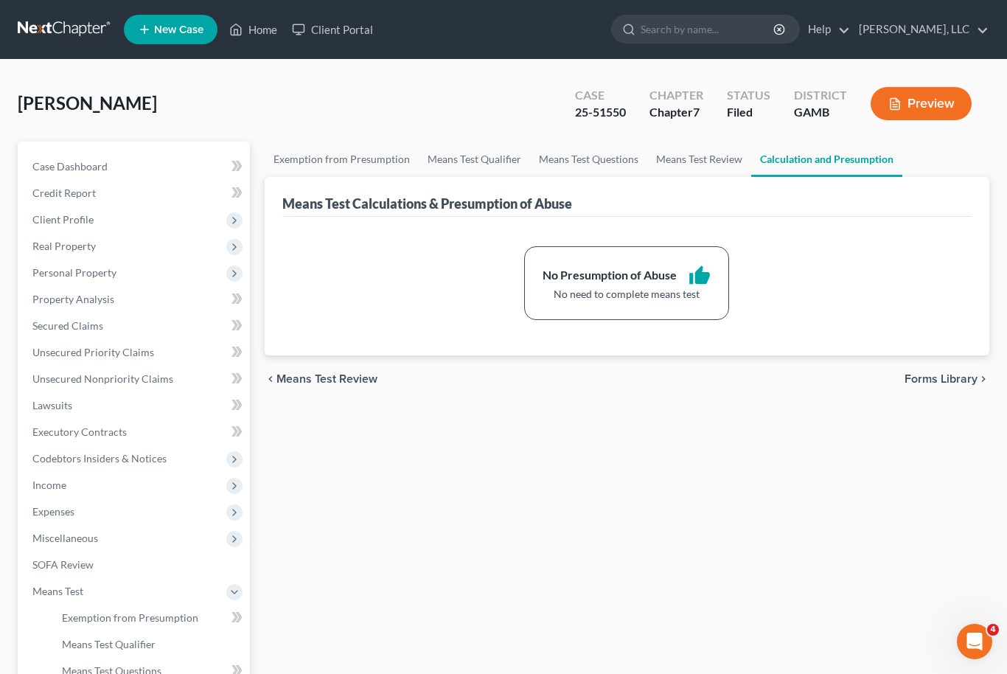
click at [900, 451] on div "Exemption from Presumption Means Test Qualifier Means Test Questions Means Test…" at bounding box center [627, 514] width 740 height 745
click at [105, 161] on span "Case Dashboard" at bounding box center [69, 166] width 75 height 13
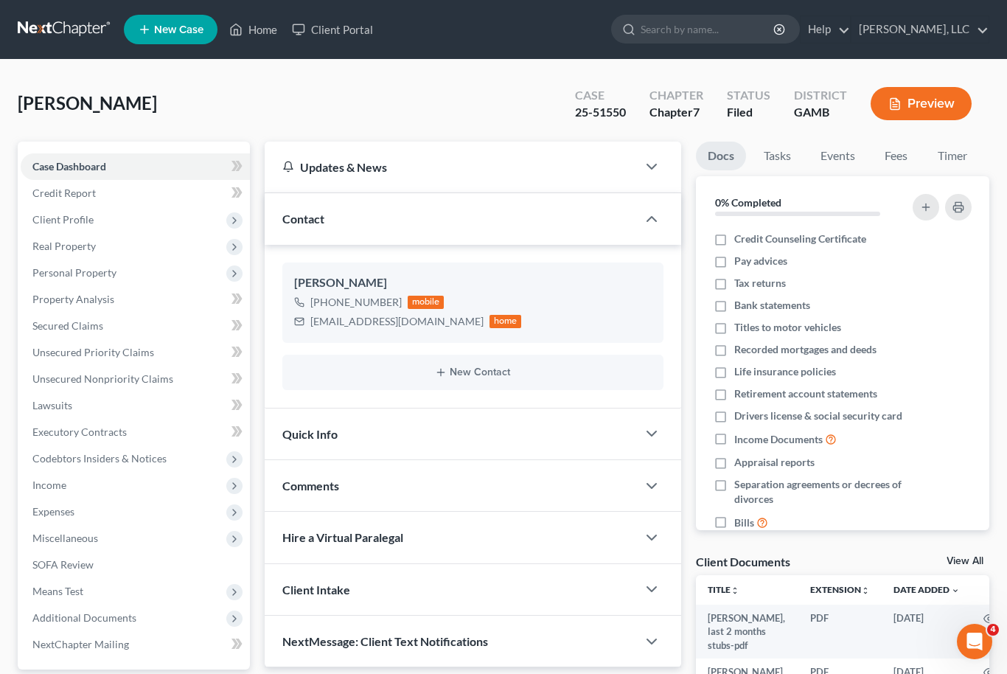
click at [980, 556] on link "View All" at bounding box center [964, 561] width 37 height 10
select select "26"
select select "6"
select select "22"
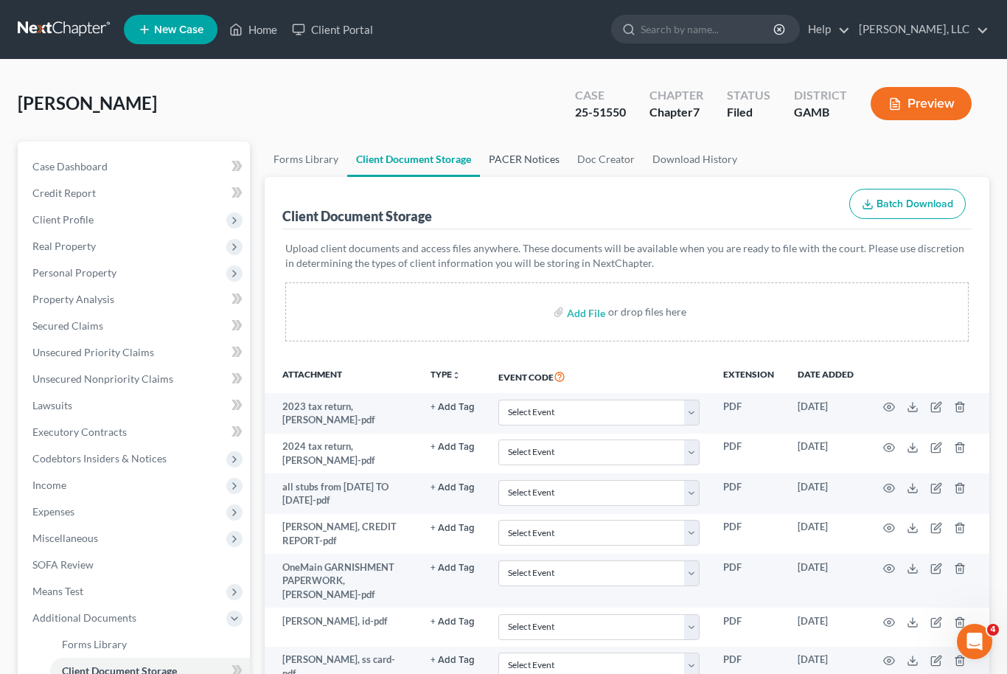
click at [527, 168] on link "PACER Notices" at bounding box center [524, 159] width 88 height 35
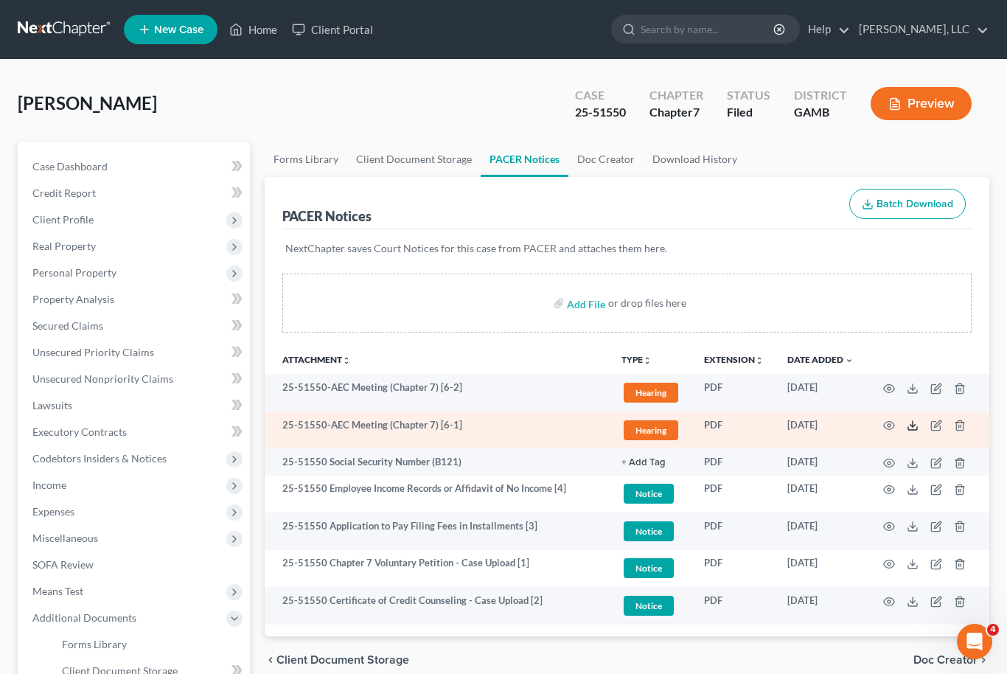
click at [911, 421] on icon at bounding box center [913, 425] width 12 height 12
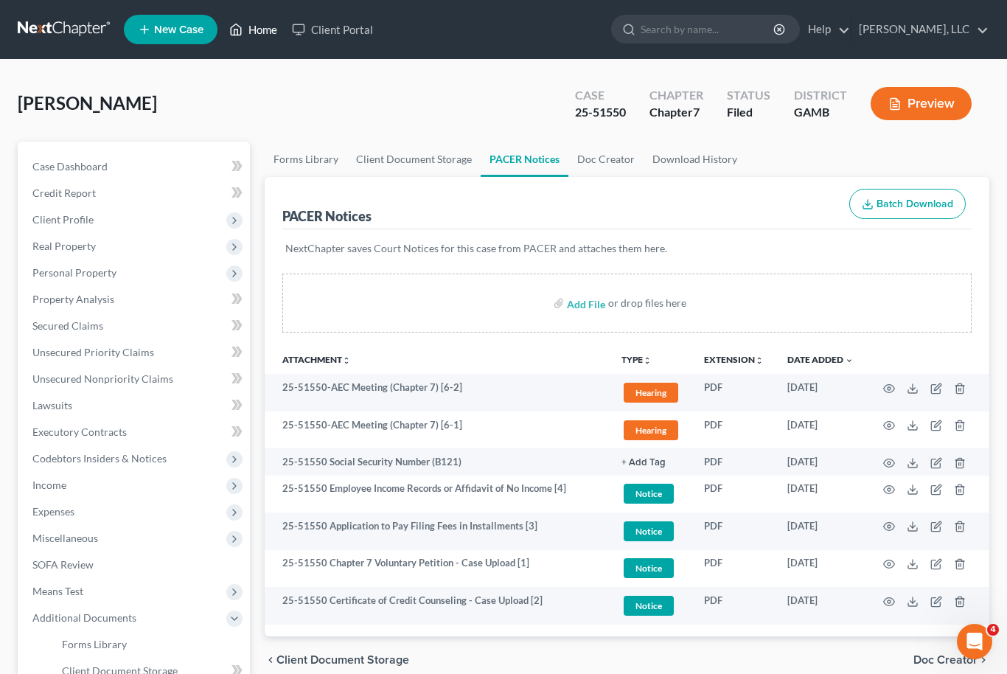
click at [255, 42] on link "Home" at bounding box center [253, 29] width 63 height 27
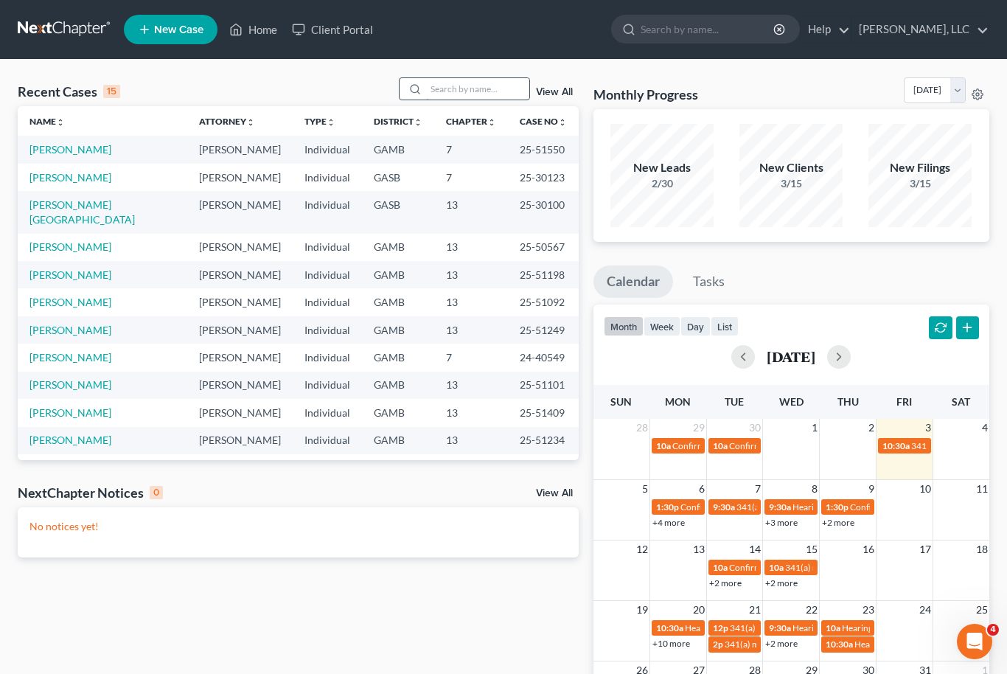
click at [461, 88] on input "search" at bounding box center [477, 88] width 103 height 21
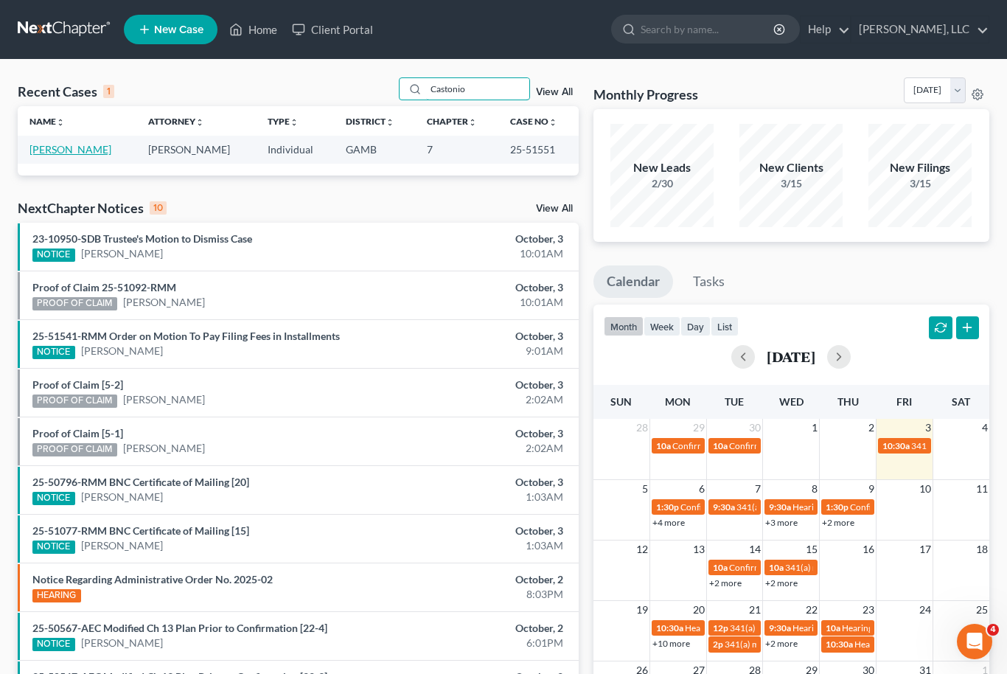
type input "Castonio"
click at [70, 153] on link "[PERSON_NAME]" at bounding box center [70, 149] width 82 height 13
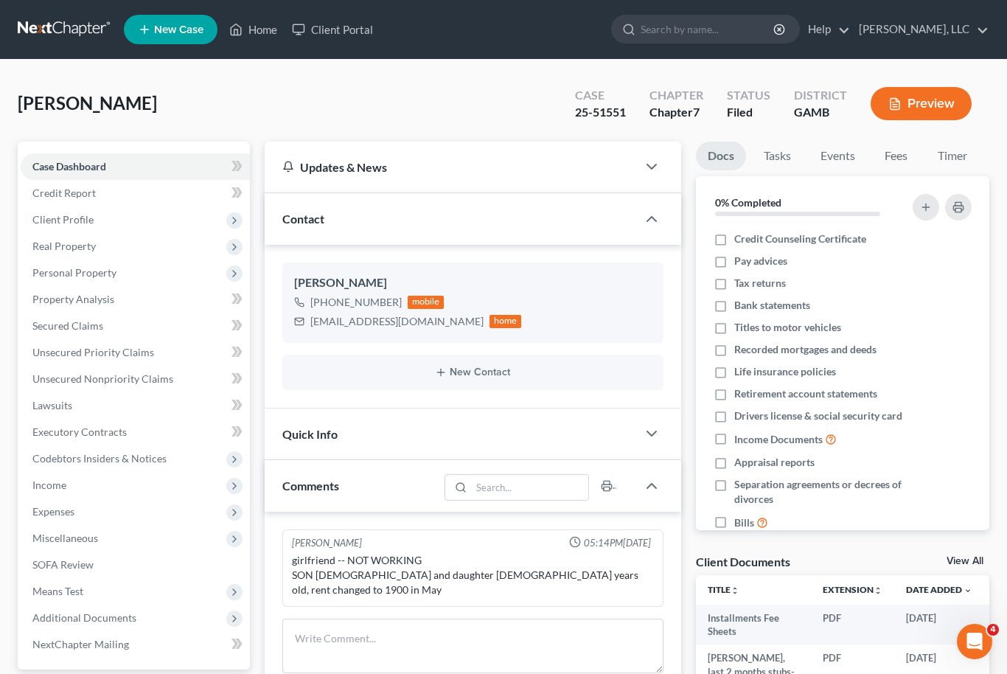
click at [982, 562] on link "View All" at bounding box center [964, 561] width 37 height 10
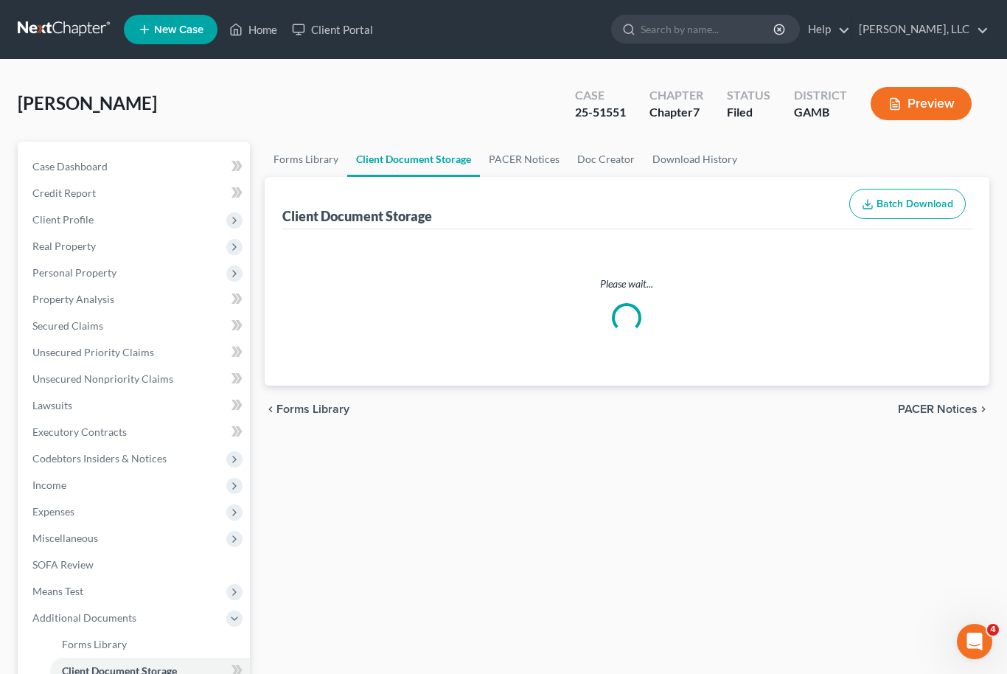
select select "6"
select select "22"
select select "26"
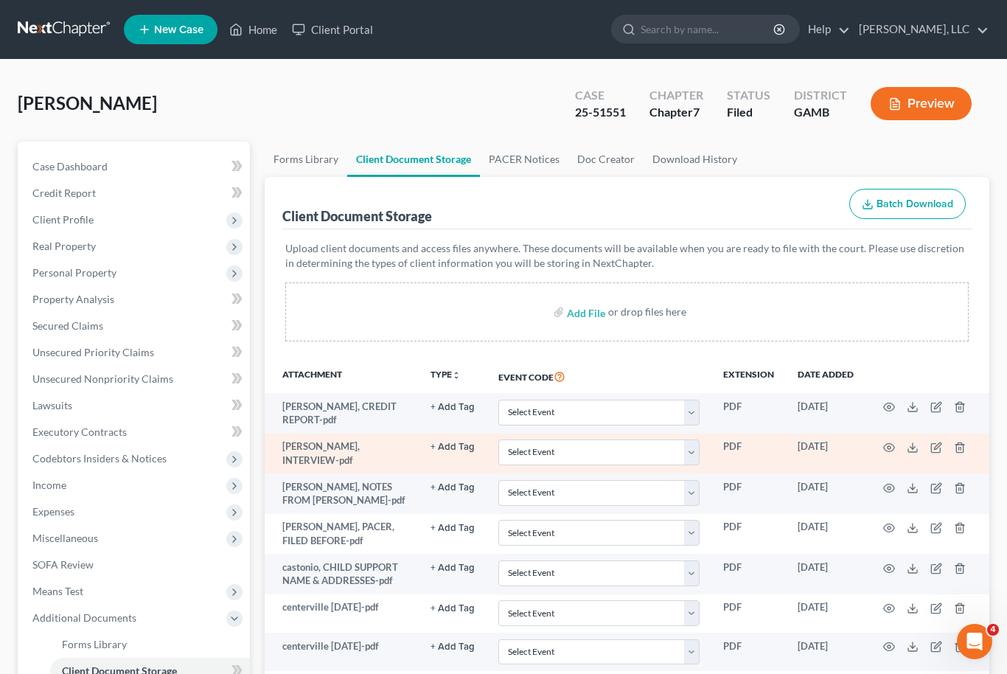
click at [921, 441] on td at bounding box center [927, 453] width 124 height 41
click at [915, 445] on icon at bounding box center [913, 447] width 12 height 12
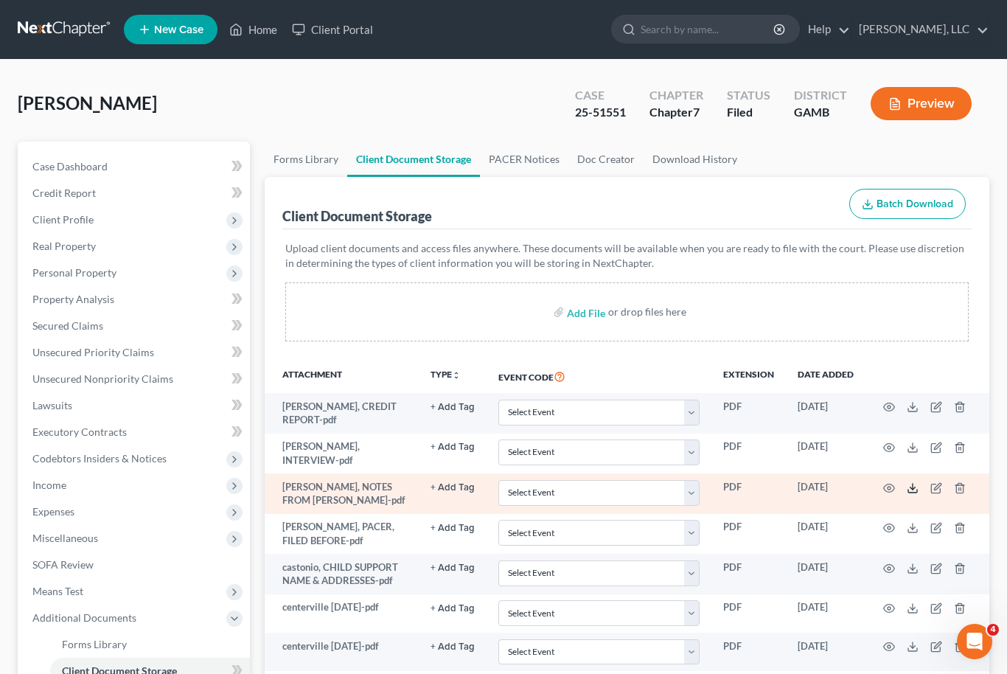
click at [915, 489] on icon at bounding box center [912, 490] width 9 height 3
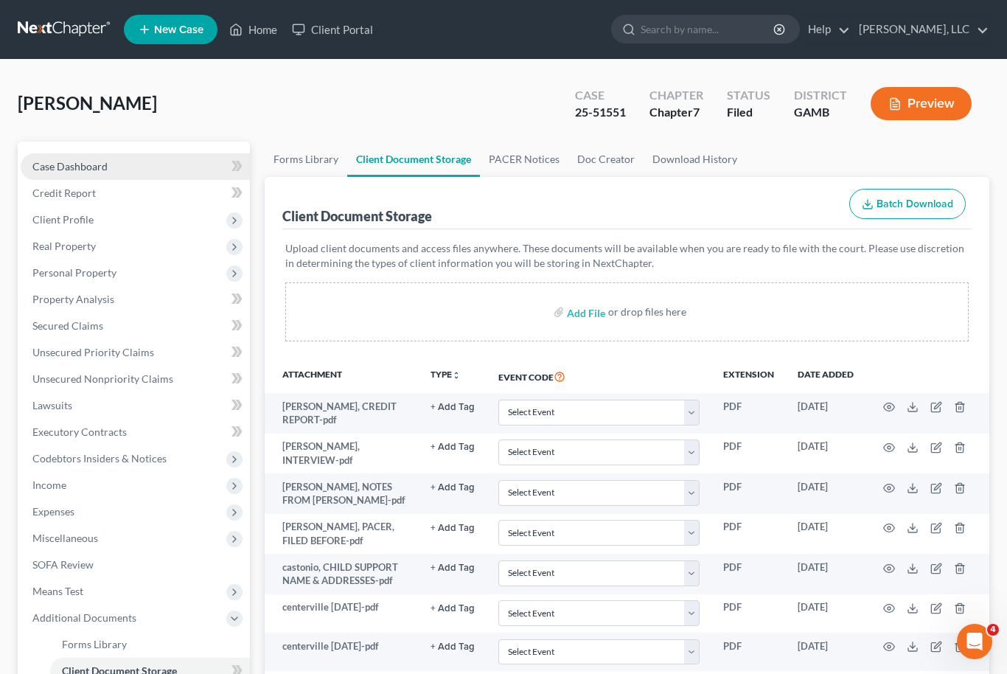
click at [66, 164] on span "Case Dashboard" at bounding box center [69, 166] width 75 height 13
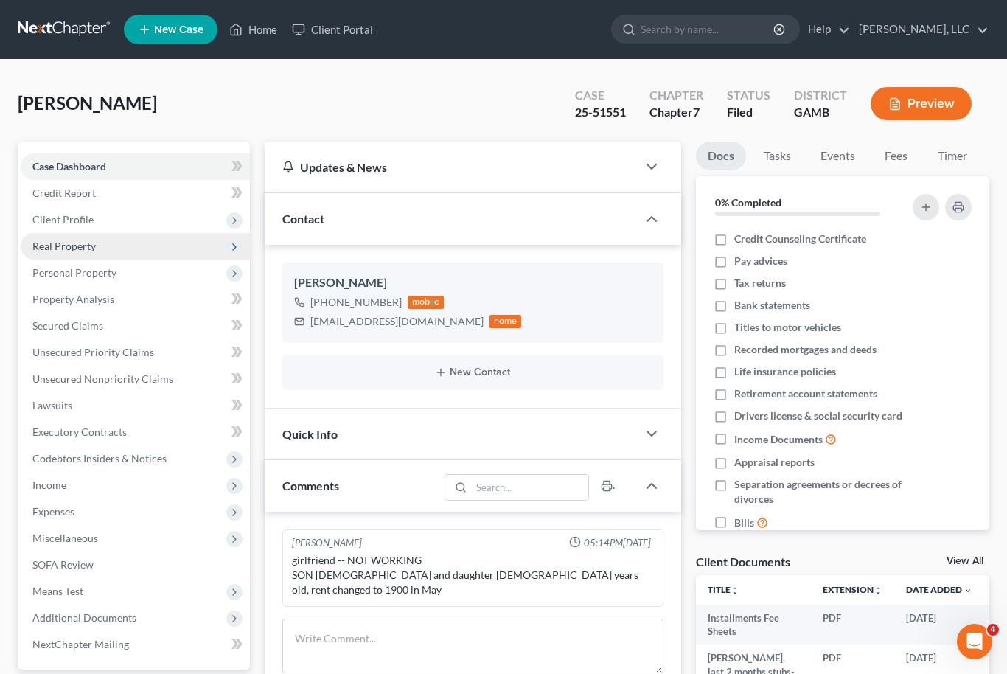
click at [47, 247] on span "Real Property" at bounding box center [63, 246] width 63 height 13
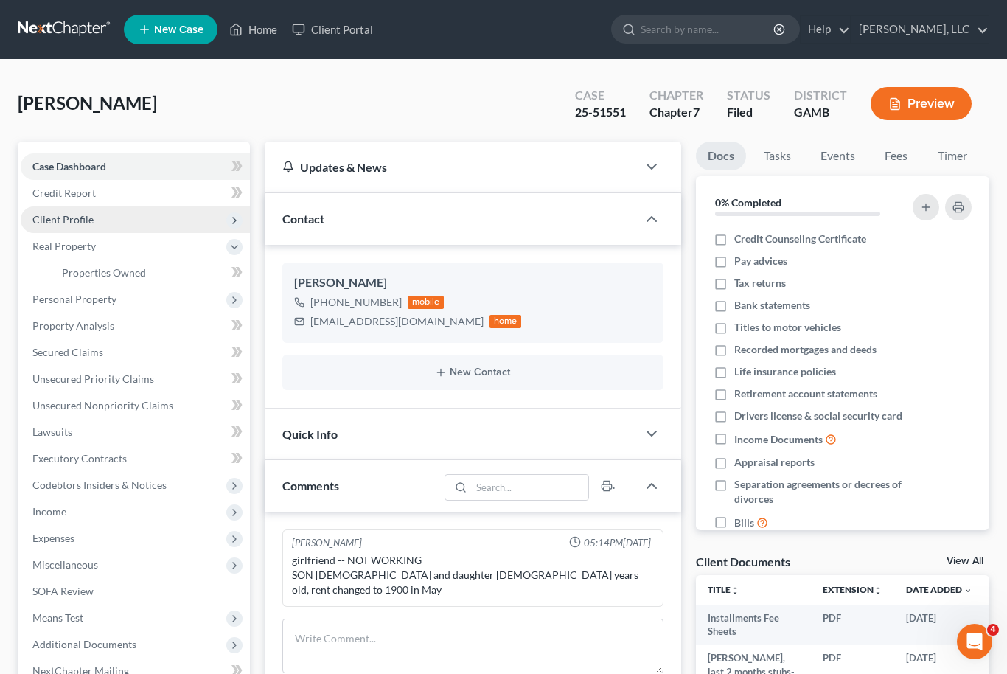
click at [58, 219] on span "Client Profile" at bounding box center [62, 219] width 61 height 13
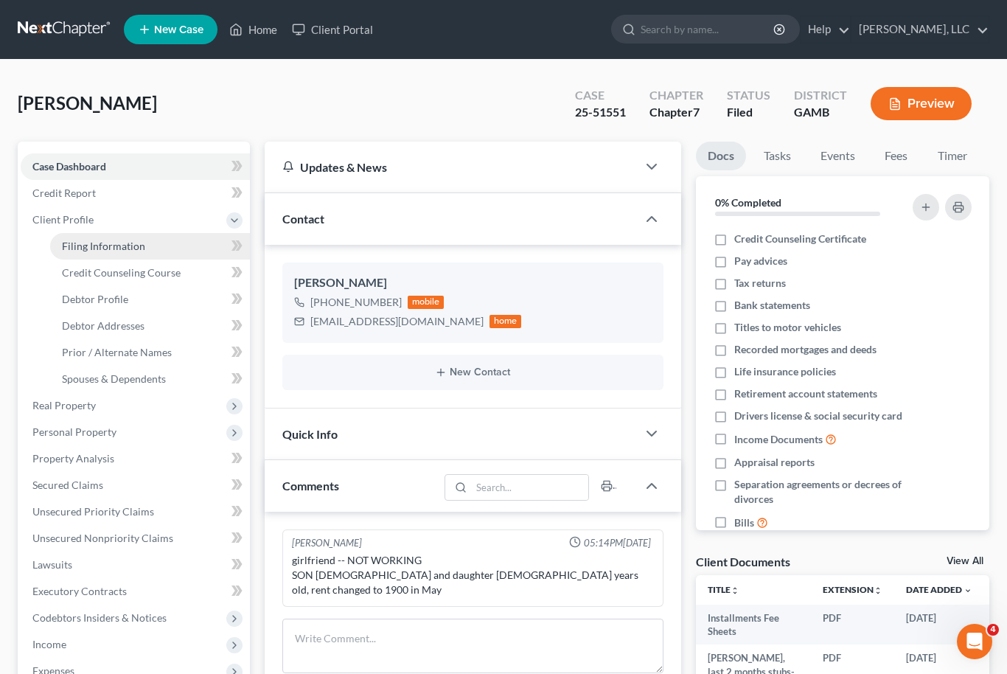
click at [90, 242] on span "Filing Information" at bounding box center [103, 246] width 83 height 13
select select "1"
select select "0"
select select "18"
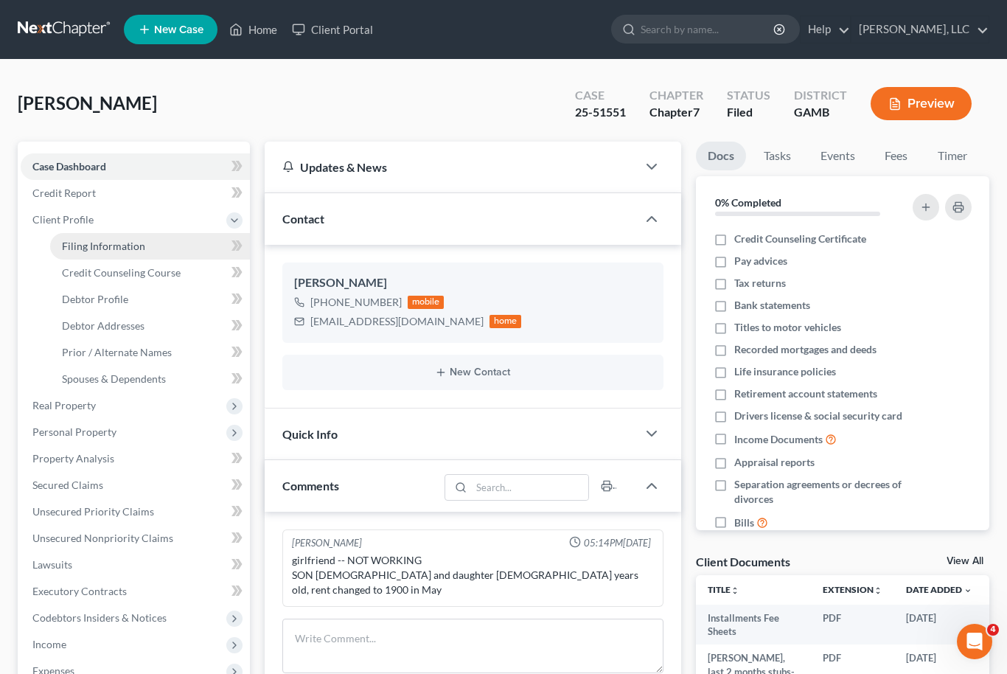
select select "0"
select select "10"
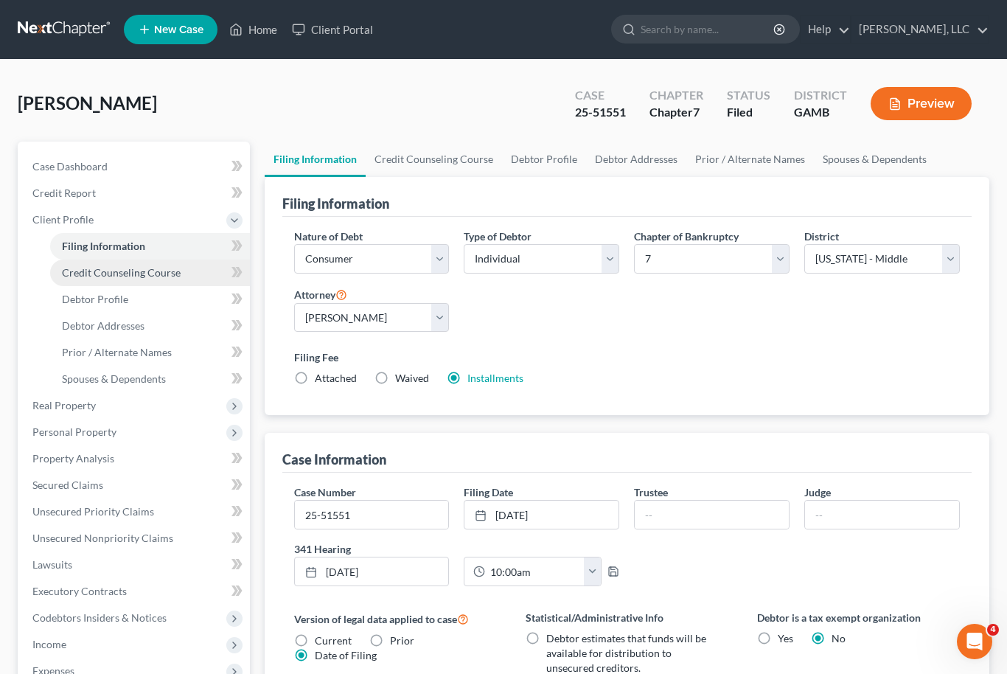
click at [102, 279] on link "Credit Counseling Course" at bounding box center [150, 272] width 200 height 27
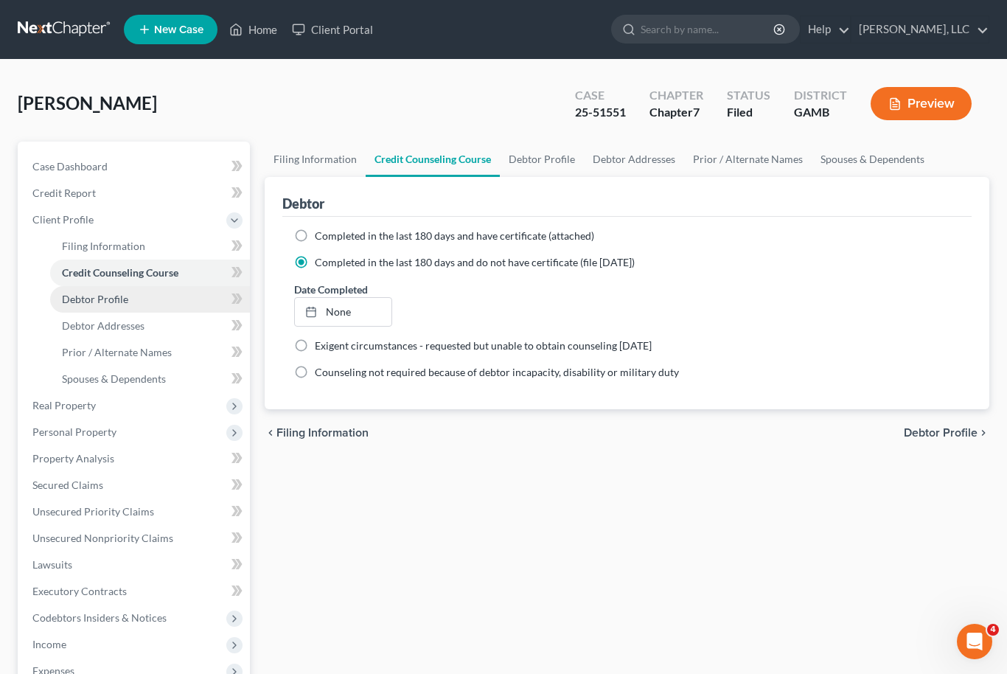
click at [86, 301] on span "Debtor Profile" at bounding box center [95, 299] width 66 height 13
select select "0"
select select "3"
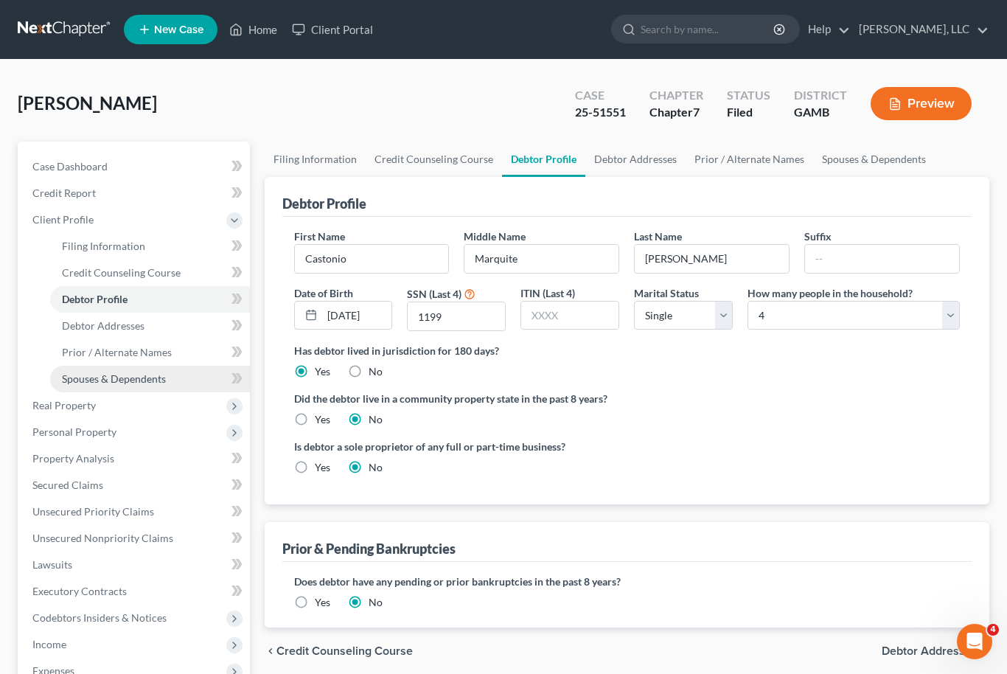
click at [88, 374] on span "Spouses & Dependents" at bounding box center [114, 378] width 104 height 13
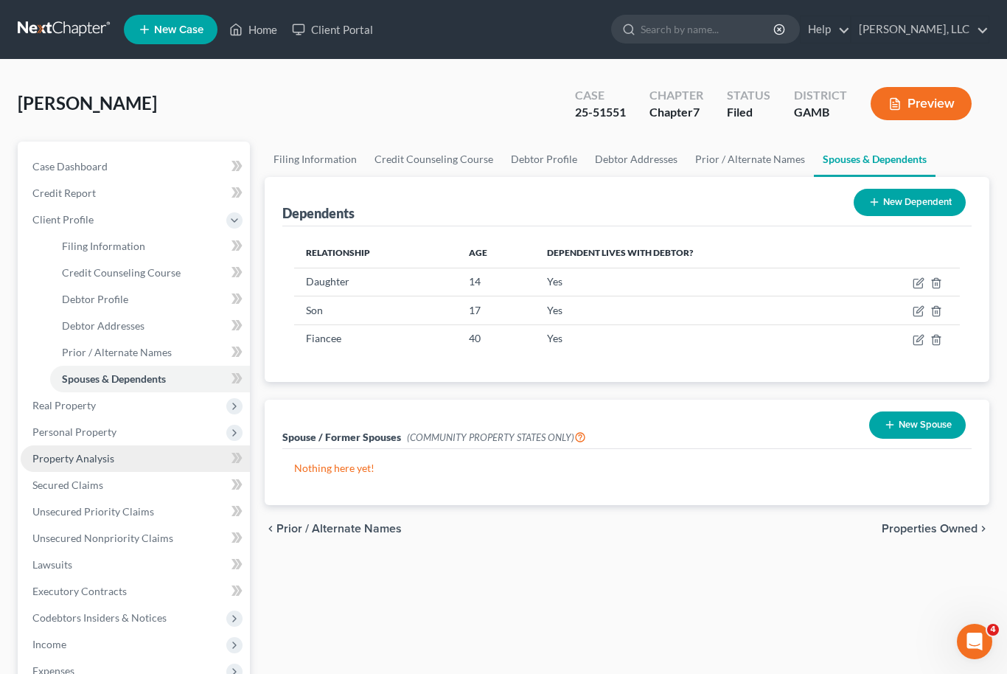
click at [47, 462] on span "Property Analysis" at bounding box center [73, 458] width 82 height 13
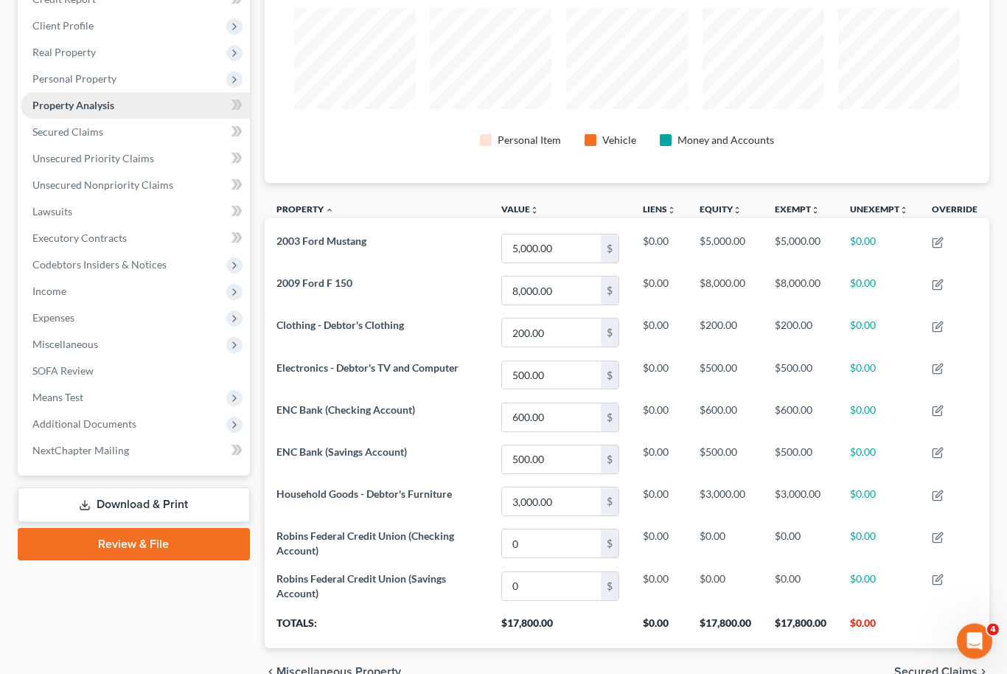
scroll to position [195, 0]
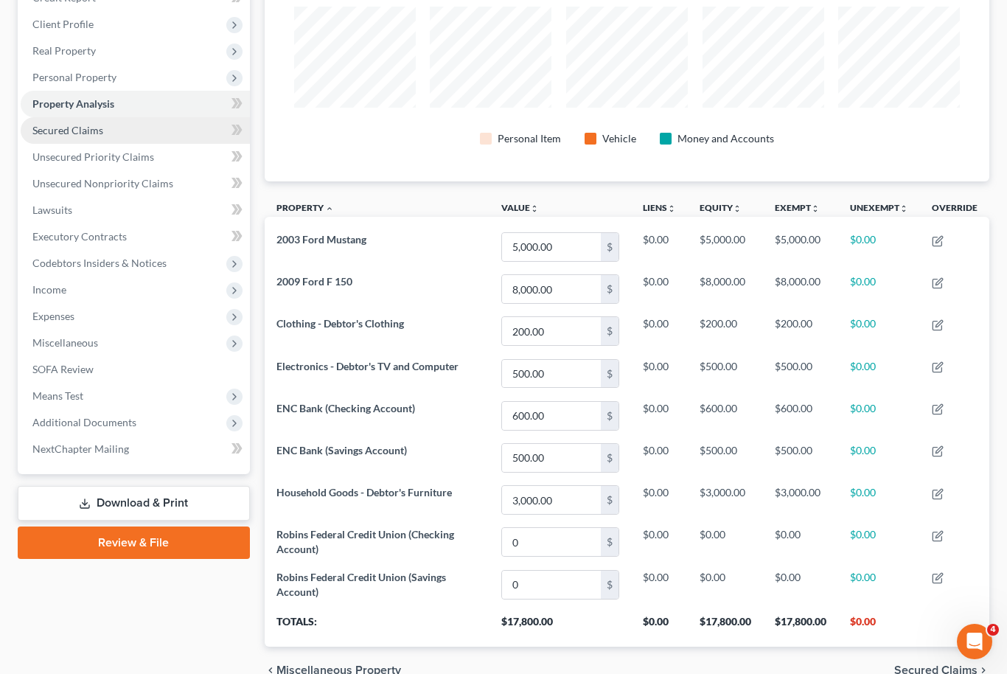
click at [51, 133] on span "Secured Claims" at bounding box center [67, 130] width 71 height 13
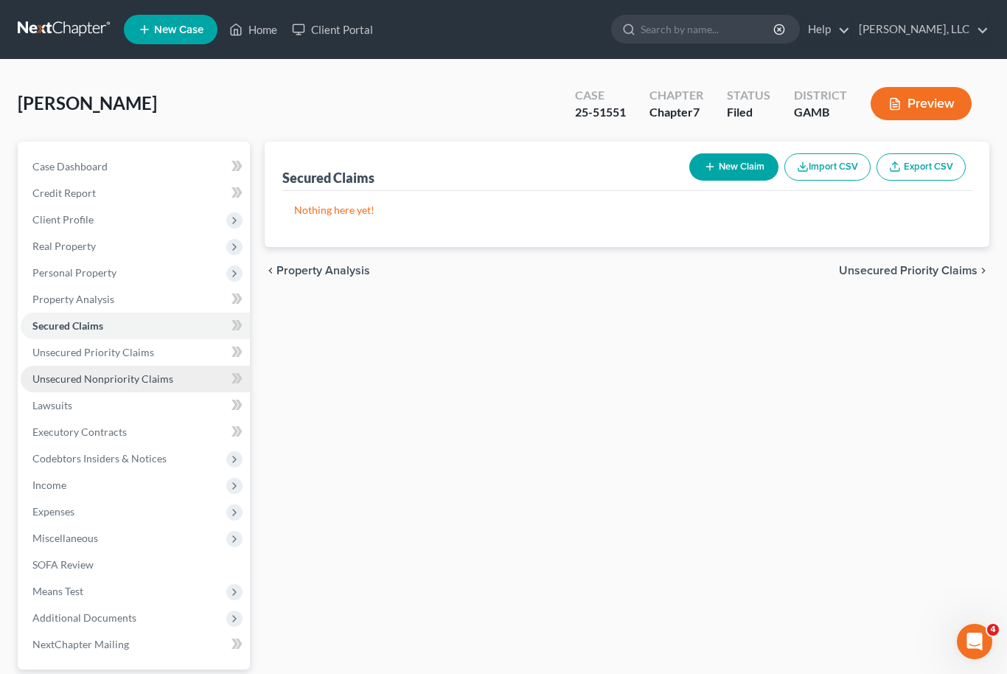
click at [70, 372] on span "Unsecured Nonpriority Claims" at bounding box center [102, 378] width 141 height 13
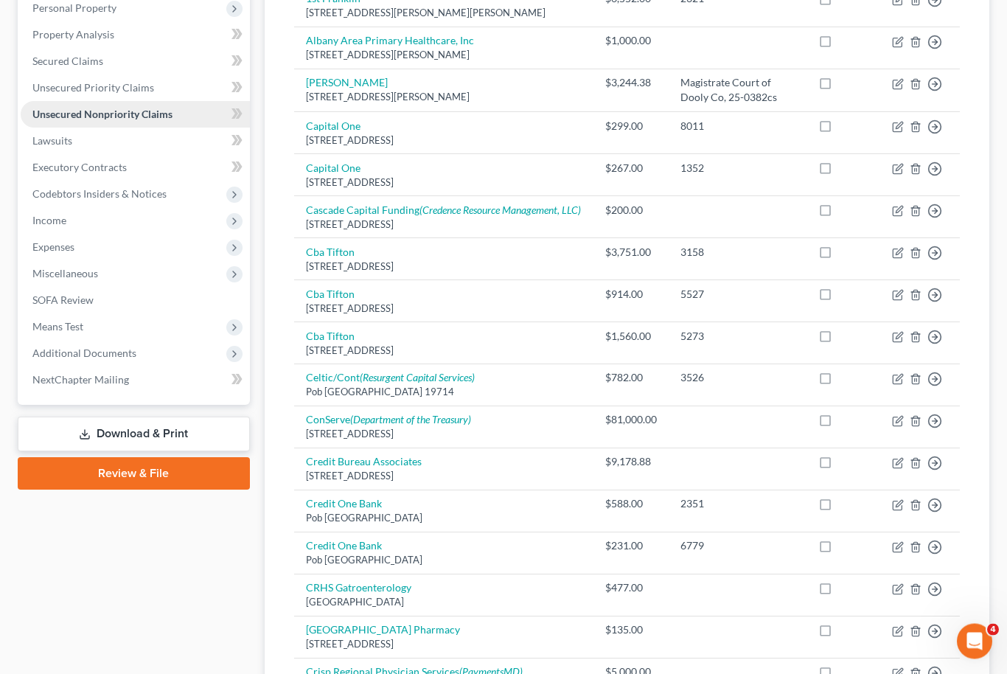
scroll to position [205, 0]
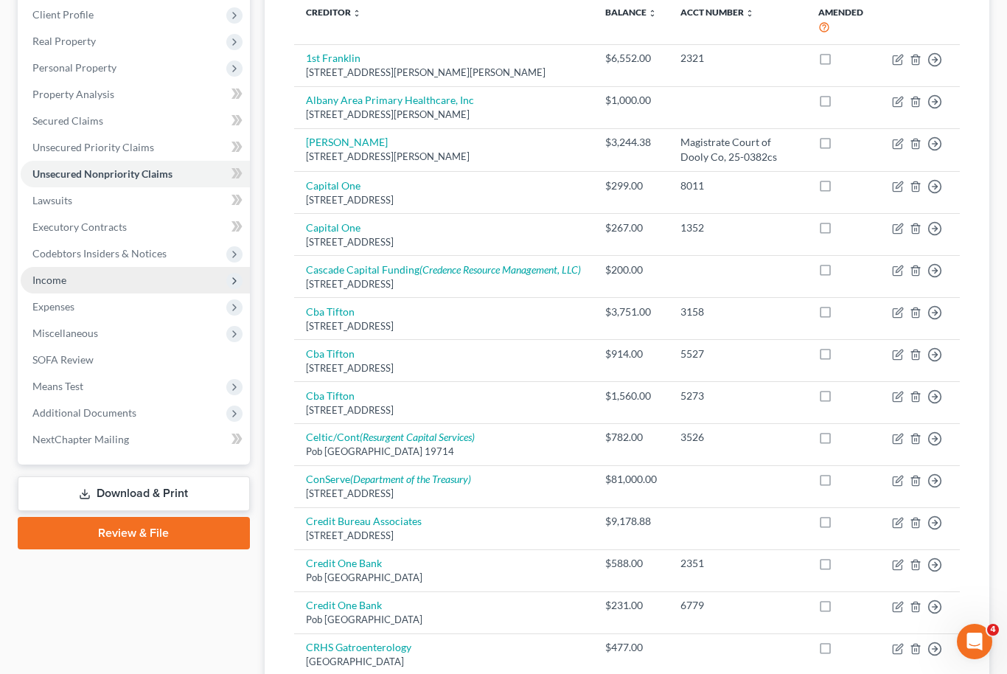
click at [43, 276] on span "Income" at bounding box center [49, 279] width 34 height 13
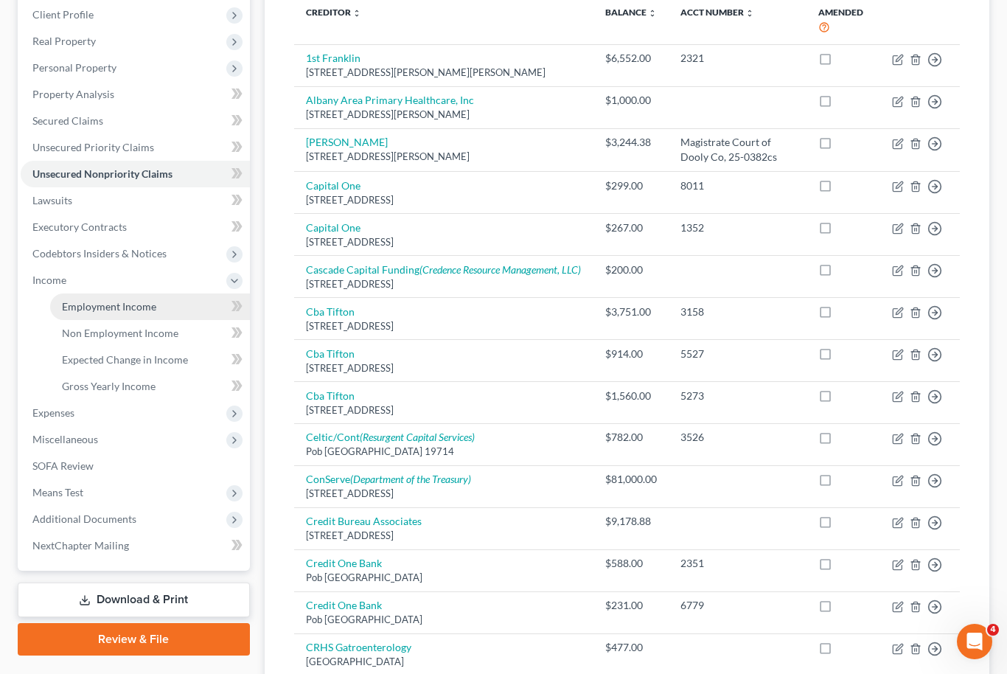
click at [70, 308] on span "Employment Income" at bounding box center [109, 306] width 94 height 13
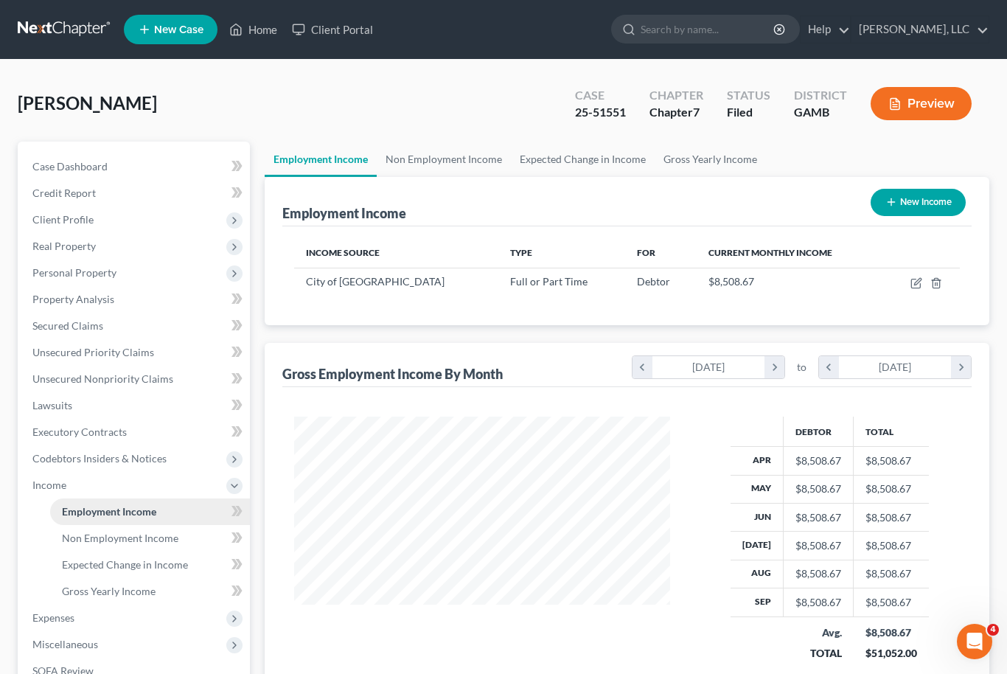
scroll to position [264, 406]
click at [450, 133] on div "[PERSON_NAME], Castonio Upgraded Case 25-51551 Chapter Chapter 7 Status [GEOGRA…" at bounding box center [503, 109] width 971 height 64
click at [441, 150] on link "Non Employment Income" at bounding box center [444, 159] width 134 height 35
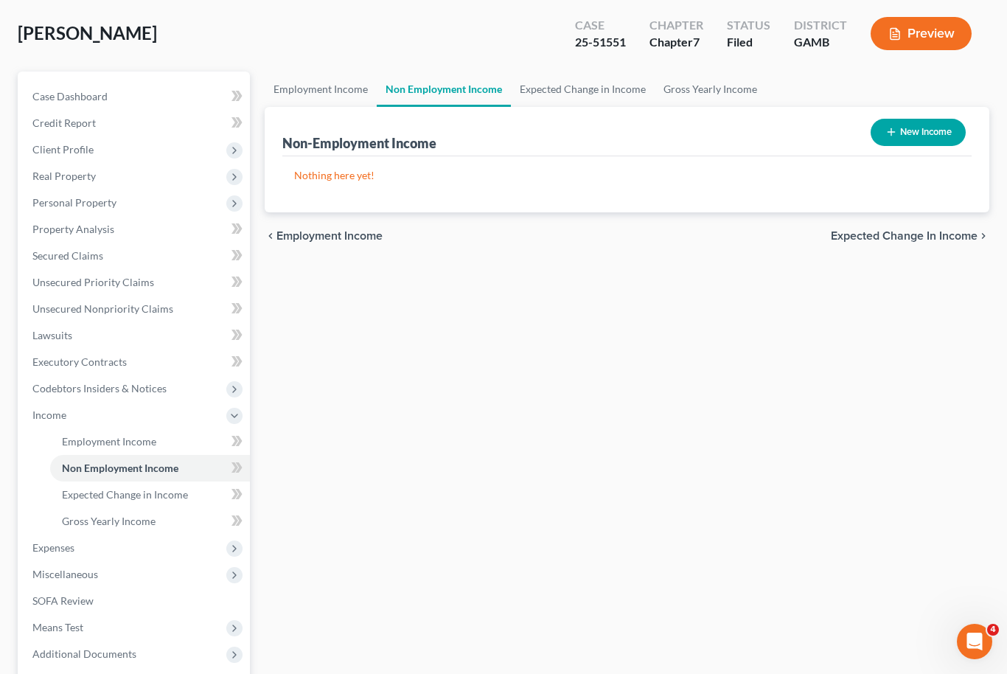
scroll to position [72, 0]
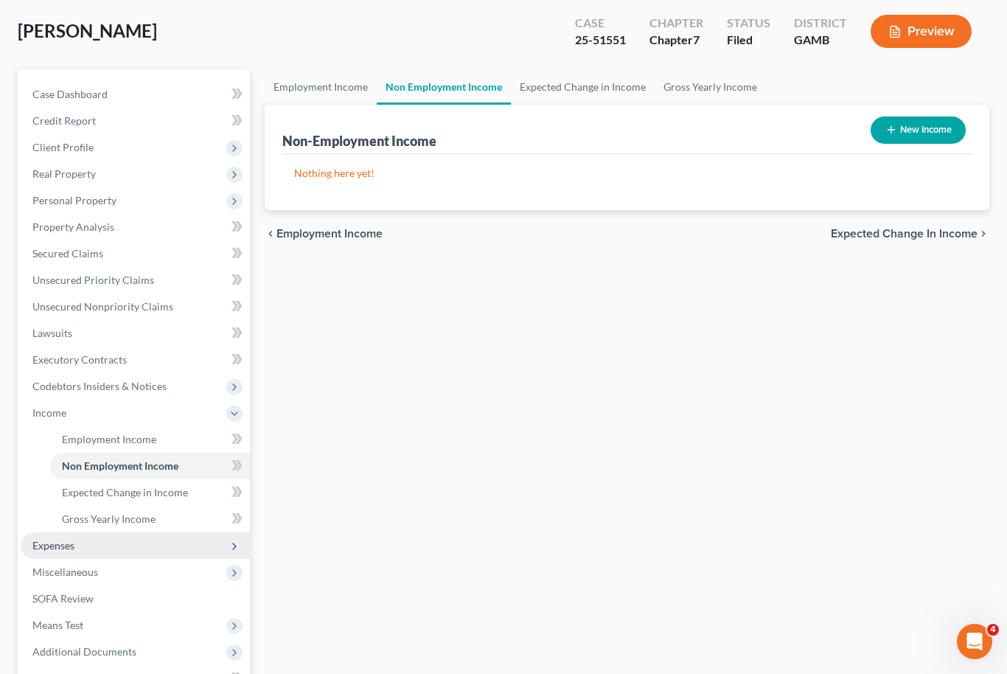
click at [43, 542] on span "Expenses" at bounding box center [53, 545] width 42 height 13
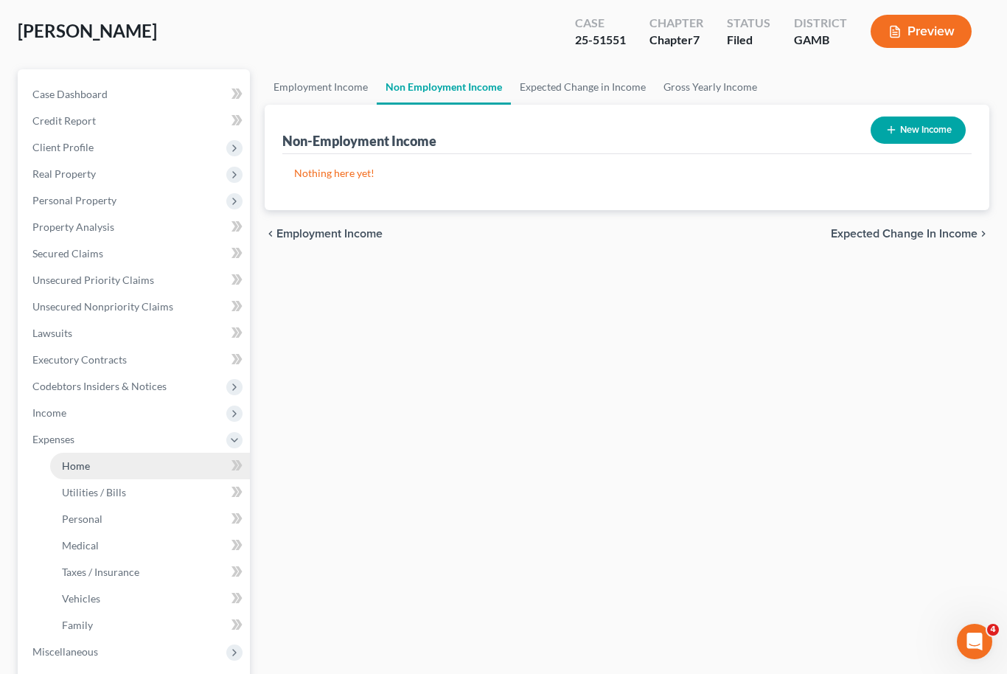
click at [83, 475] on link "Home" at bounding box center [150, 466] width 200 height 27
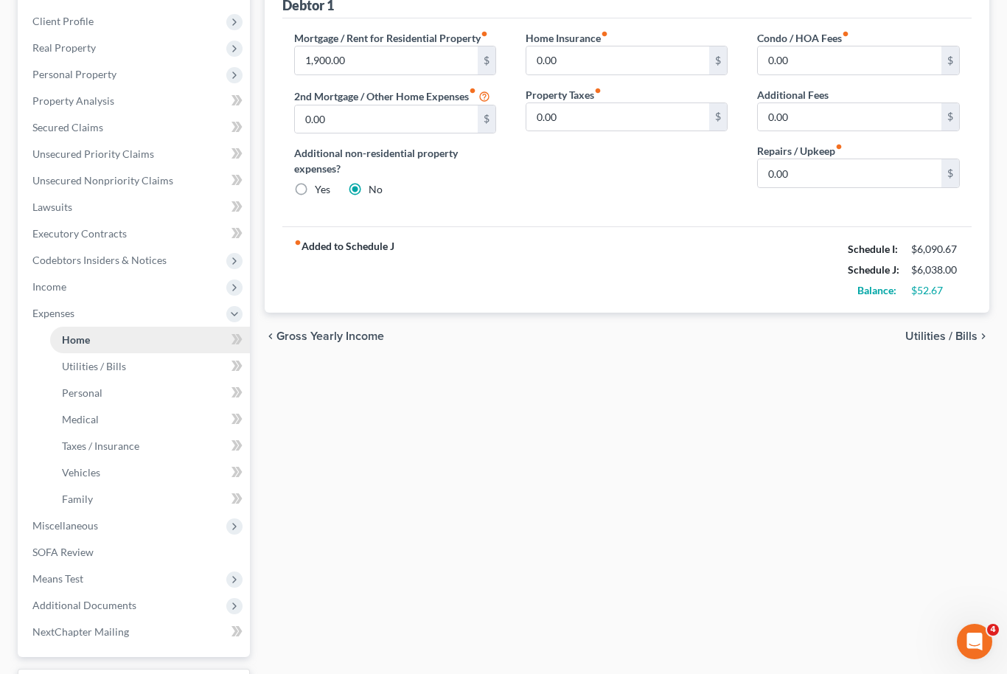
scroll to position [206, 0]
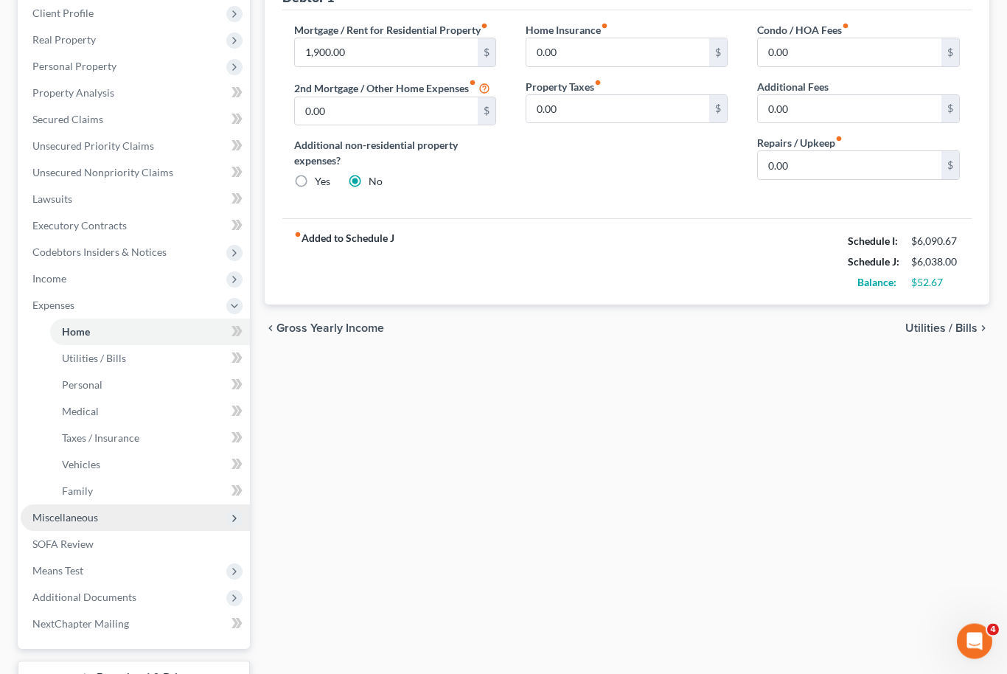
click at [36, 514] on span "Miscellaneous" at bounding box center [65, 518] width 66 height 13
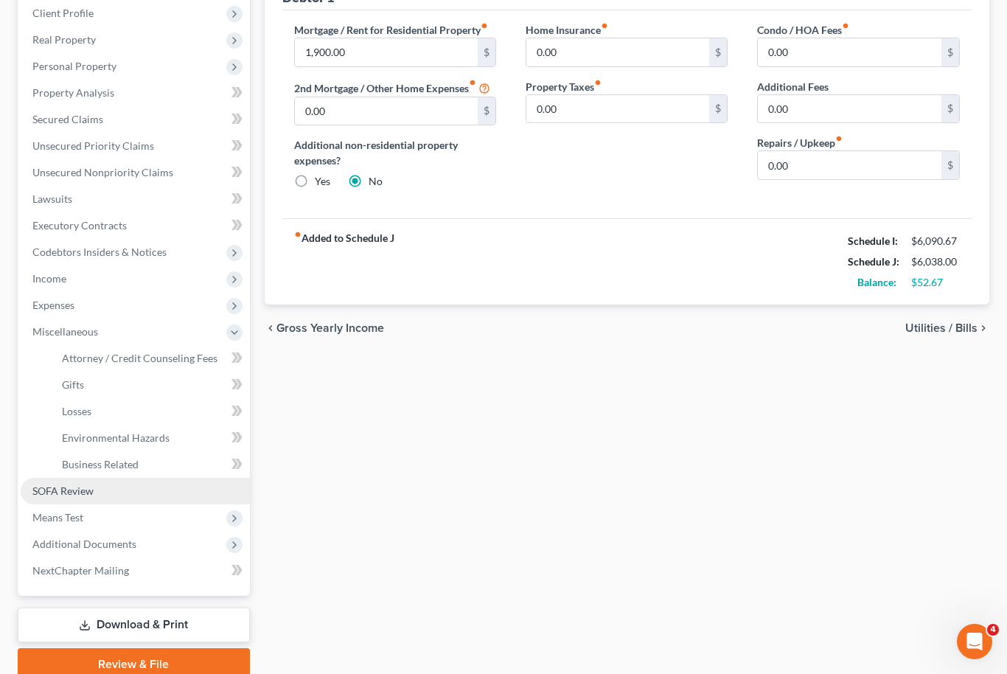
click at [51, 486] on span "SOFA Review" at bounding box center [62, 490] width 61 height 13
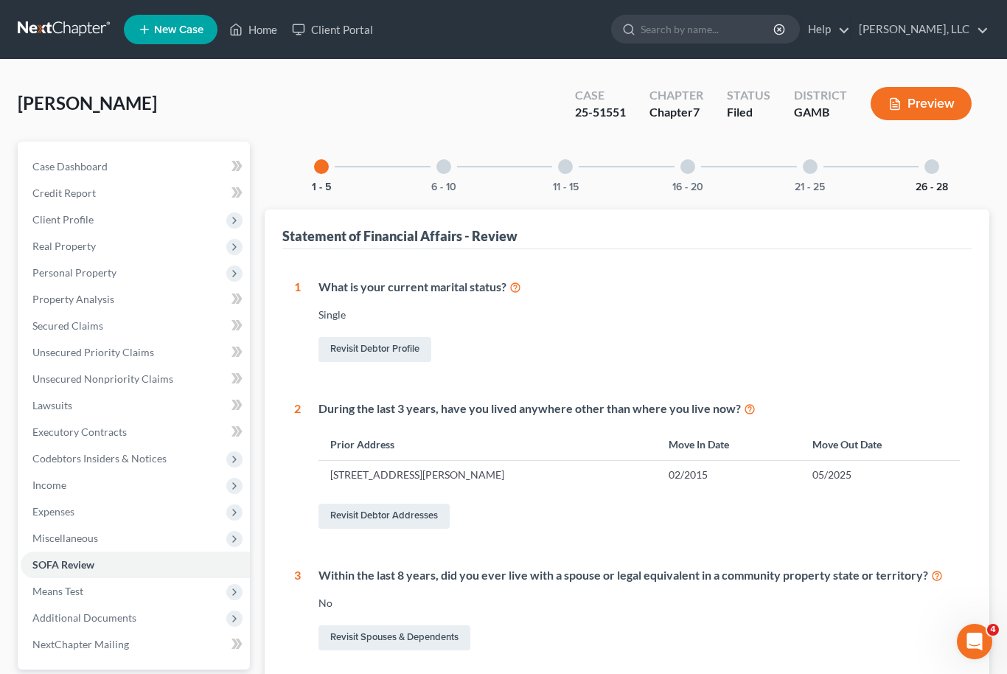
click at [936, 184] on button "26 - 28" at bounding box center [931, 187] width 32 height 10
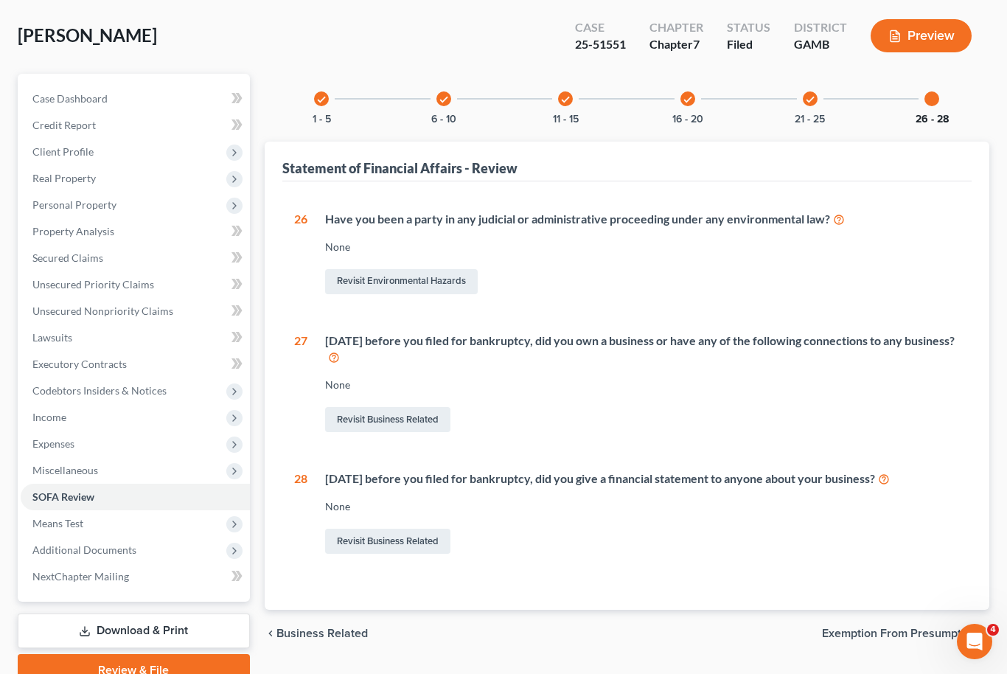
scroll to position [66, 0]
click at [814, 107] on div "check 21 - 25" at bounding box center [810, 100] width 50 height 50
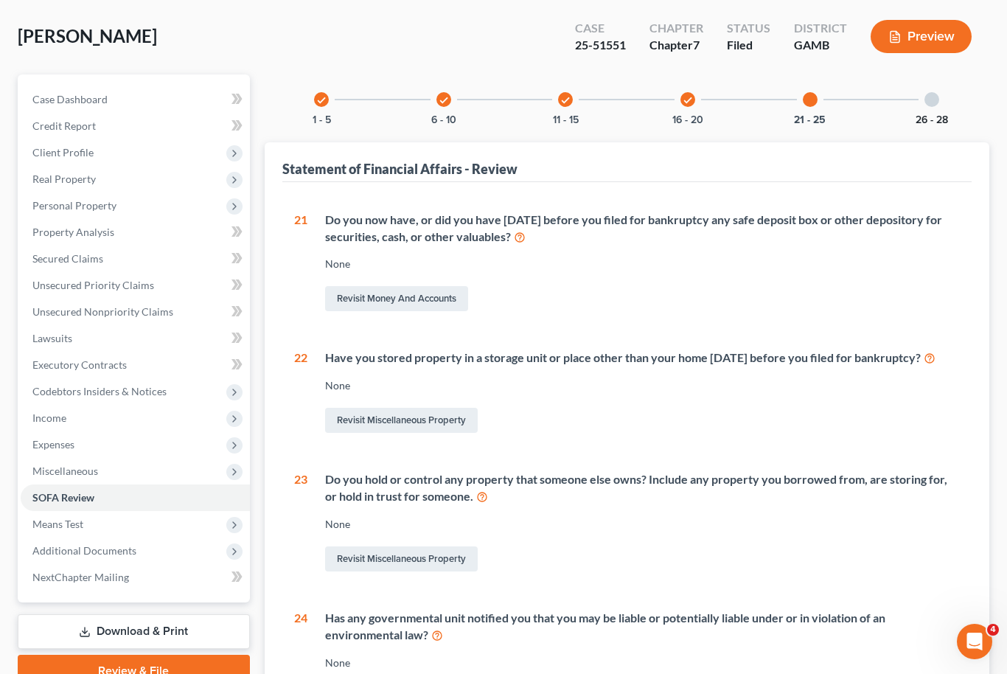
click at [933, 115] on button "26 - 28" at bounding box center [931, 120] width 32 height 10
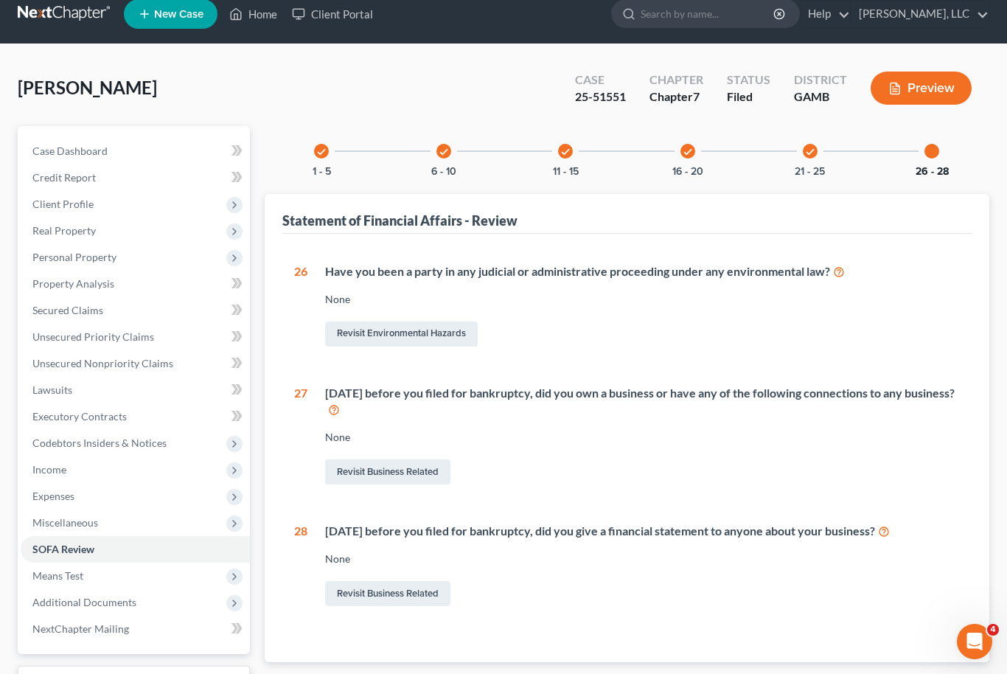
scroll to position [87, 0]
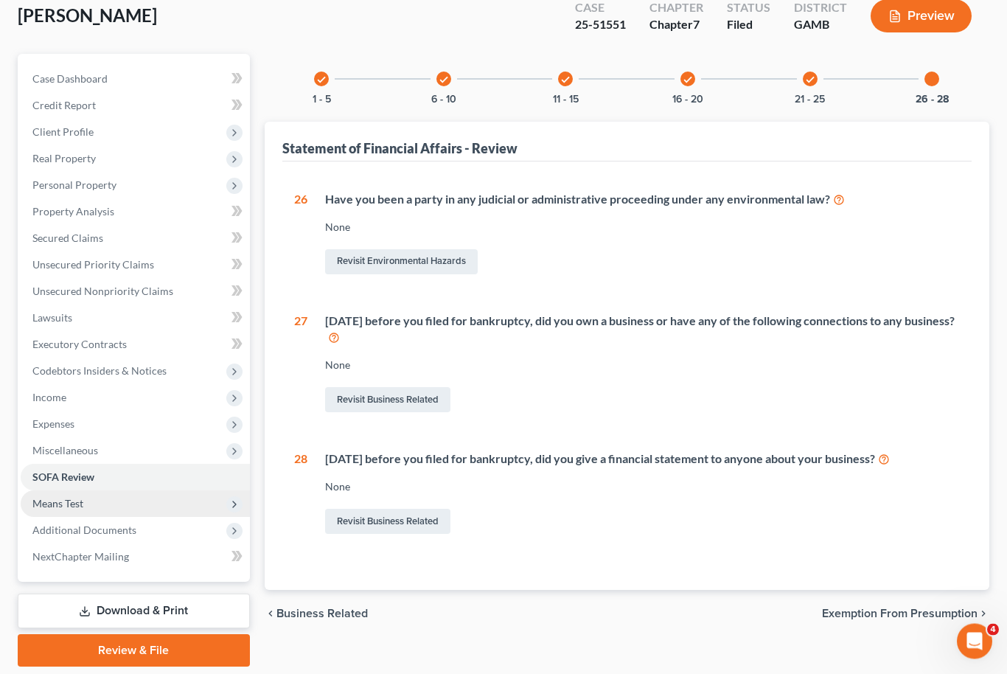
click at [51, 501] on span "Means Test" at bounding box center [57, 504] width 51 height 13
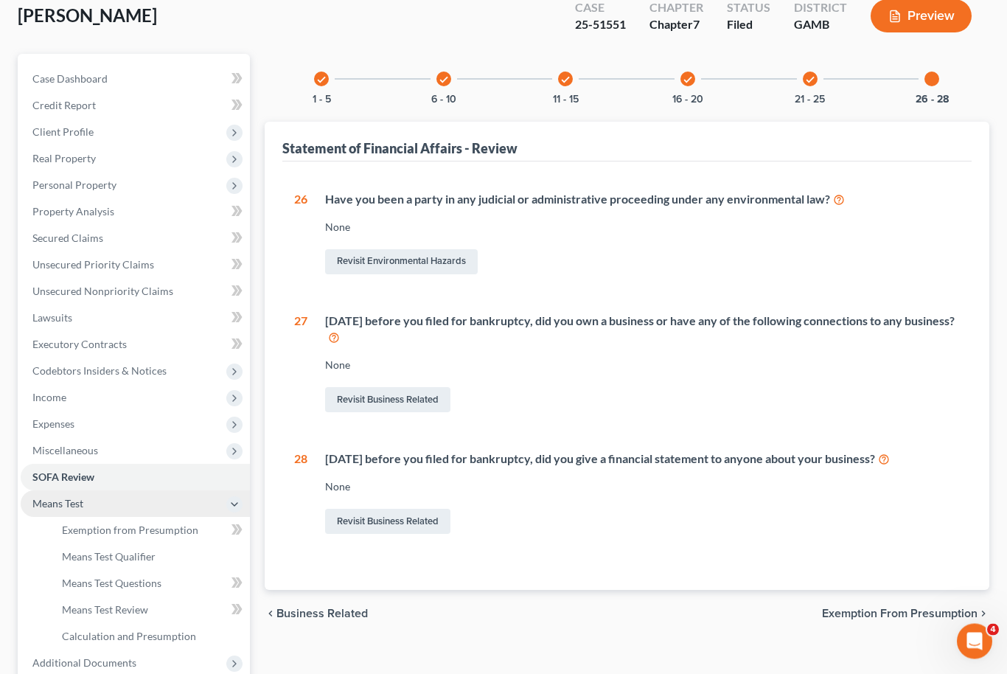
scroll to position [88, 0]
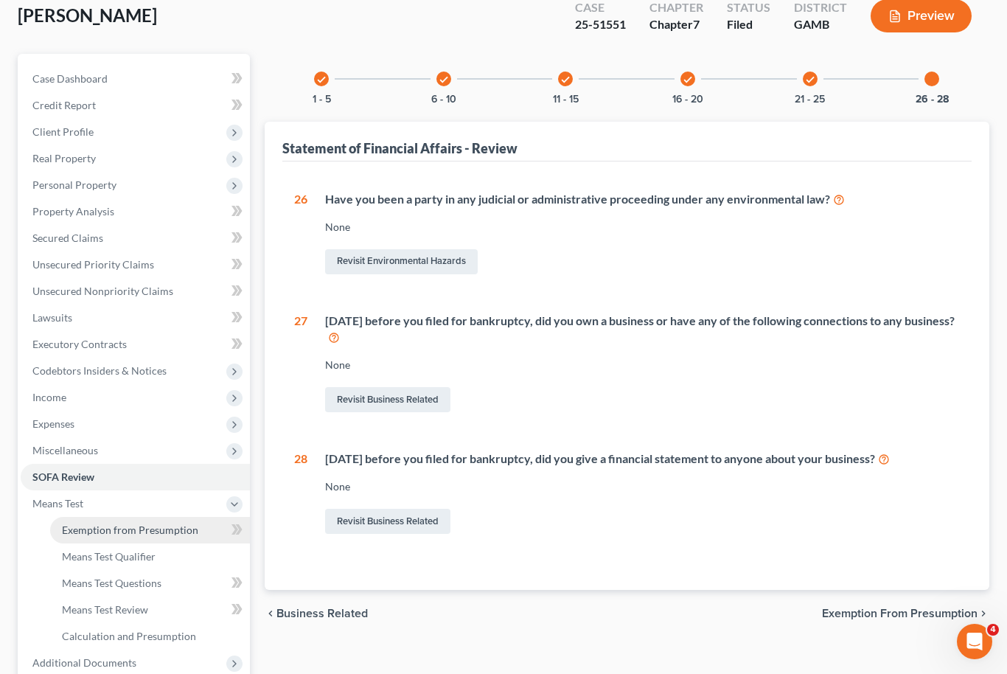
click at [71, 526] on span "Exemption from Presumption" at bounding box center [130, 529] width 136 height 13
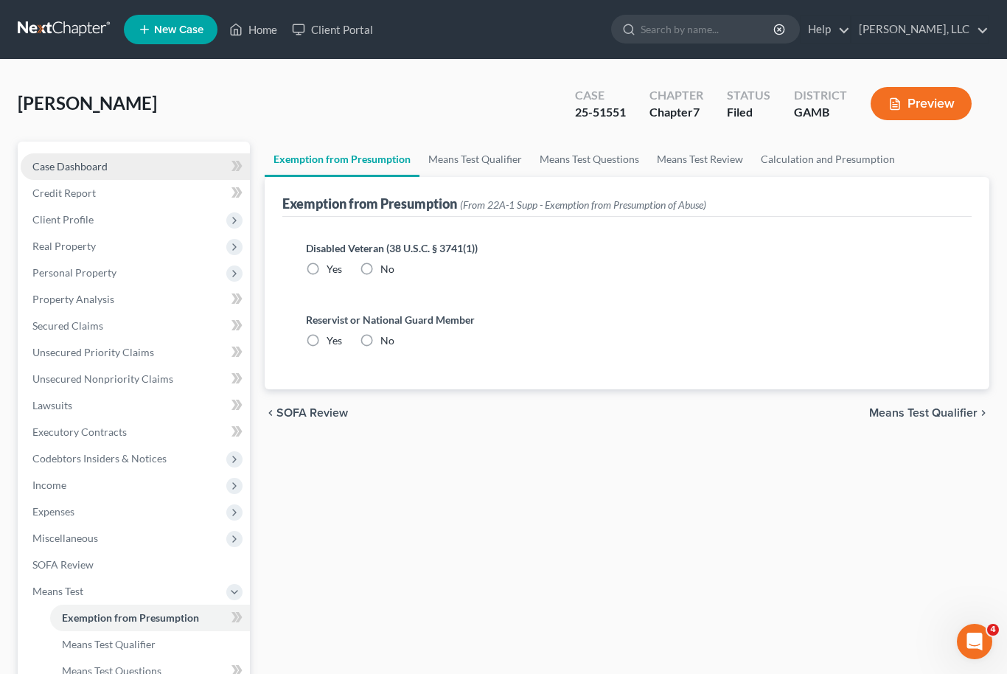
click at [65, 157] on link "Case Dashboard" at bounding box center [135, 166] width 229 height 27
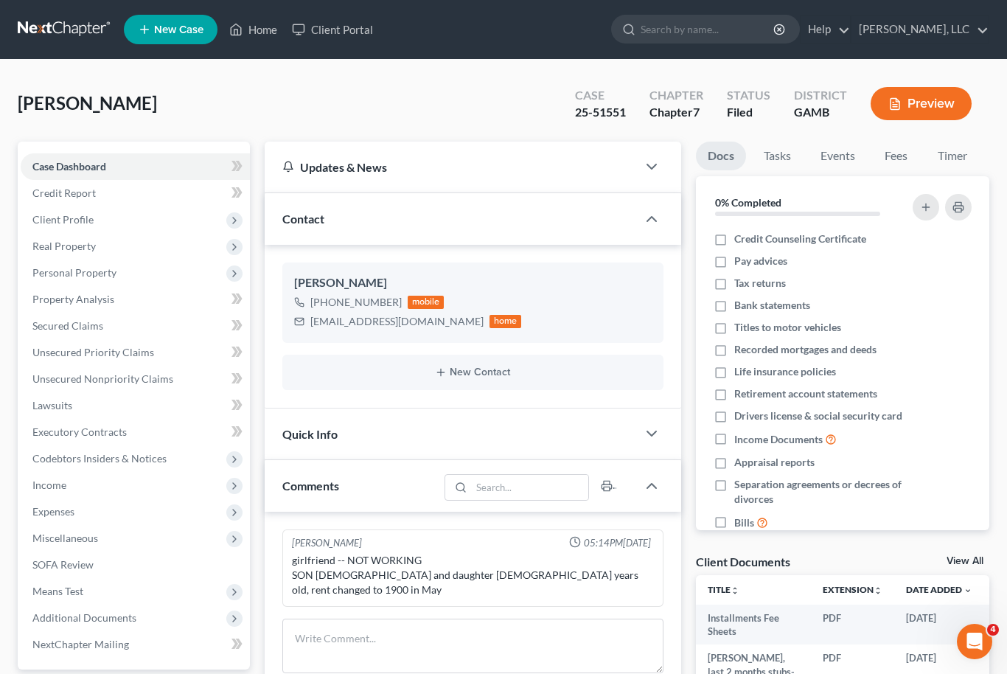
click at [974, 563] on link "View All" at bounding box center [964, 561] width 37 height 10
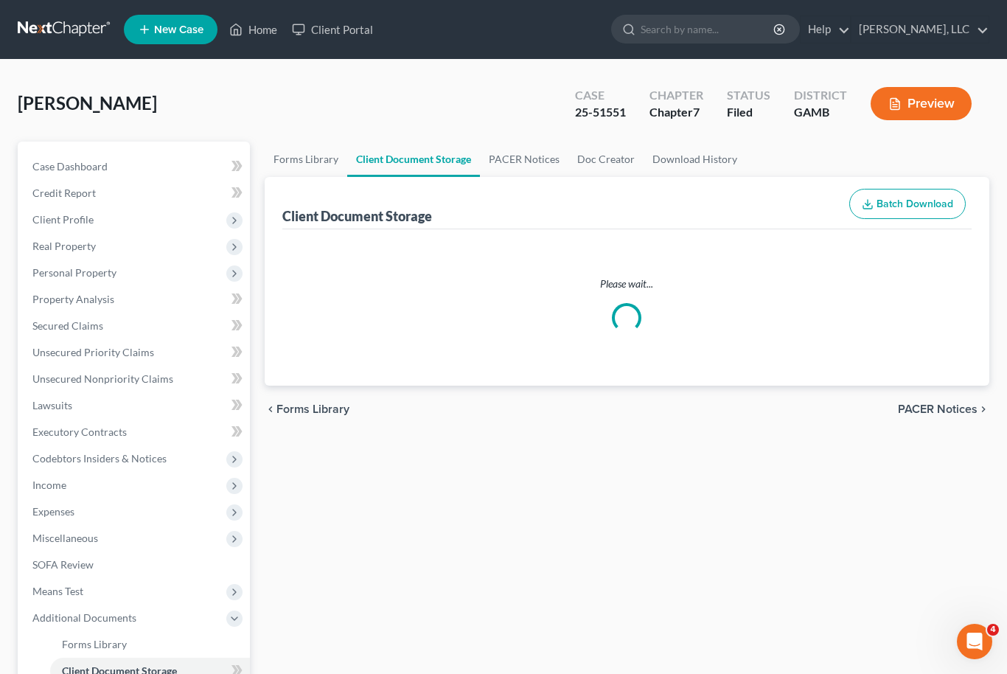
select select "6"
select select "22"
select select "26"
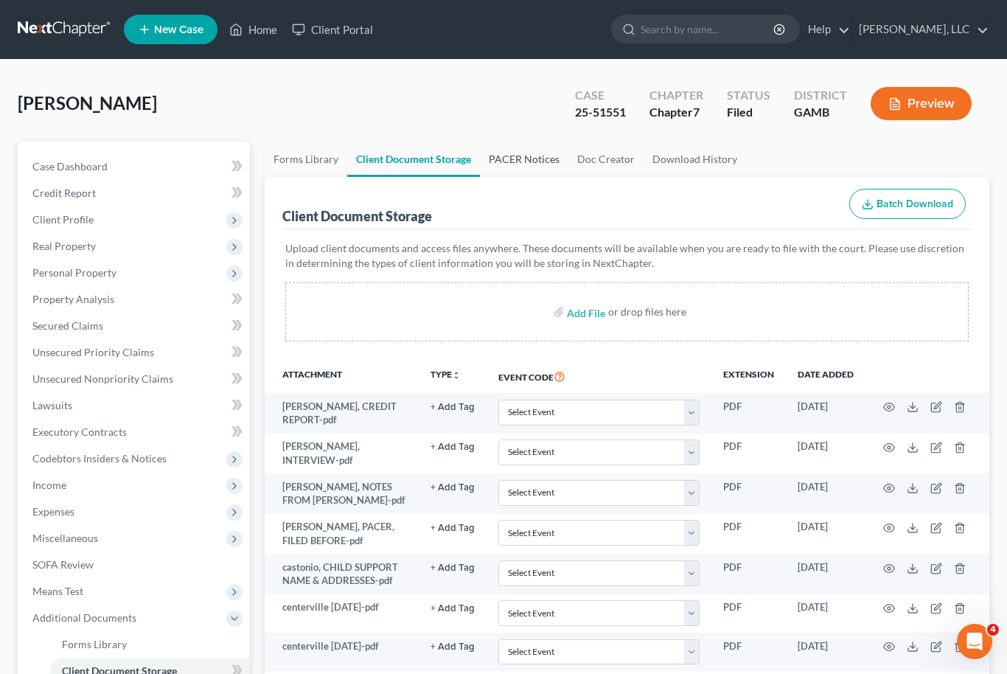
click at [525, 159] on link "PACER Notices" at bounding box center [524, 159] width 88 height 35
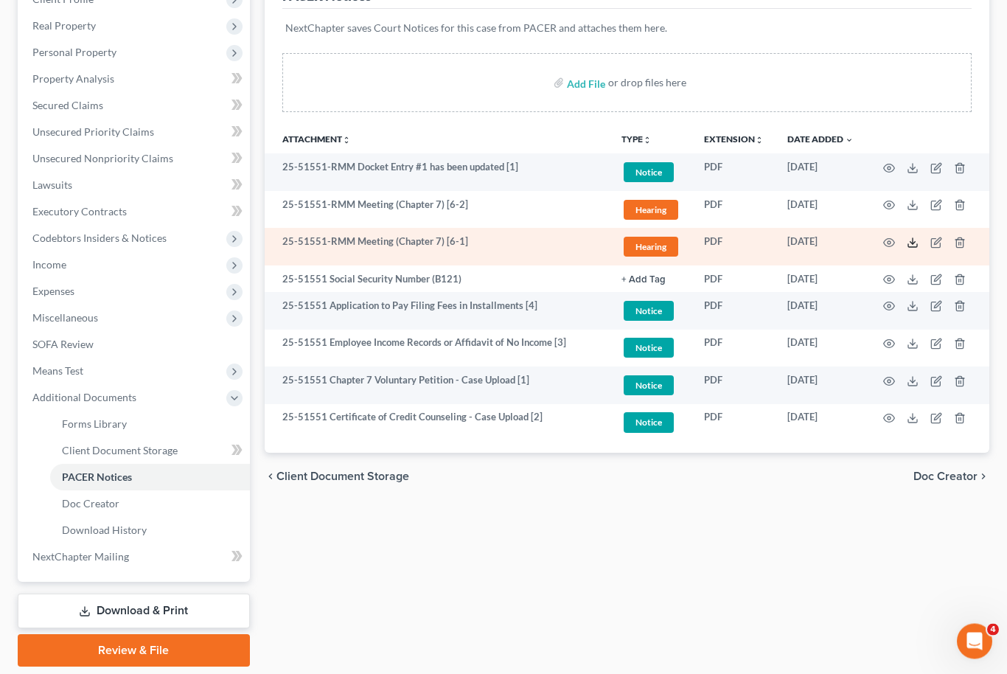
scroll to position [220, 0]
click at [915, 240] on icon at bounding box center [913, 243] width 12 height 12
